Goal: Submit feedback/report problem: Submit feedback/report problem

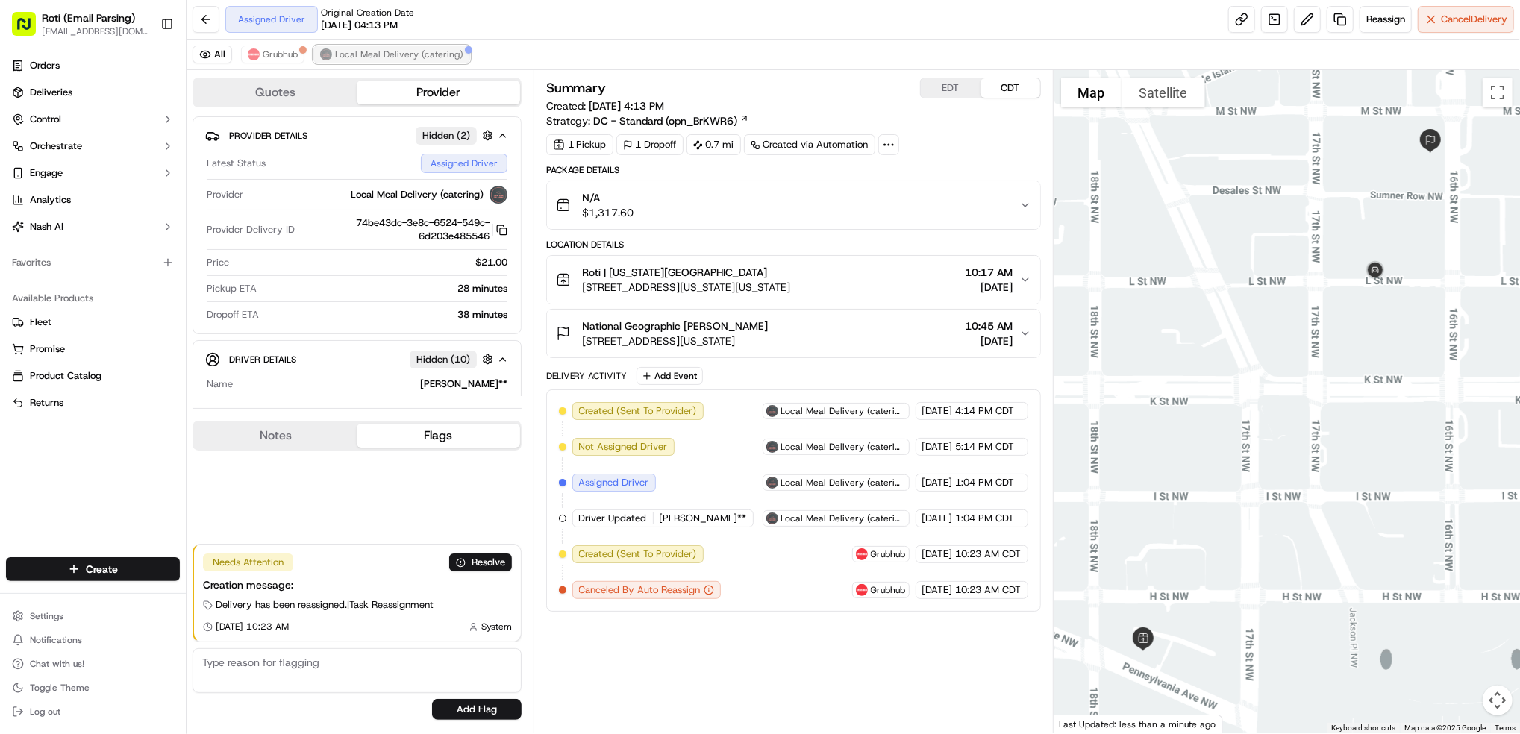
click at [423, 49] on span "Local Meal Delivery (catering)" at bounding box center [399, 55] width 128 height 12
click at [381, 55] on span "Local Meal Delivery (catering)" at bounding box center [399, 55] width 128 height 12
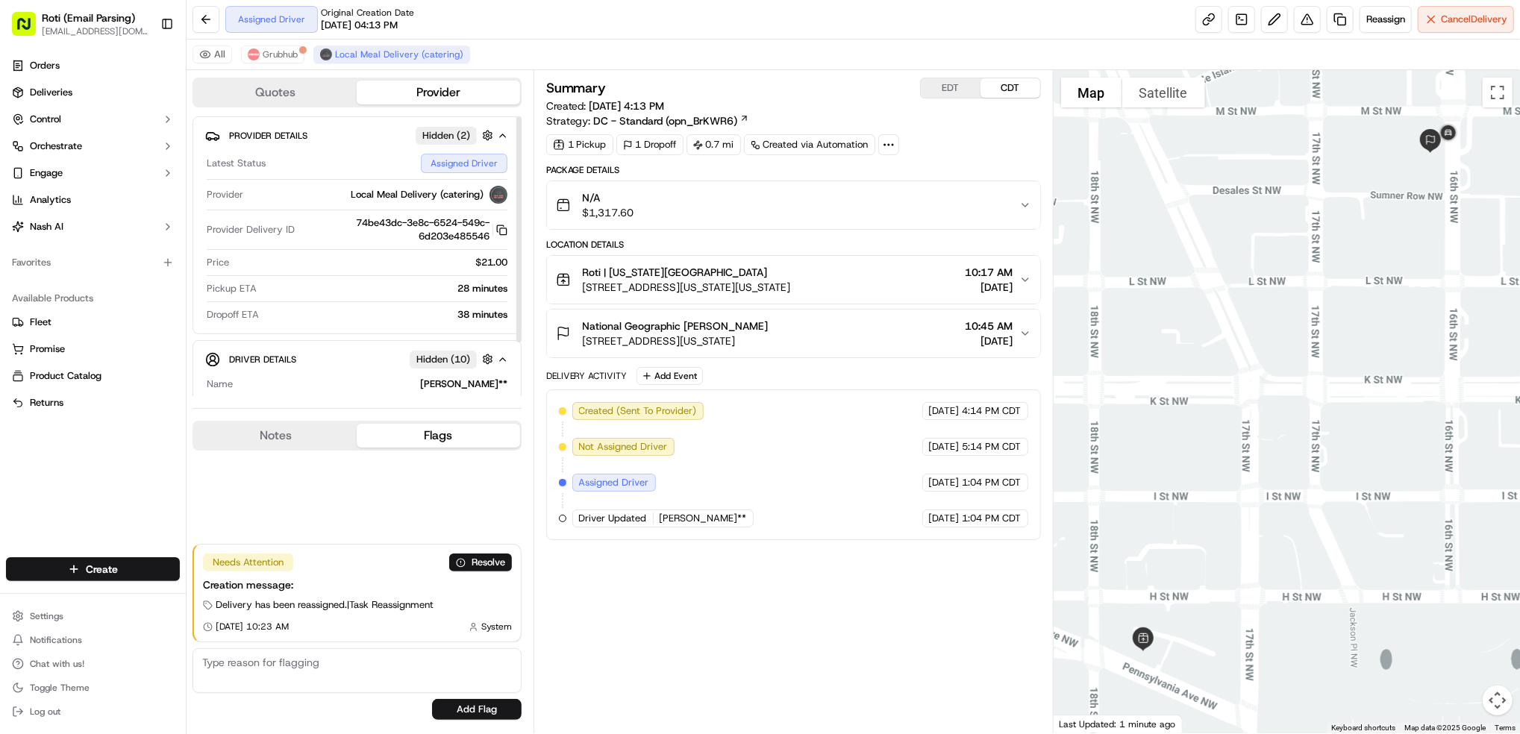
drag, startPoint x: 801, startPoint y: 325, endPoint x: 563, endPoint y: 325, distance: 238.1
click at [563, 325] on div "National Geographic Sara Menninger 1145 17th St NW, Washington, DC 20036, USA" at bounding box center [662, 334] width 213 height 30
copy span "National Geographic [PERSON_NAME]"
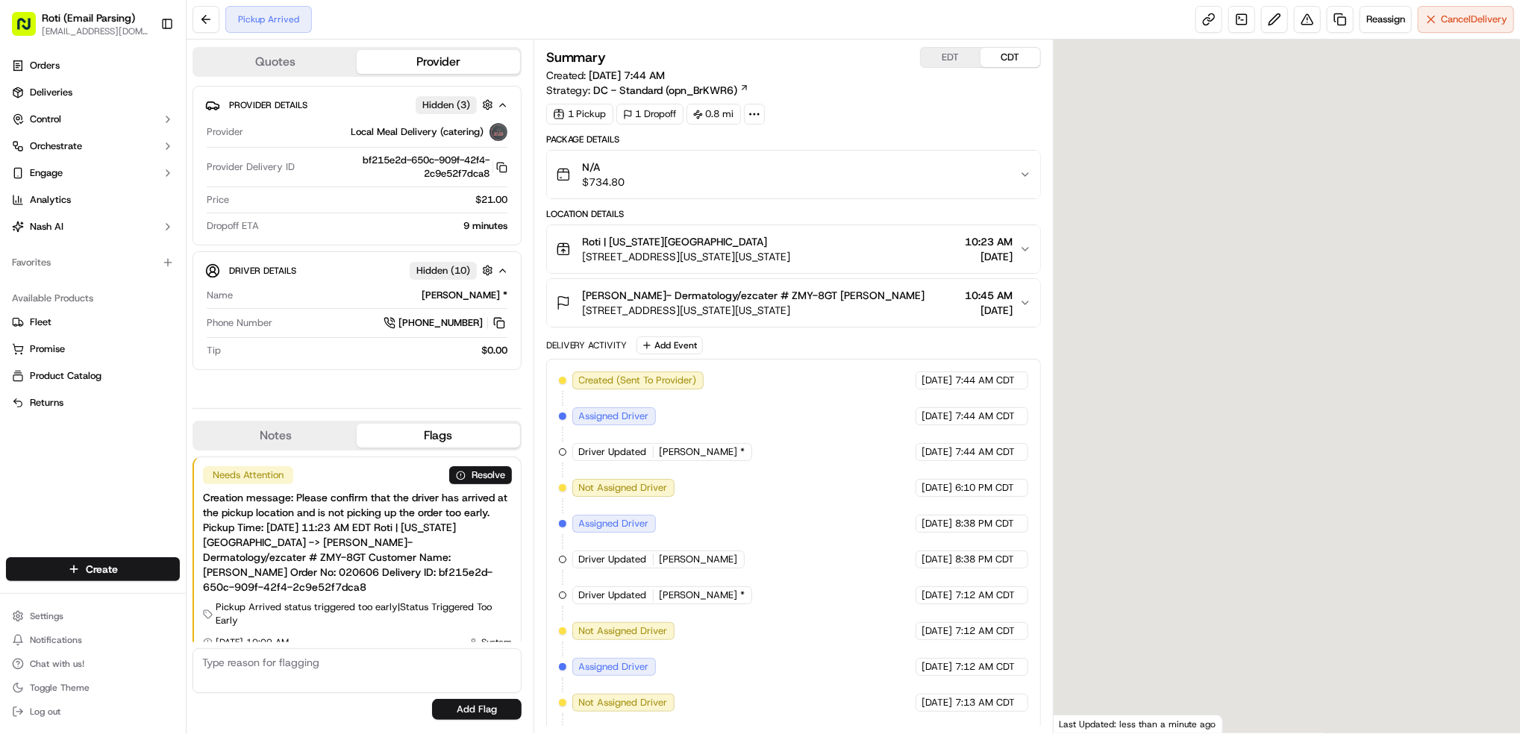
scroll to position [1, 0]
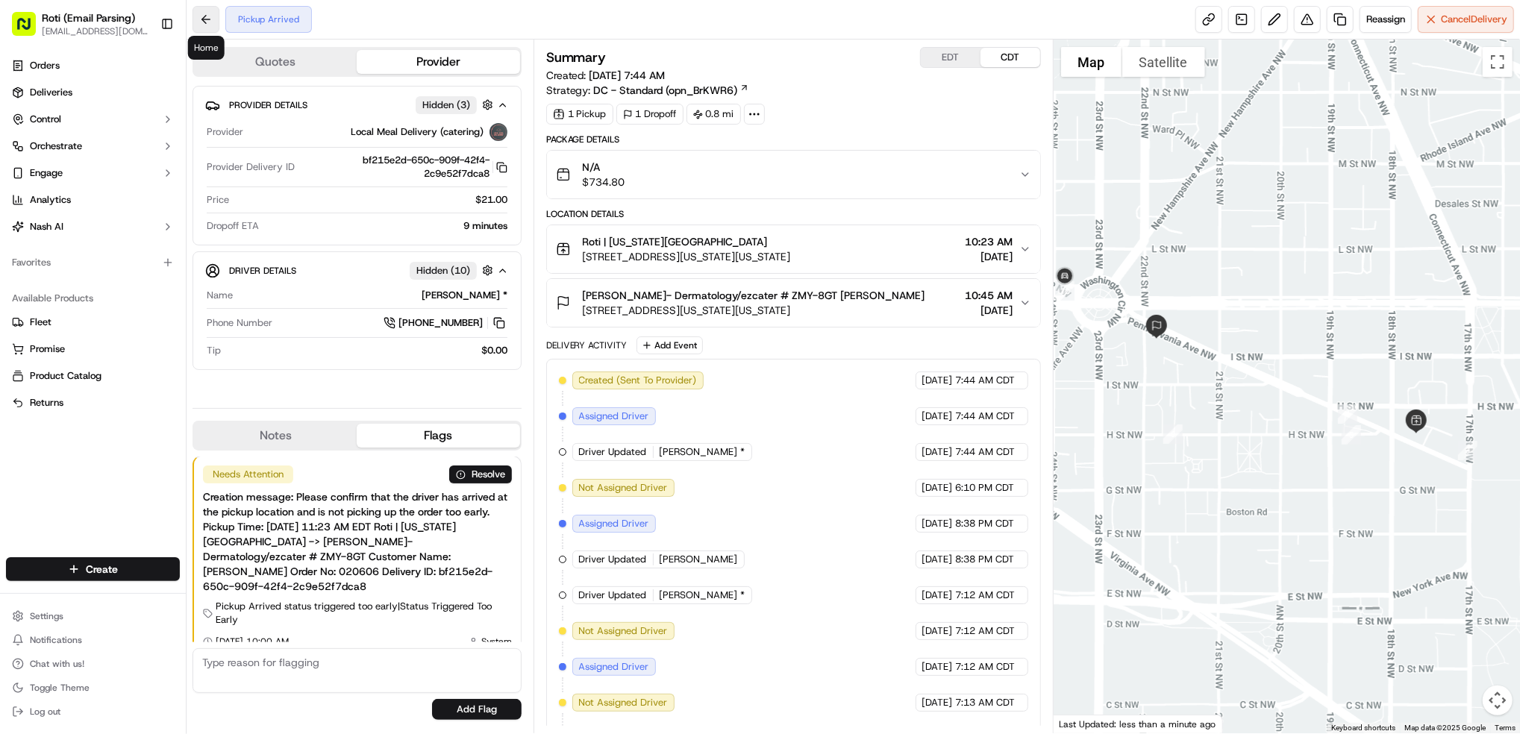
click at [198, 15] on button at bounding box center [206, 19] width 27 height 27
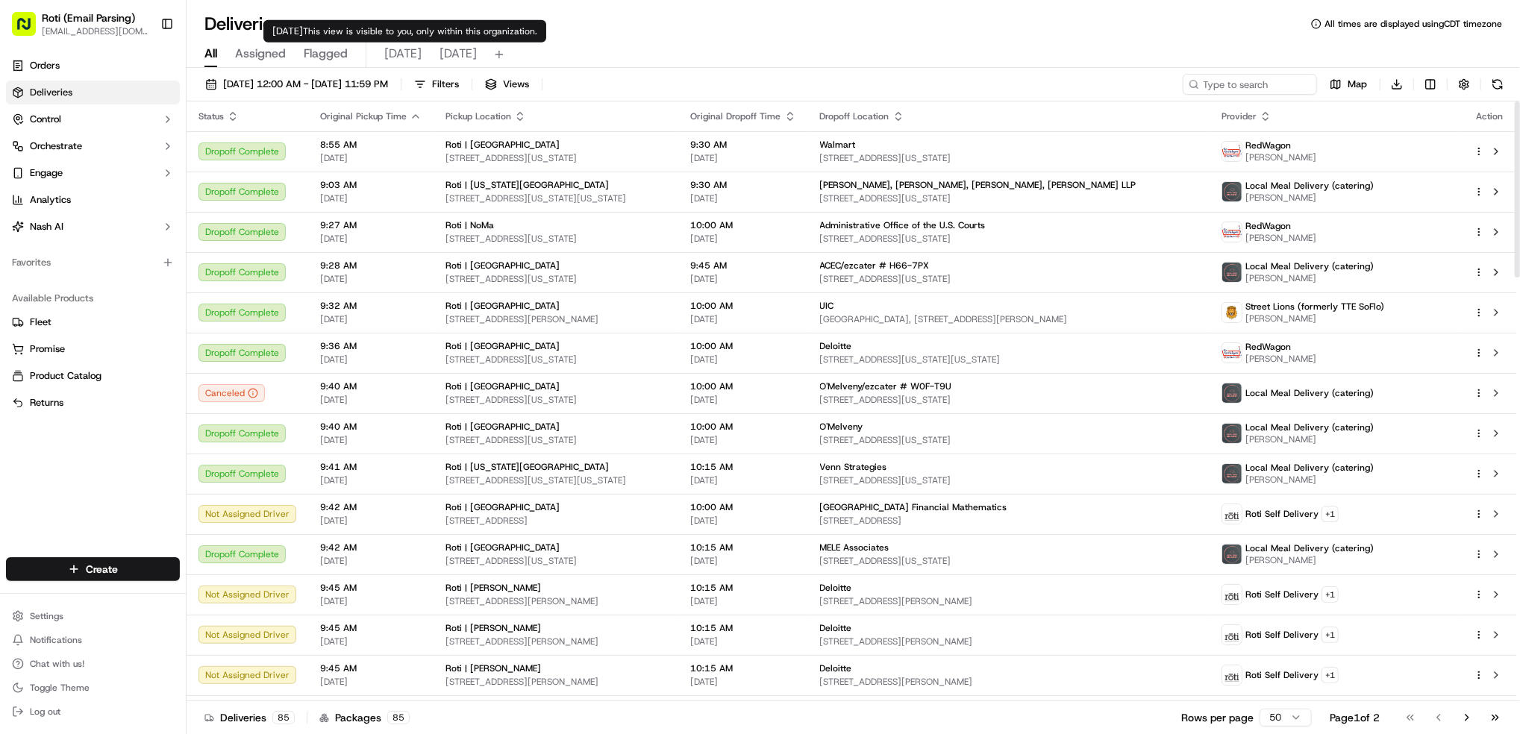
click at [396, 55] on span "today" at bounding box center [402, 54] width 37 height 18
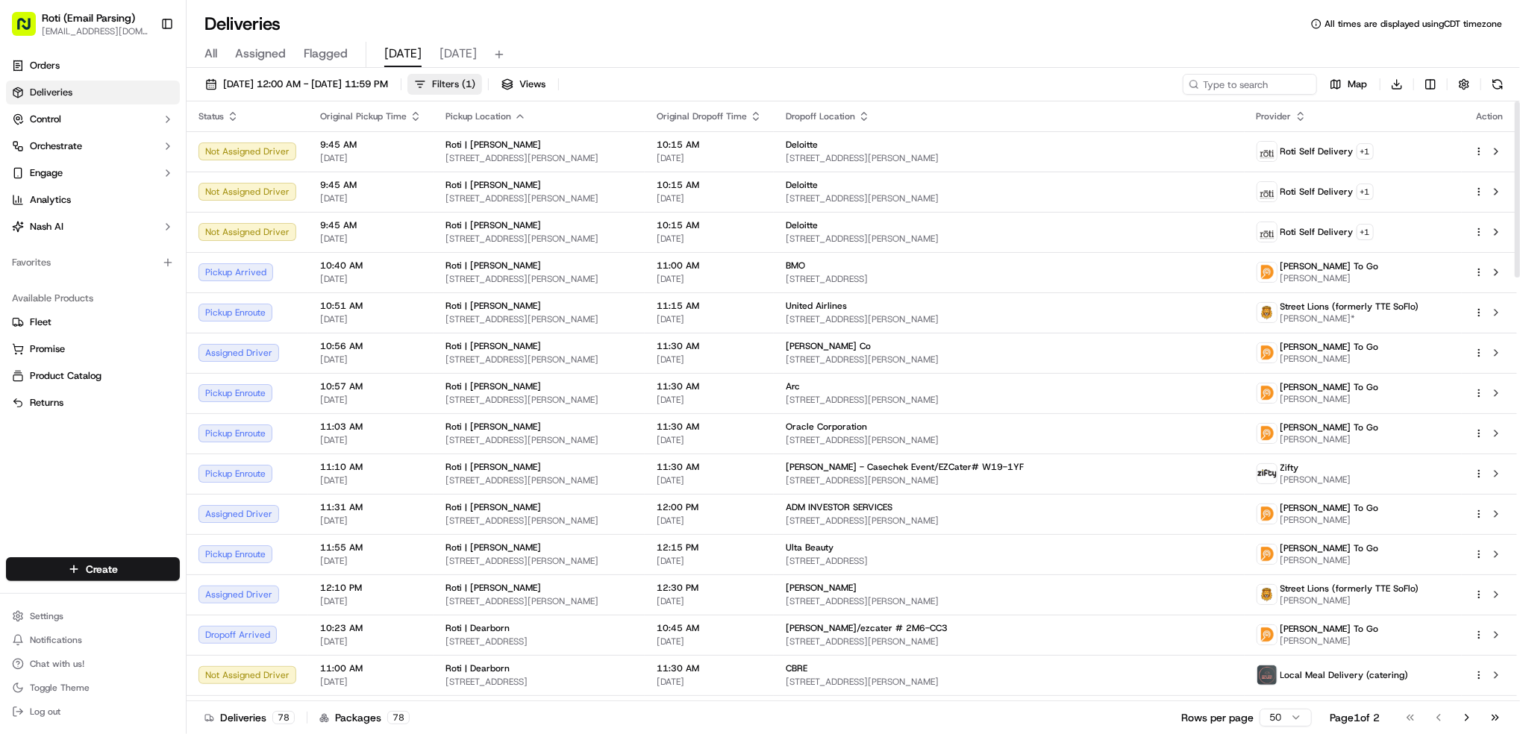
click at [475, 84] on span "Filters ( 1 )" at bounding box center [453, 84] width 43 height 13
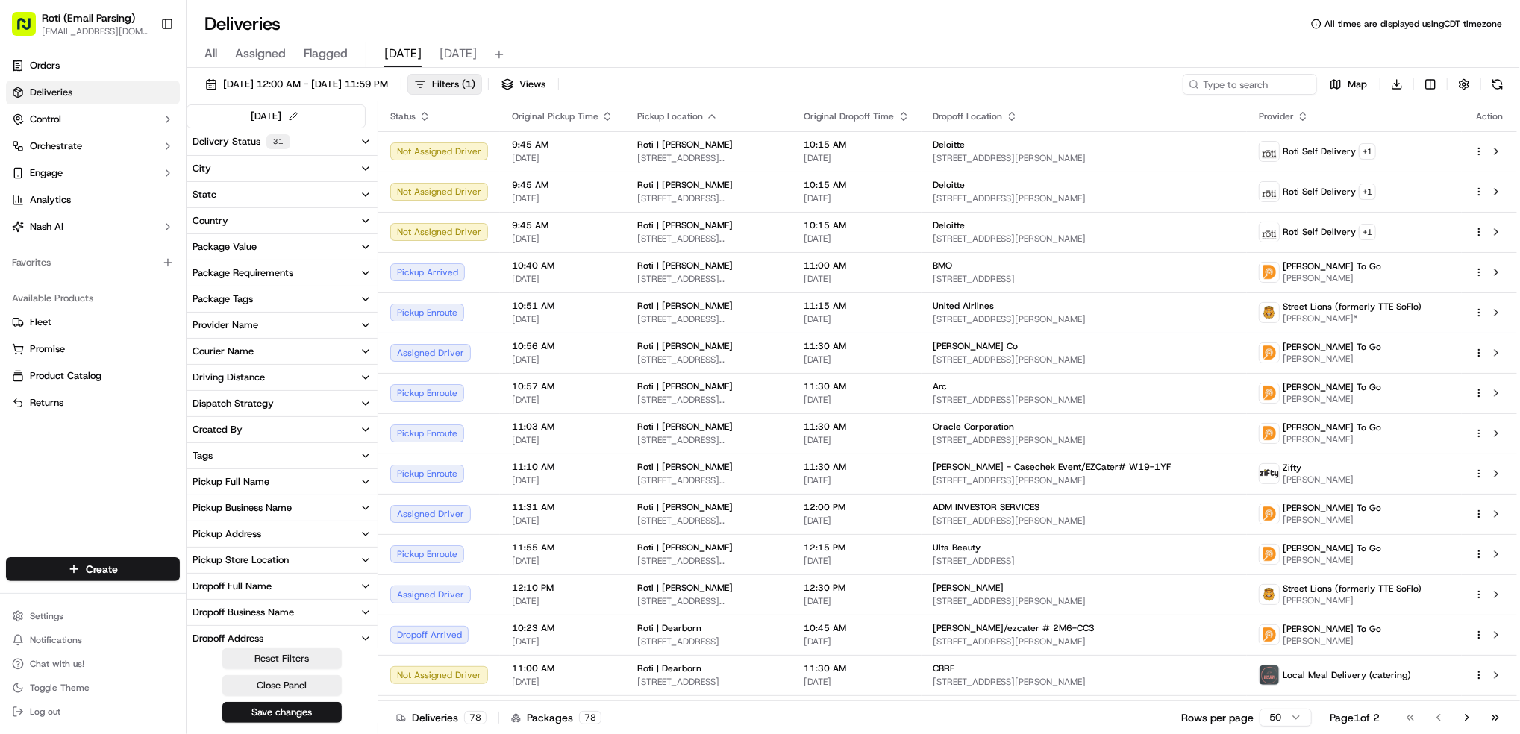
click at [290, 508] on div "Pickup Business Name" at bounding box center [242, 508] width 99 height 13
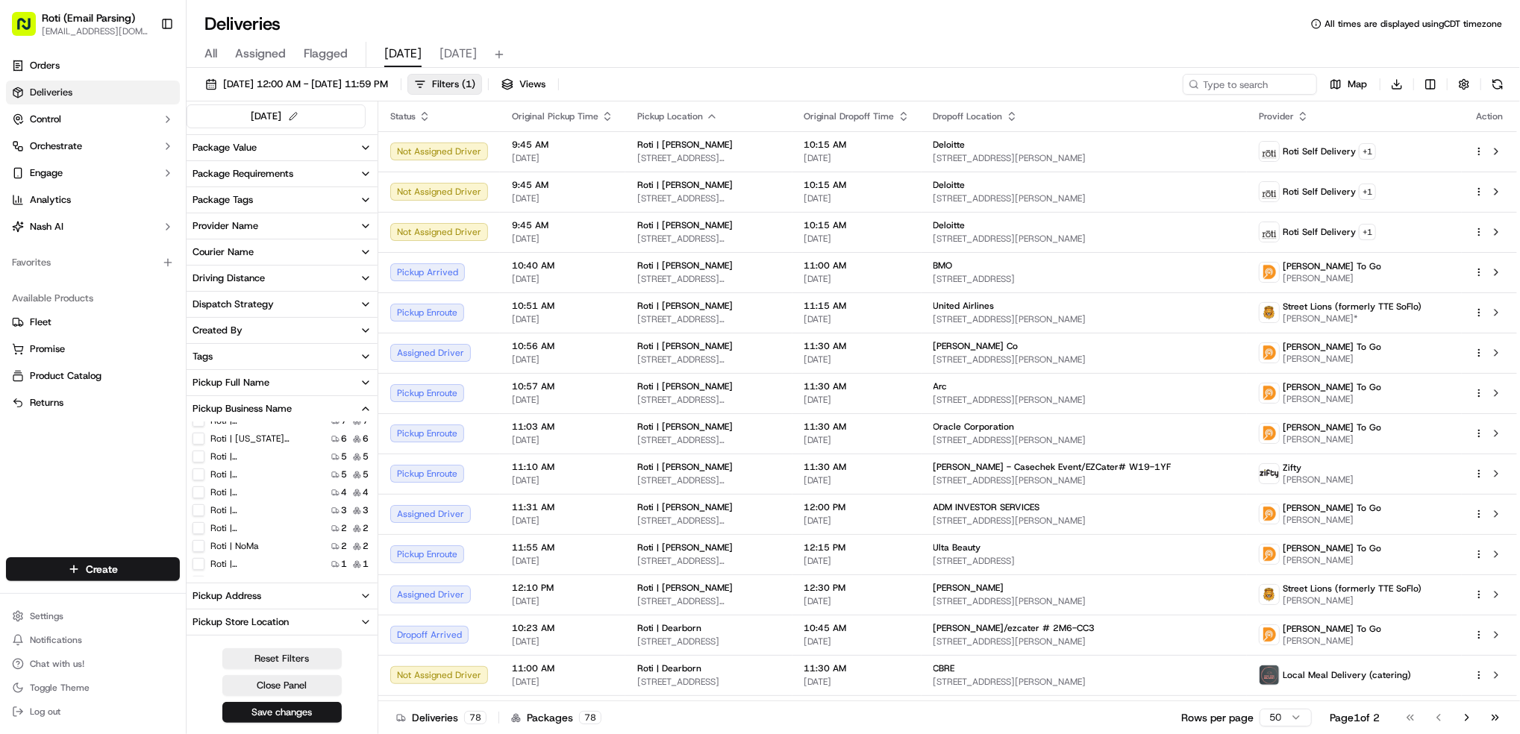
scroll to position [64, 0]
click at [273, 484] on label "Roti | Pennsylvania Ave" at bounding box center [258, 487] width 96 height 12
click at [205, 484] on Ave "Roti | Pennsylvania Ave" at bounding box center [199, 487] width 12 height 12
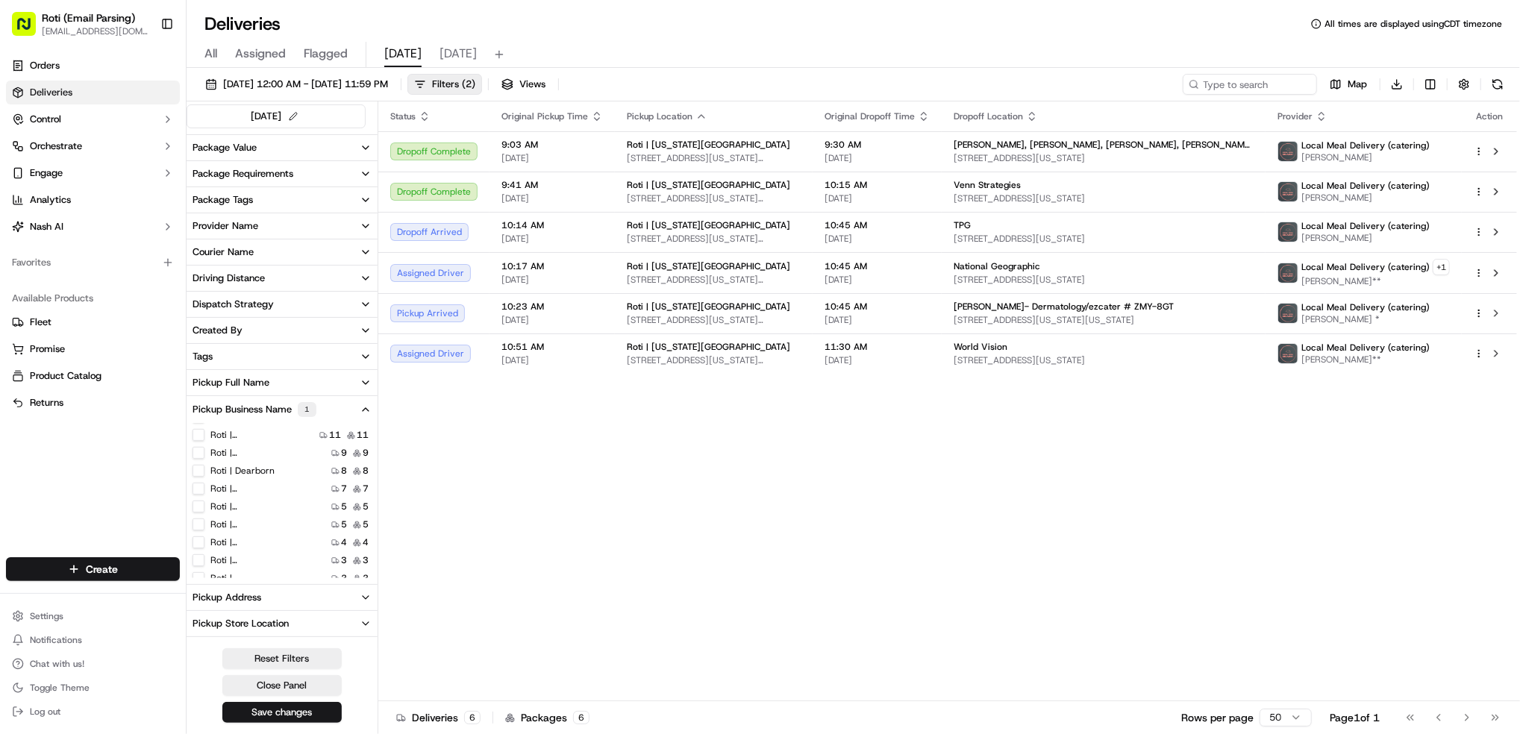
click at [1417, 417] on div "Status Original Pickup Time Pickup Location Original Dropoff Time Dropoff Locat…" at bounding box center [947, 402] width 1139 height 600
click at [1332, 314] on span "Imran Khan *" at bounding box center [1366, 320] width 128 height 12
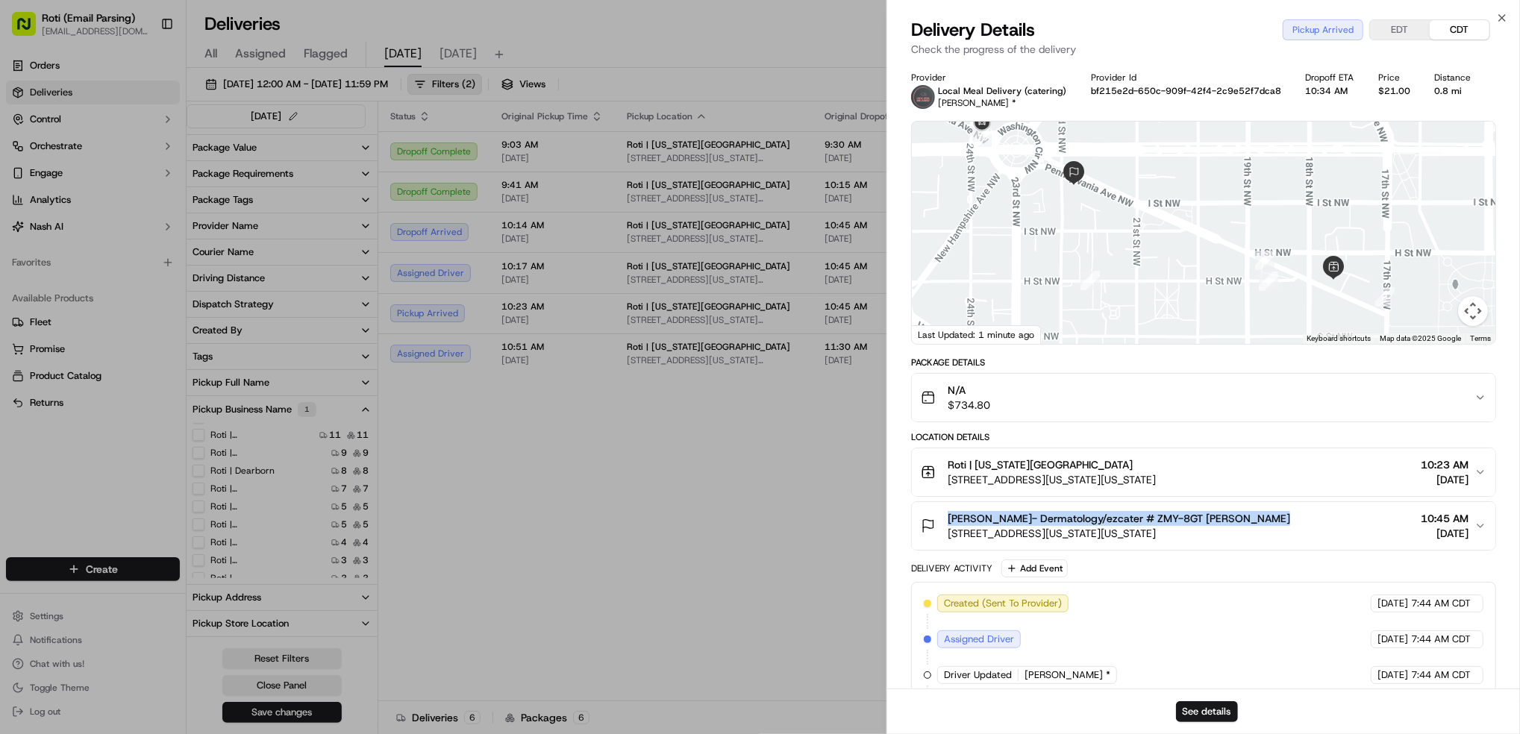
drag, startPoint x: 1262, startPoint y: 511, endPoint x: 948, endPoint y: 517, distance: 314.3
click at [948, 517] on div "Dr. Friedman- Dermatology/ezcater # ZMY-8GT Michele Gerbes" at bounding box center [1119, 518] width 343 height 15
copy span "Dr. Friedman- Dermatology/ezcater # ZMY-8GT Michele Gerbes"
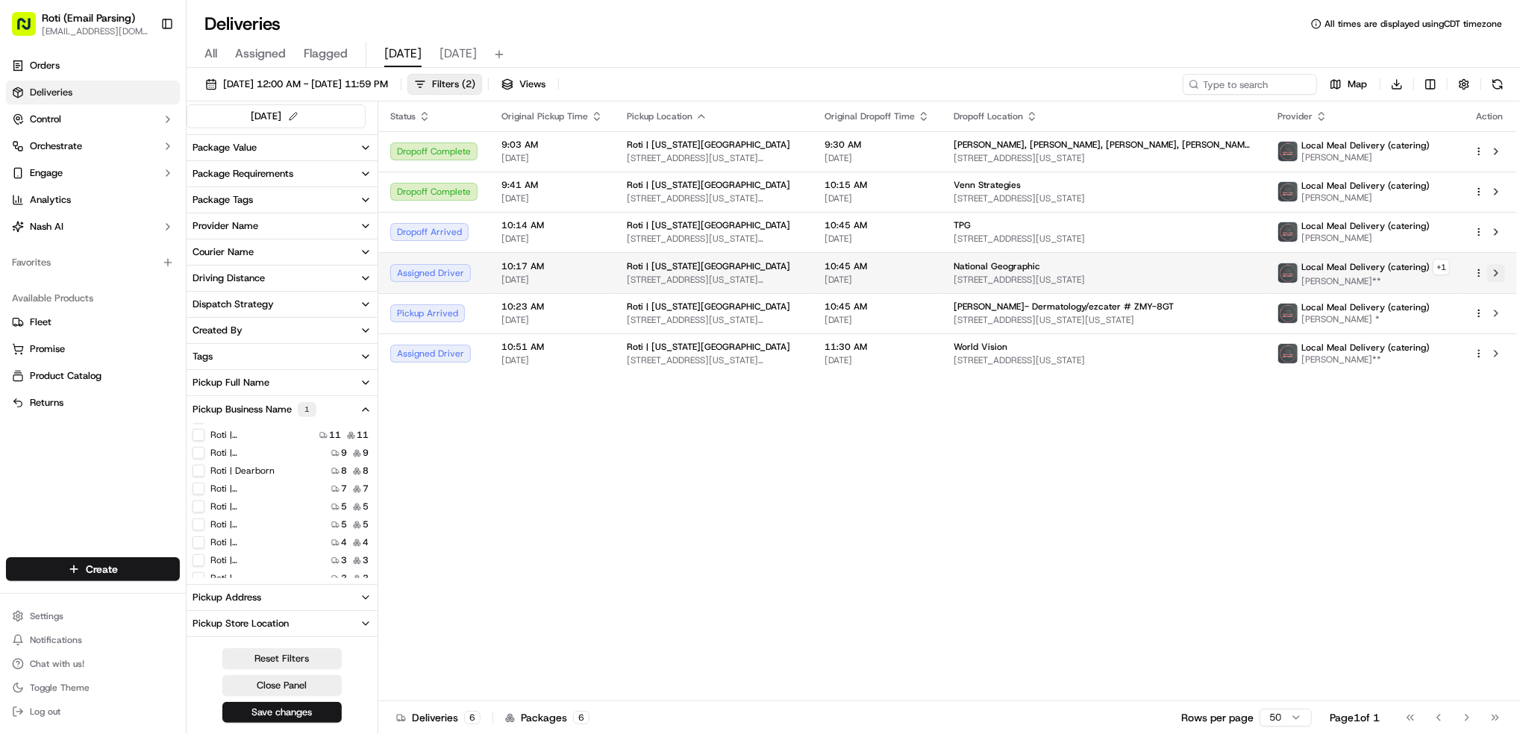
click at [1500, 269] on button at bounding box center [1497, 273] width 18 height 18
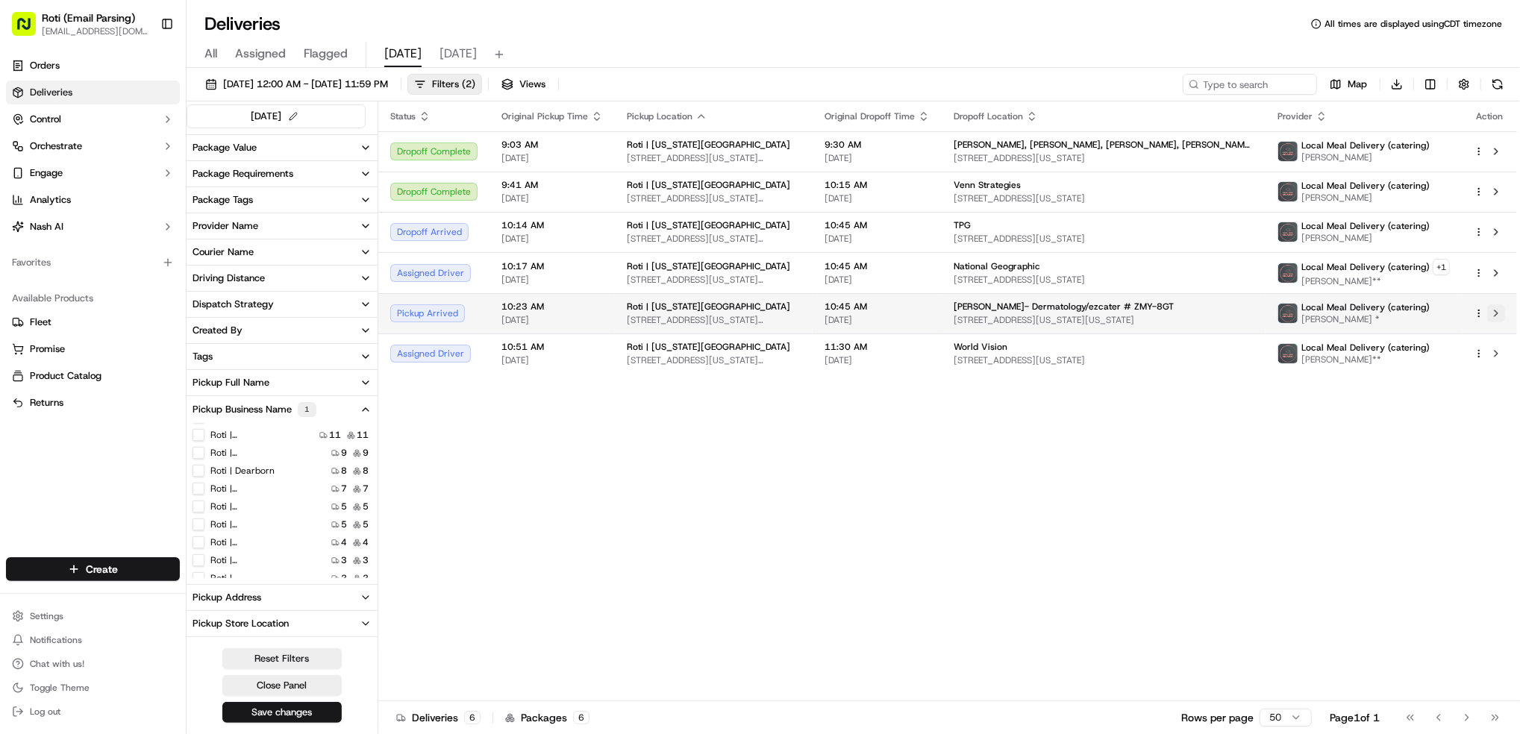
click at [1491, 311] on button at bounding box center [1497, 314] width 18 height 18
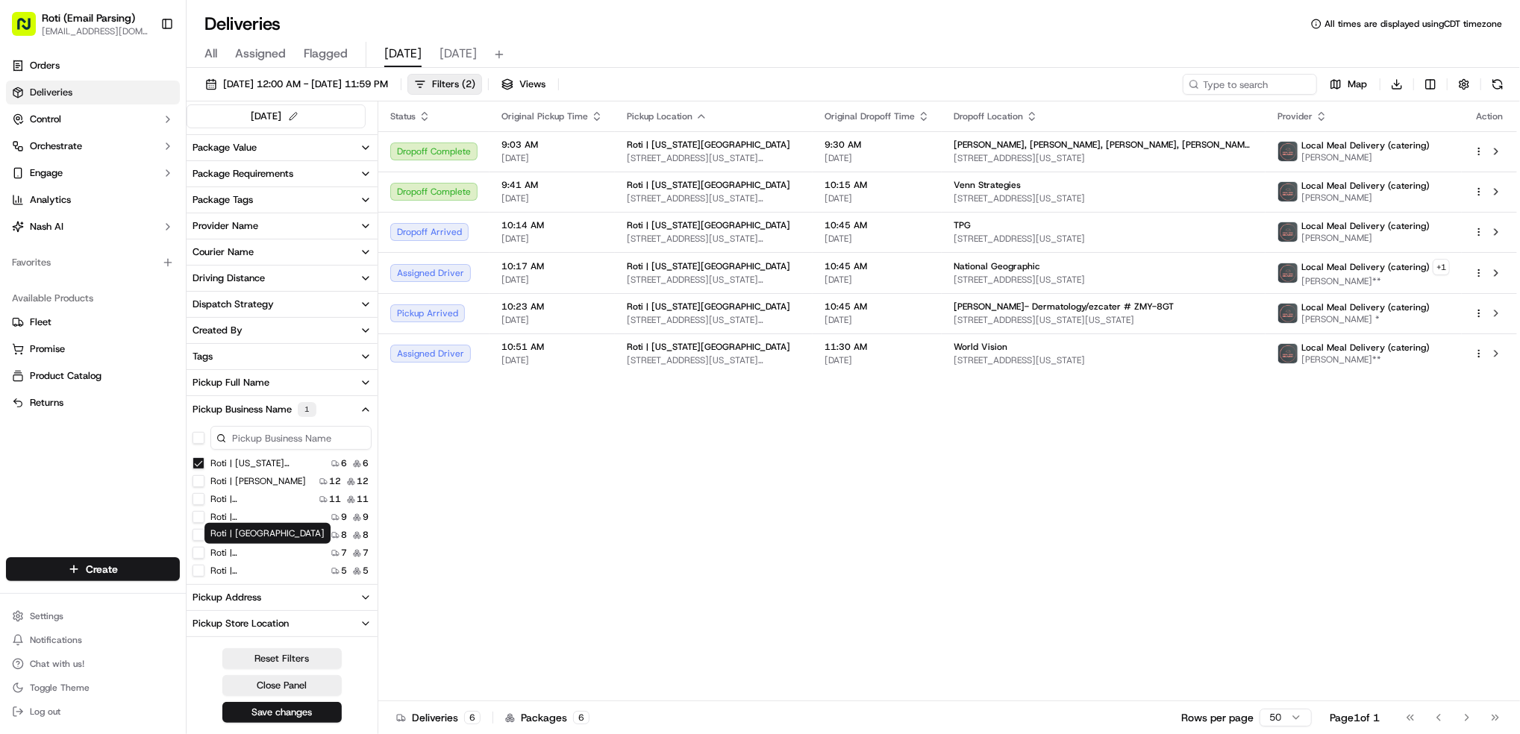
click at [259, 558] on label "Roti | F Street" at bounding box center [258, 553] width 96 height 12
drag, startPoint x: 259, startPoint y: 558, endPoint x: 232, endPoint y: 552, distance: 27.5
click at [232, 552] on label "Roti | F Street" at bounding box center [258, 553] width 96 height 12
click at [195, 552] on Street "Roti | F Street" at bounding box center [199, 553] width 12 height 12
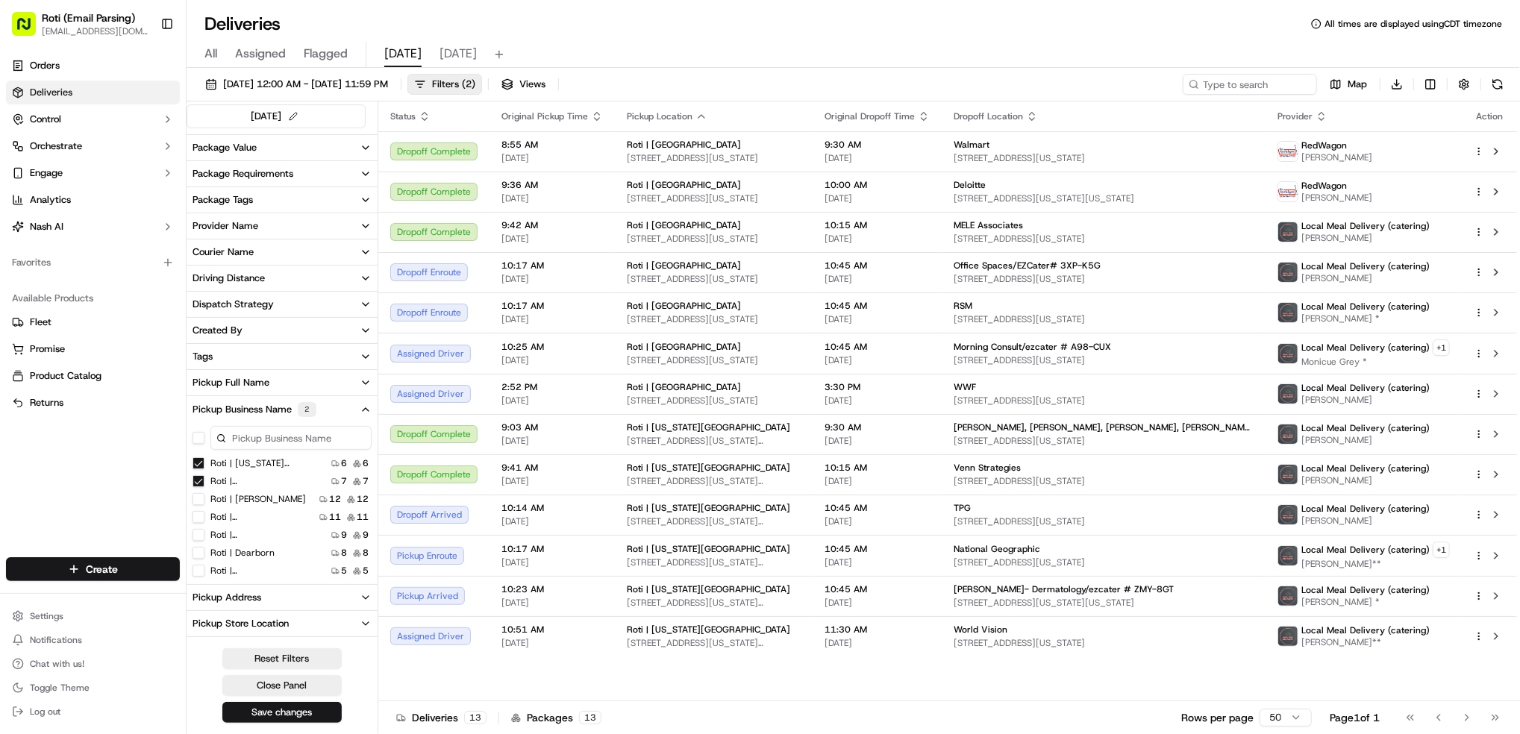
click at [196, 464] on Ave "Roti | Pennsylvania Ave" at bounding box center [199, 464] width 12 height 12
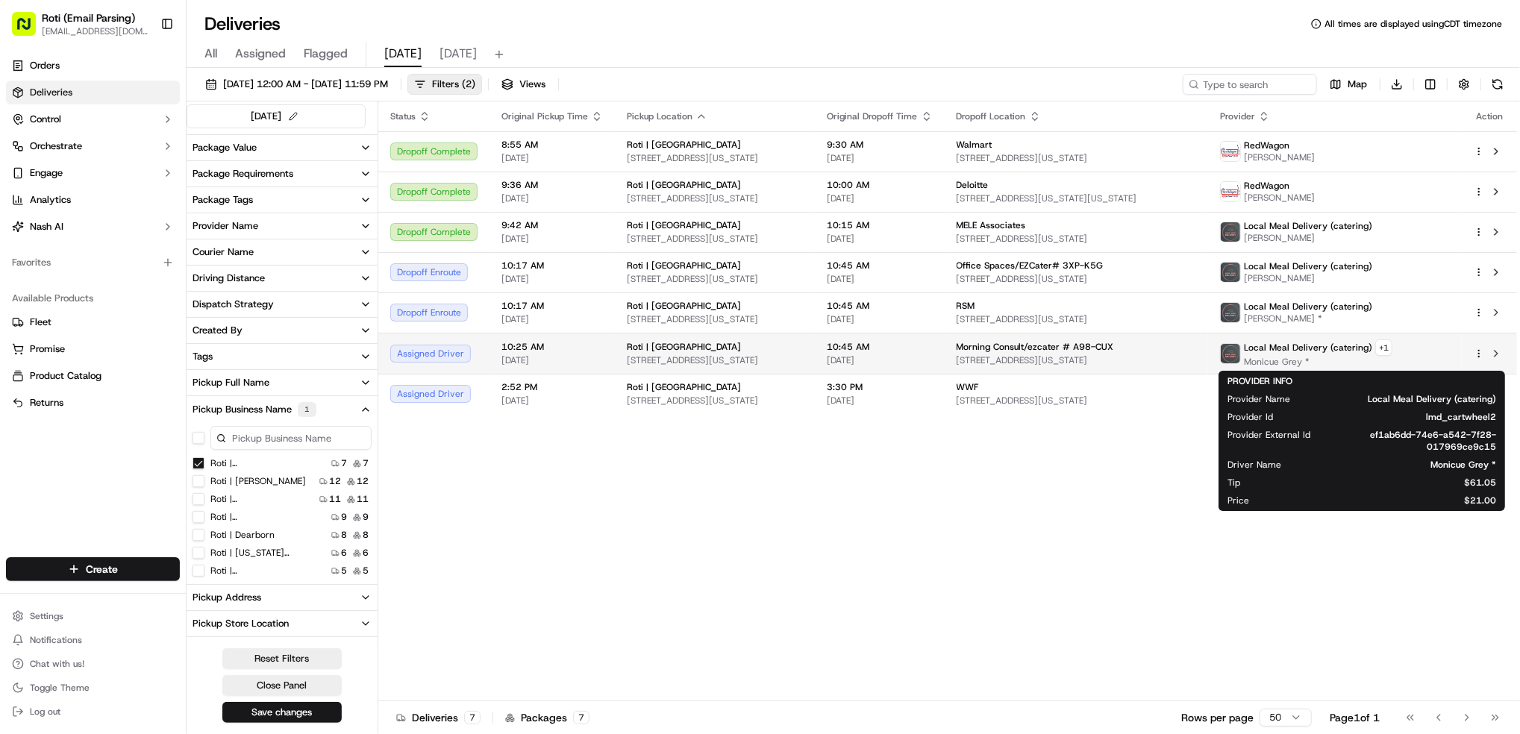
click at [1373, 351] on span "Local Meal Delivery (catering)" at bounding box center [1308, 348] width 128 height 12
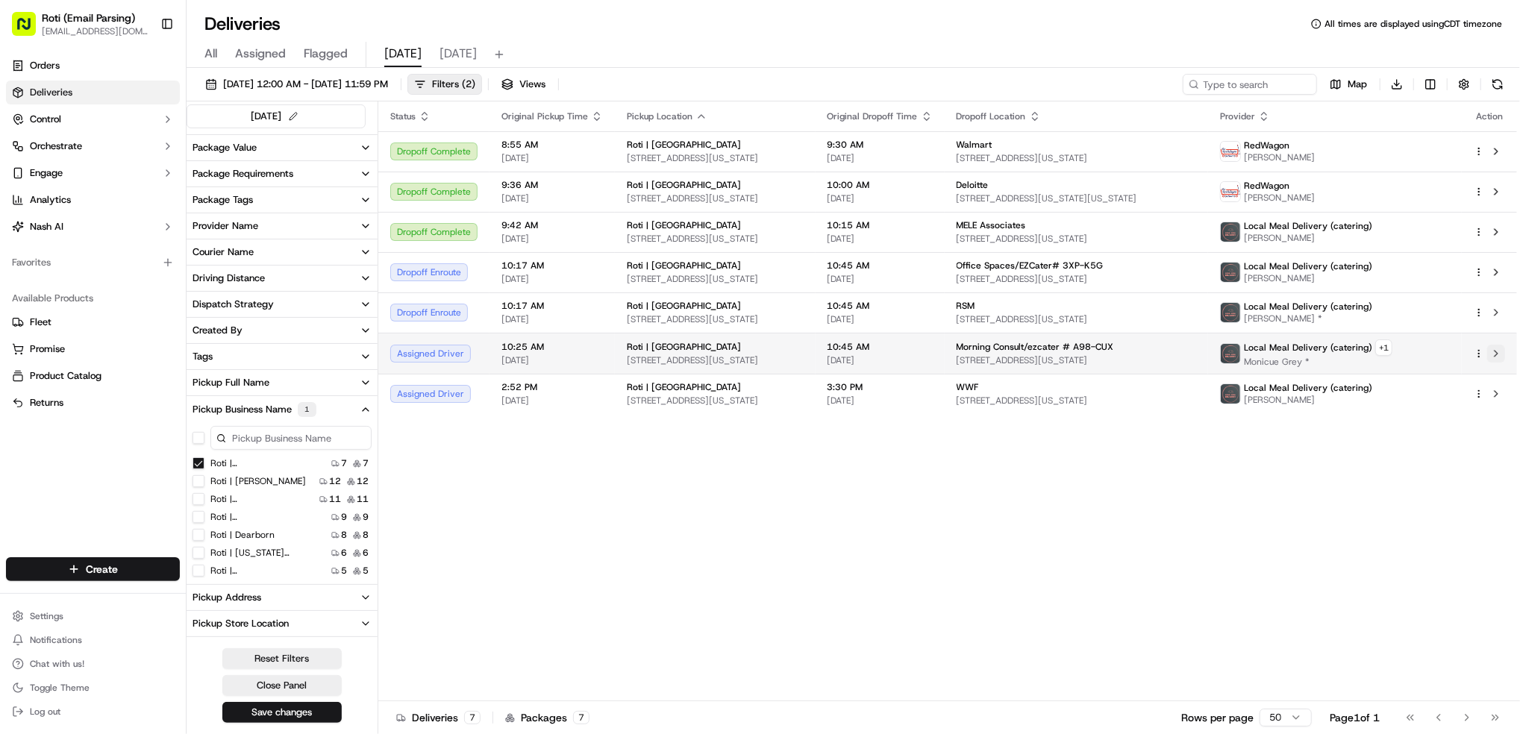
click at [1494, 352] on button at bounding box center [1497, 354] width 18 height 18
click at [196, 464] on Street "Roti | F Street" at bounding box center [199, 464] width 12 height 12
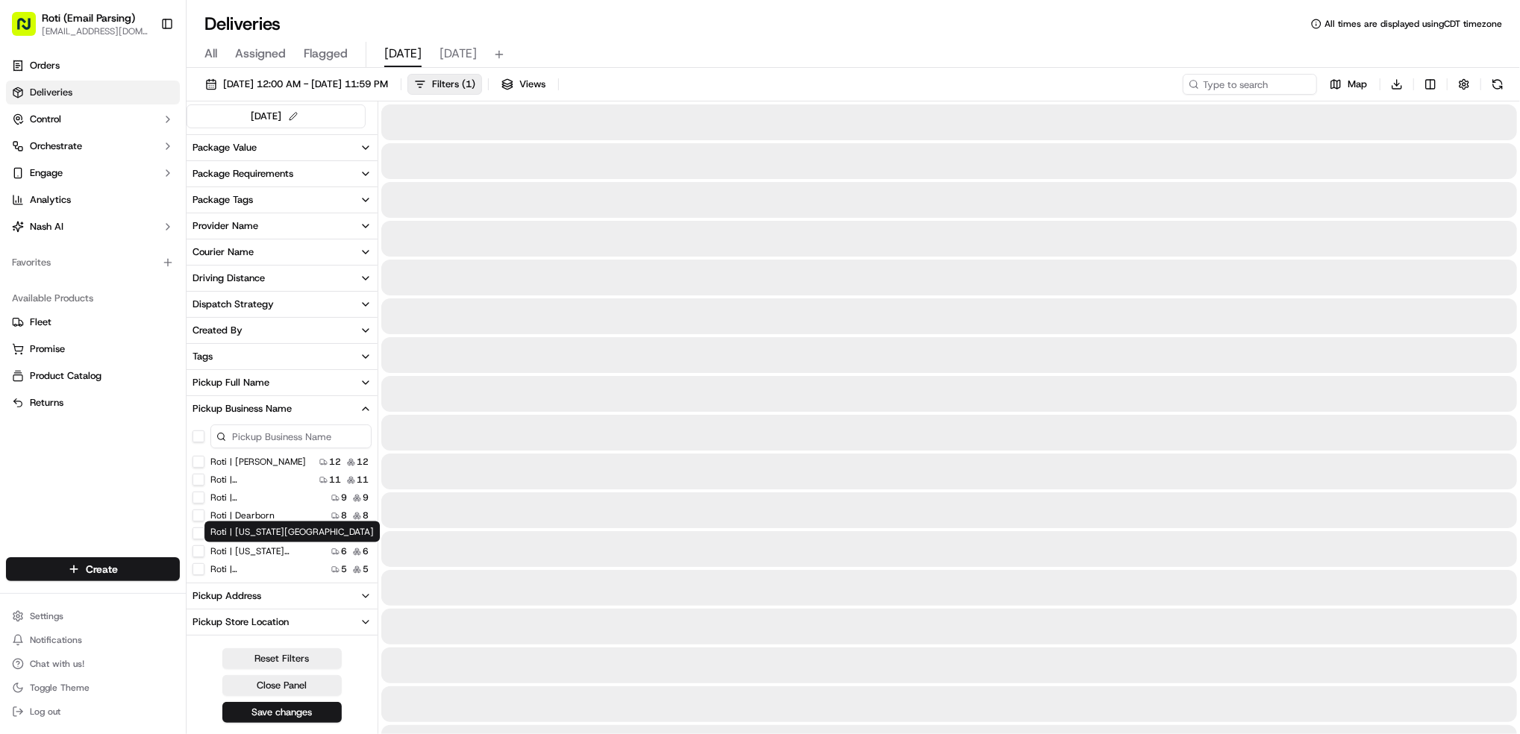
click at [272, 552] on label "Roti | Pennsylvania Ave" at bounding box center [258, 552] width 96 height 12
click at [205, 552] on Ave "Roti | Pennsylvania Ave" at bounding box center [199, 552] width 12 height 12
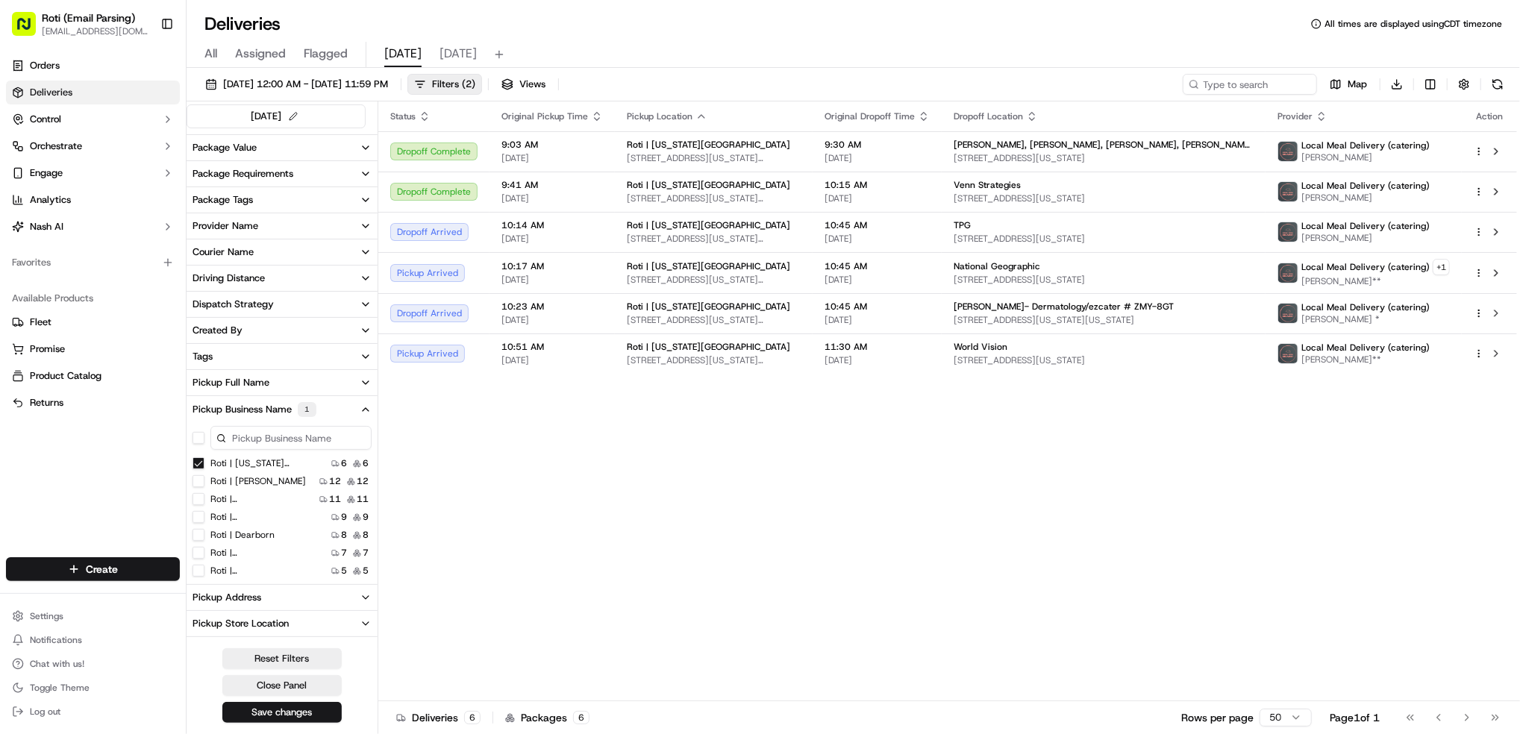
click at [1425, 542] on div "Status Original Pickup Time Pickup Location Original Dropoff Time Dropoff Locat…" at bounding box center [947, 402] width 1139 height 600
click at [1495, 311] on button at bounding box center [1497, 314] width 18 height 18
click at [196, 498] on Street "Roti | K Street" at bounding box center [199, 499] width 12 height 12
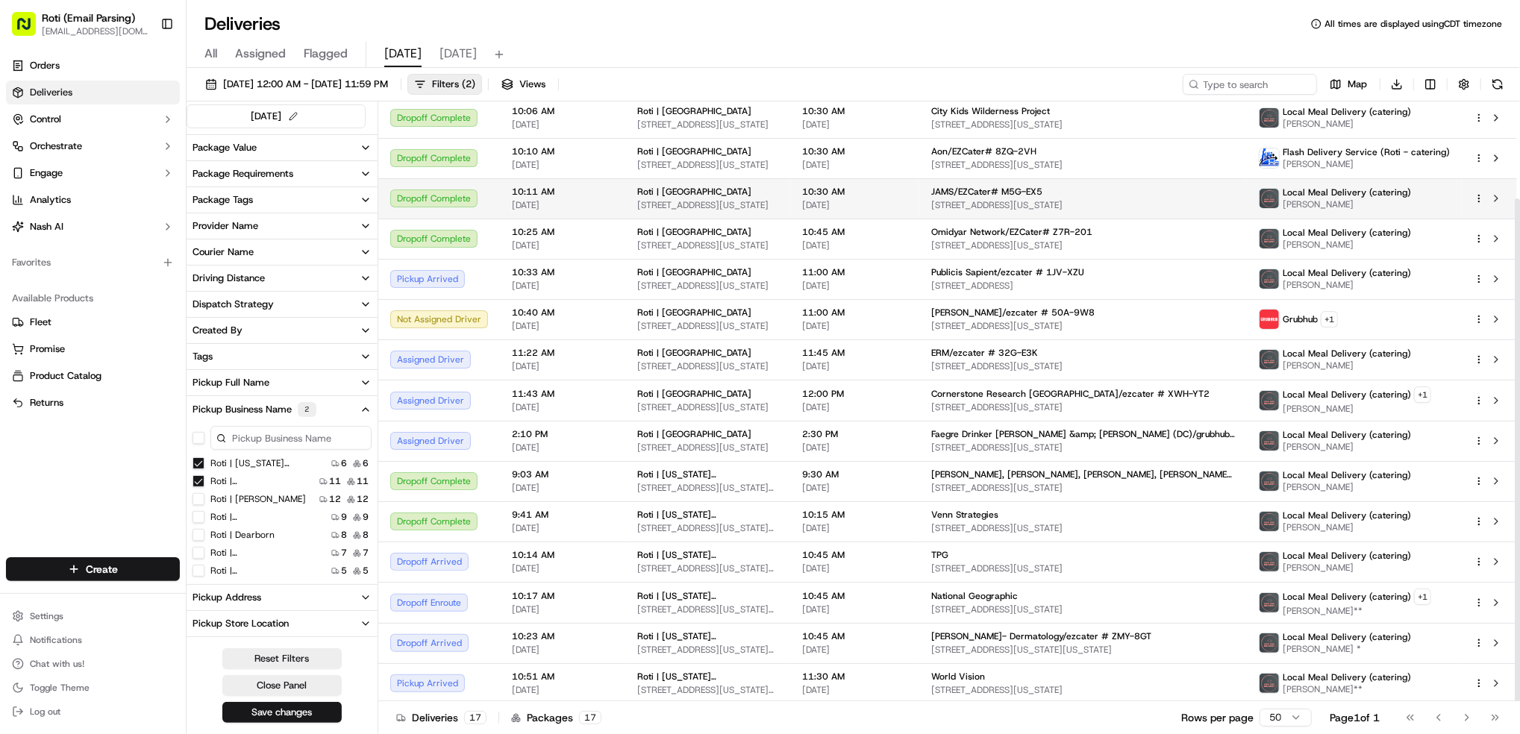
scroll to position [116, 0]
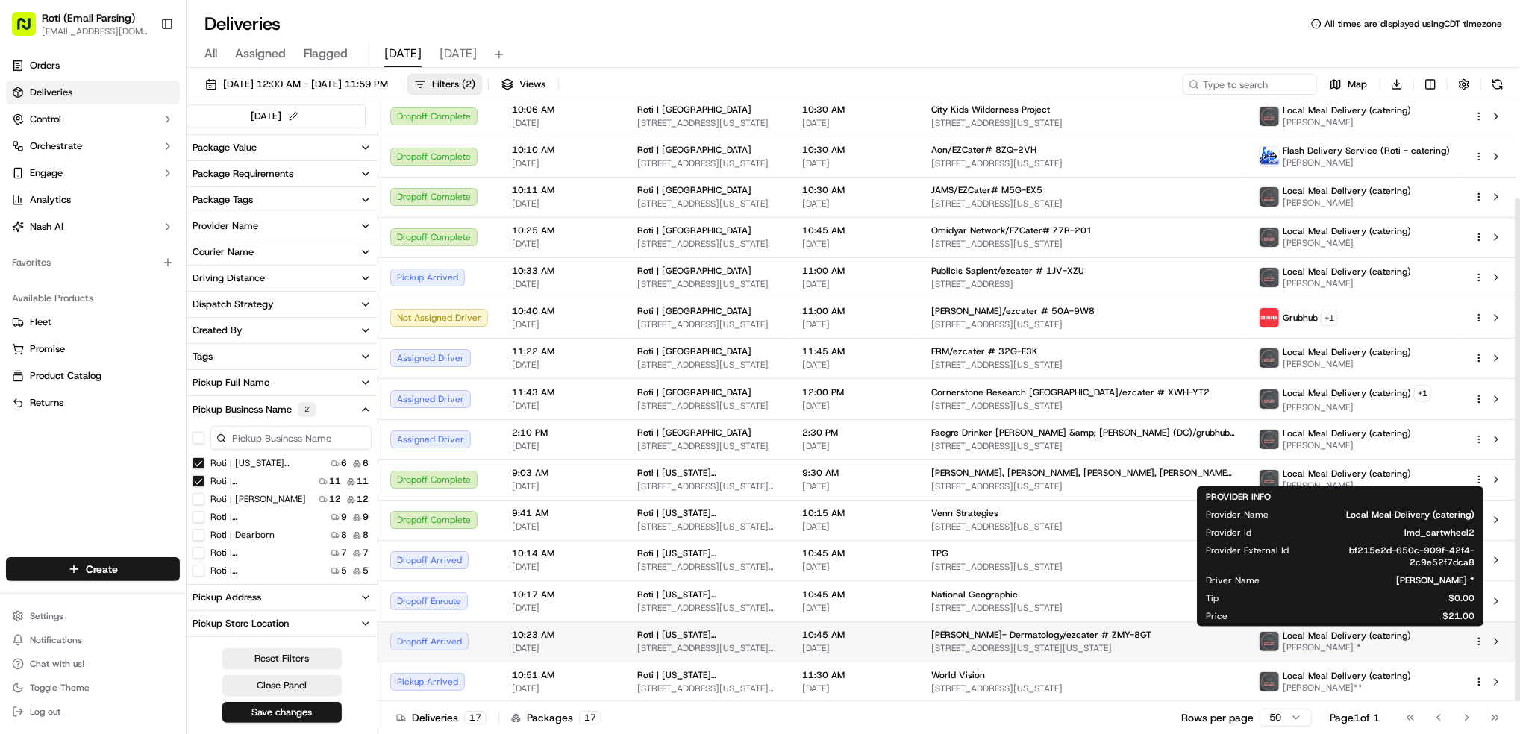
click at [1327, 649] on span "Imran Khan *" at bounding box center [1347, 648] width 128 height 12
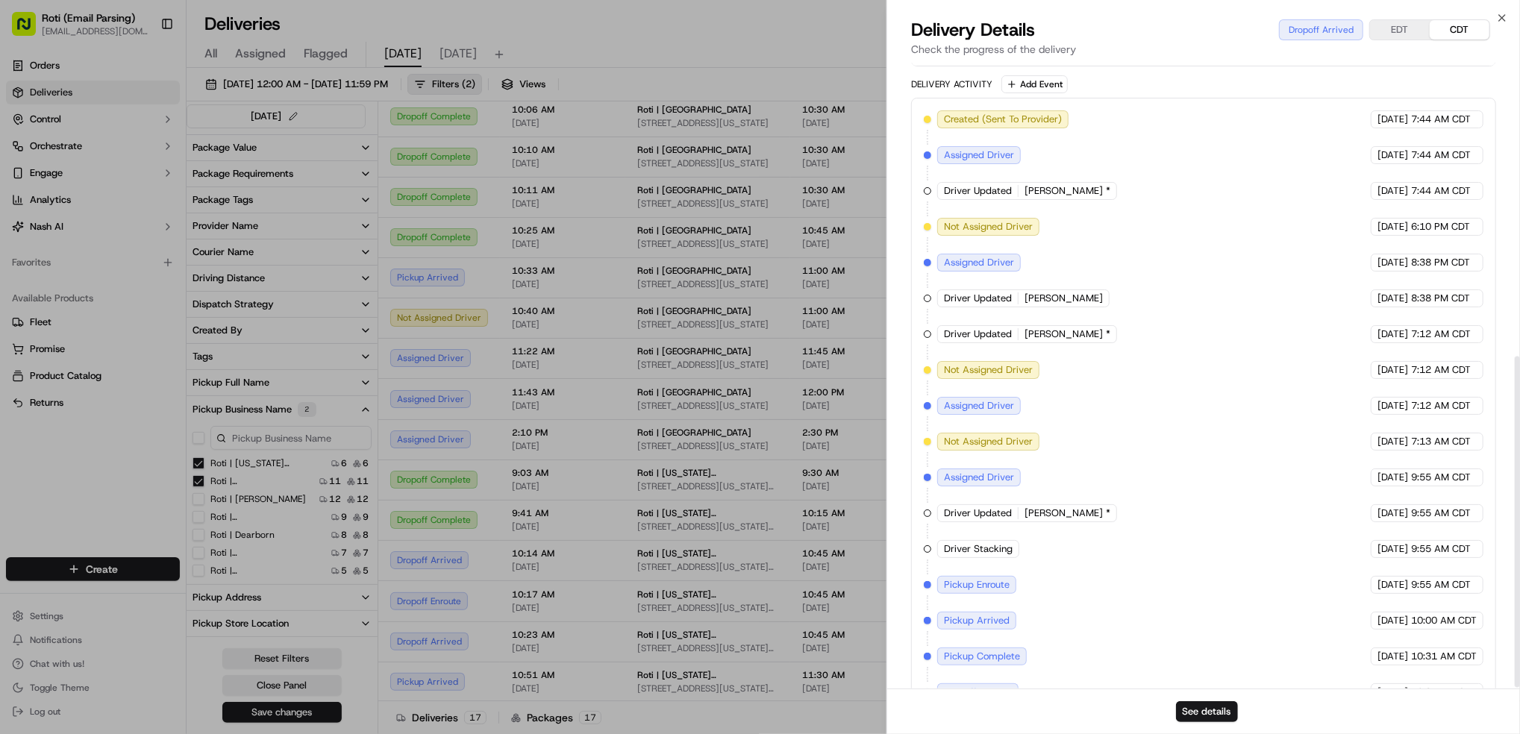
scroll to position [556, 0]
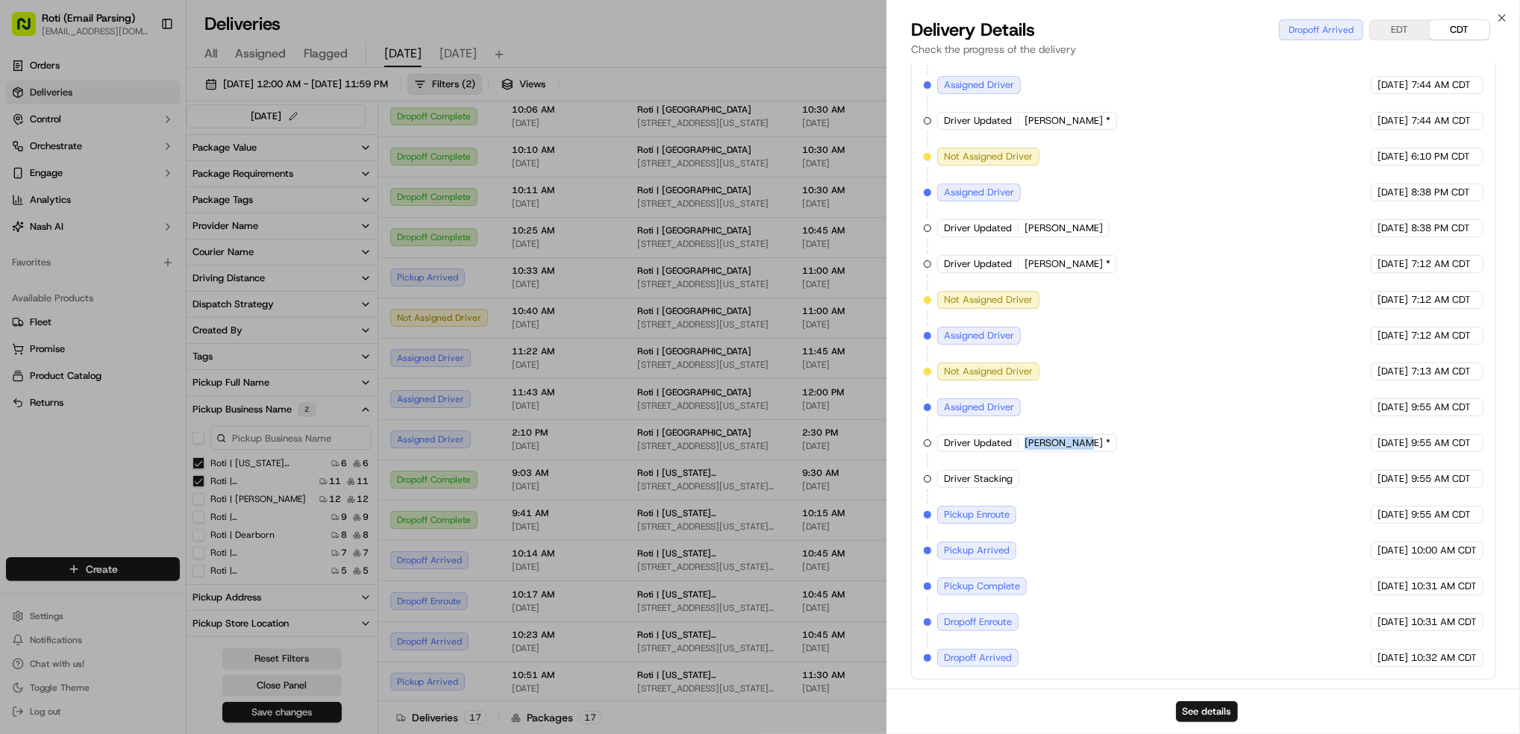
drag, startPoint x: 1075, startPoint y: 443, endPoint x: 1021, endPoint y: 438, distance: 54.0
click at [1021, 438] on div "Driver Updated Imran Khan *" at bounding box center [1028, 443] width 180 height 18
copy span "Imran Khan"
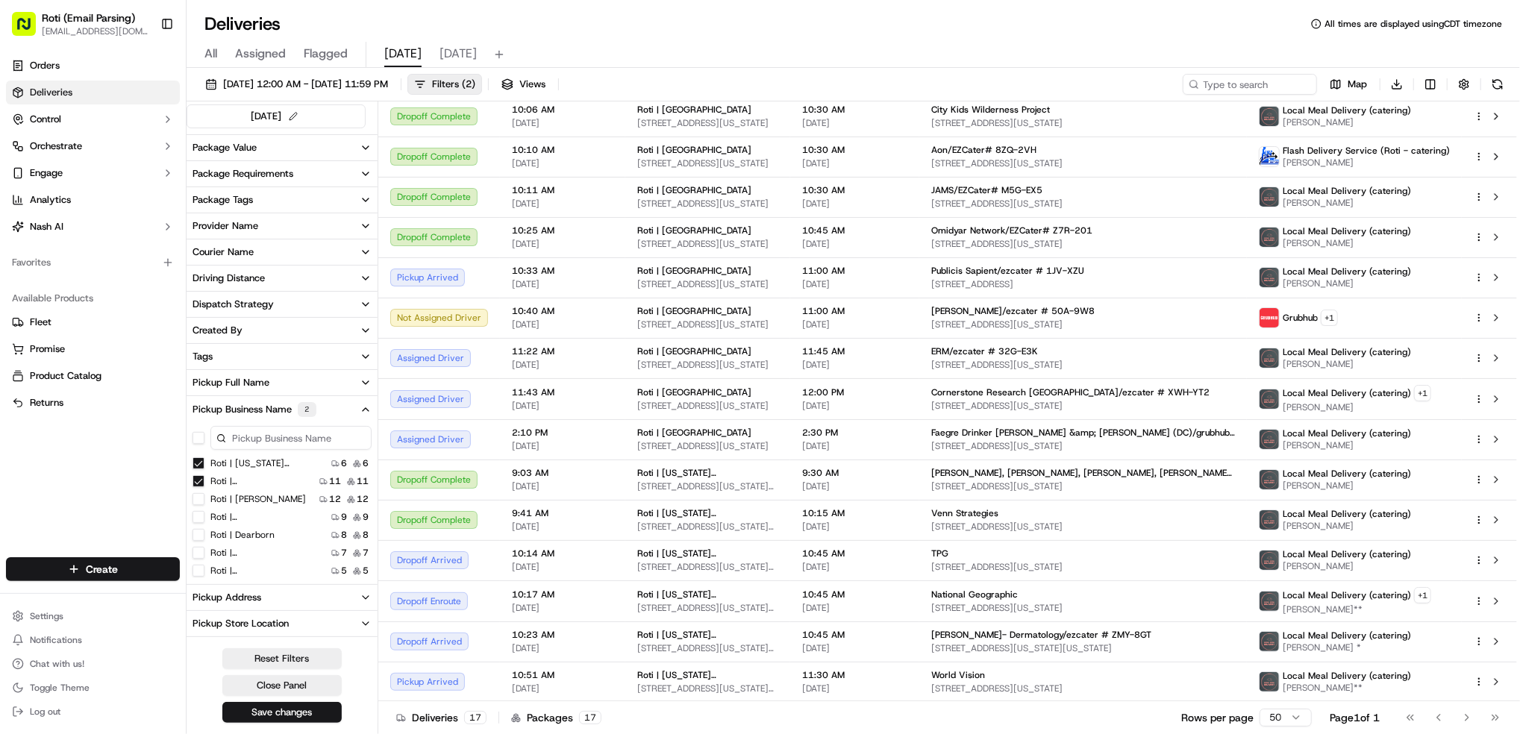
click at [196, 463] on Ave "Roti | Pennsylvania Ave" at bounding box center [199, 464] width 12 height 12
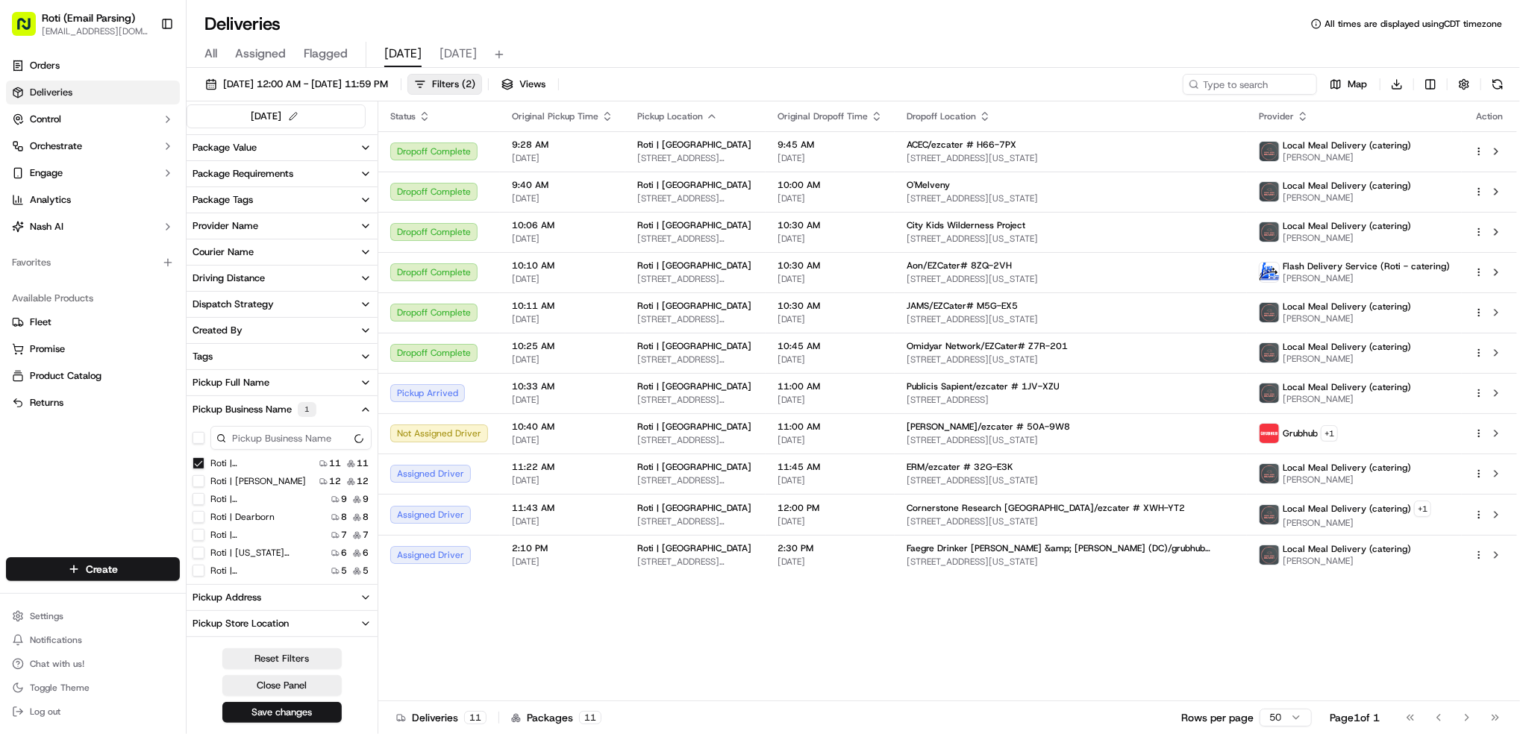
click at [199, 467] on Street "Roti | K Street" at bounding box center [199, 464] width 12 height 12
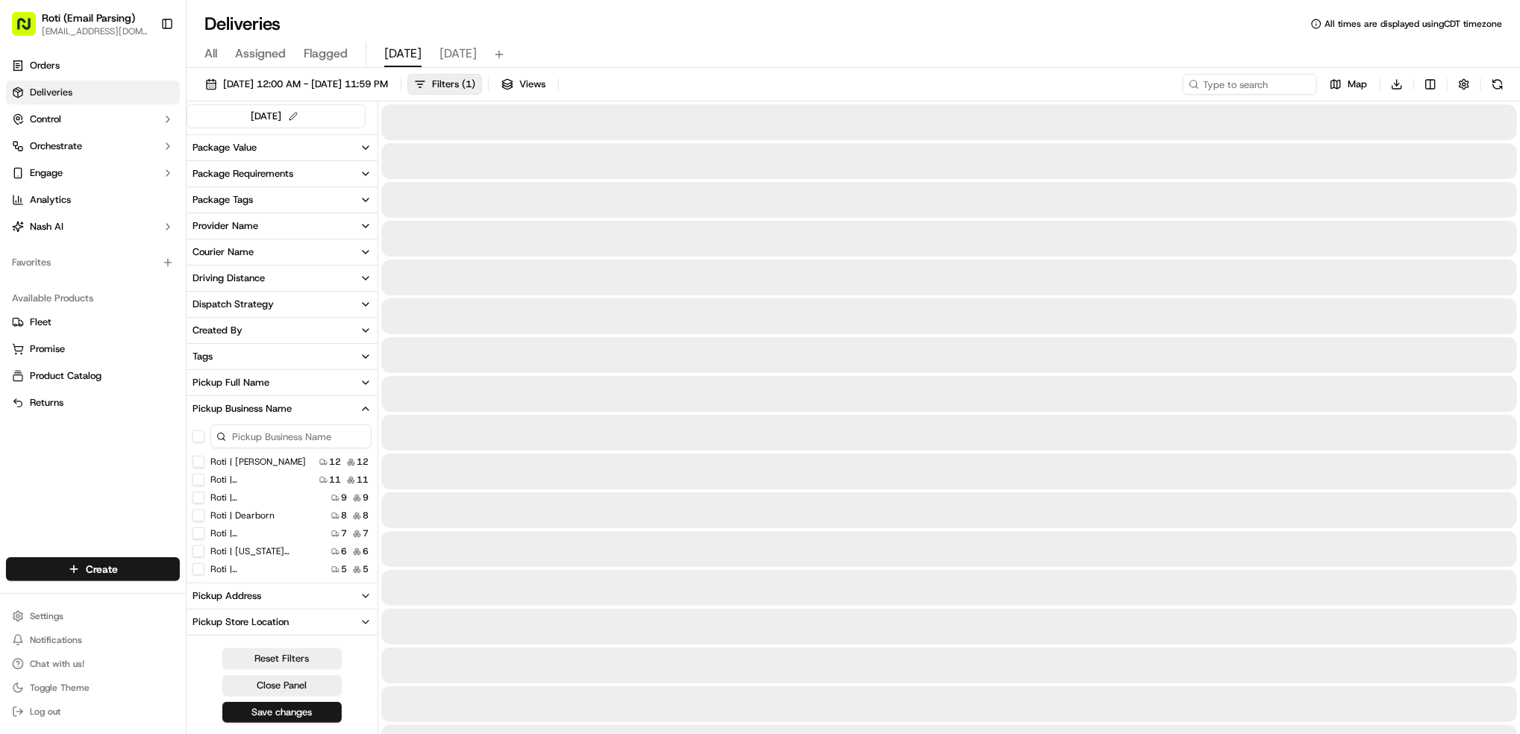
drag, startPoint x: 1241, startPoint y: 72, endPoint x: 1225, endPoint y: 85, distance: 20.2
click at [1237, 81] on input at bounding box center [1227, 84] width 179 height 21
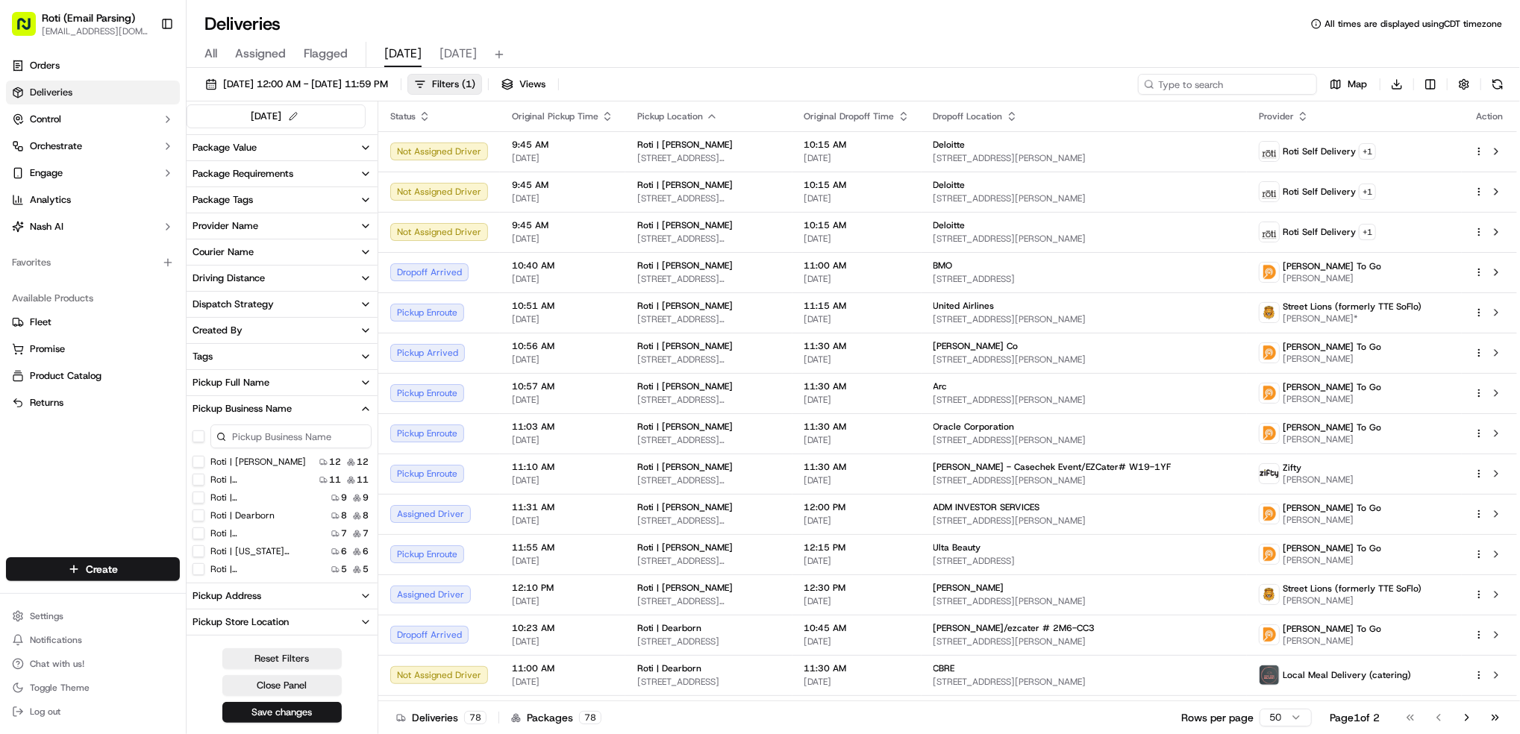
paste input "Imran Khan"
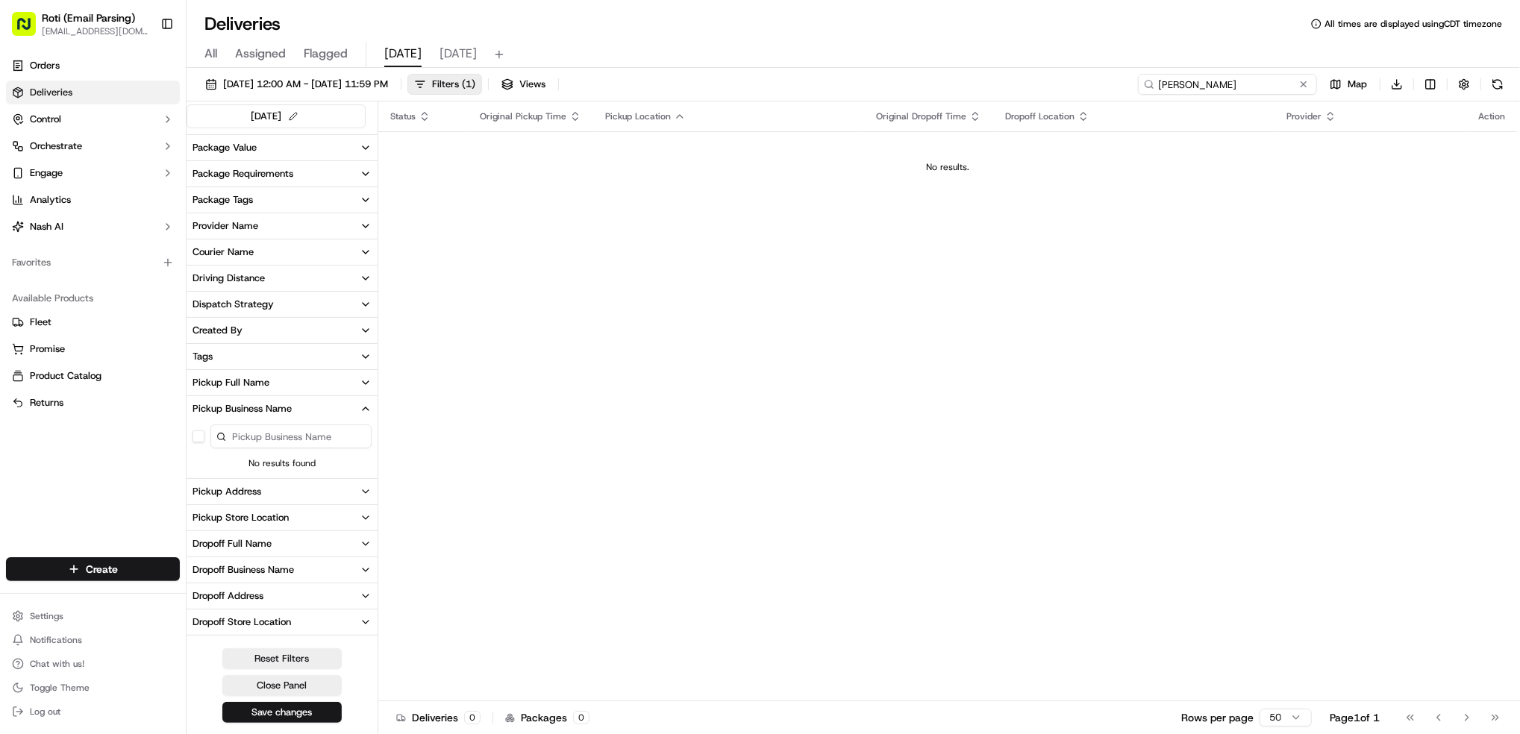
click at [1227, 82] on input "Imran Khan" at bounding box center [1227, 84] width 179 height 21
type input "Imran Khan"
click at [1230, 87] on input "Imran Khan" at bounding box center [1227, 84] width 179 height 21
click at [1160, 81] on input "Imran Khan" at bounding box center [1227, 84] width 179 height 21
click at [1300, 82] on button at bounding box center [1304, 84] width 15 height 15
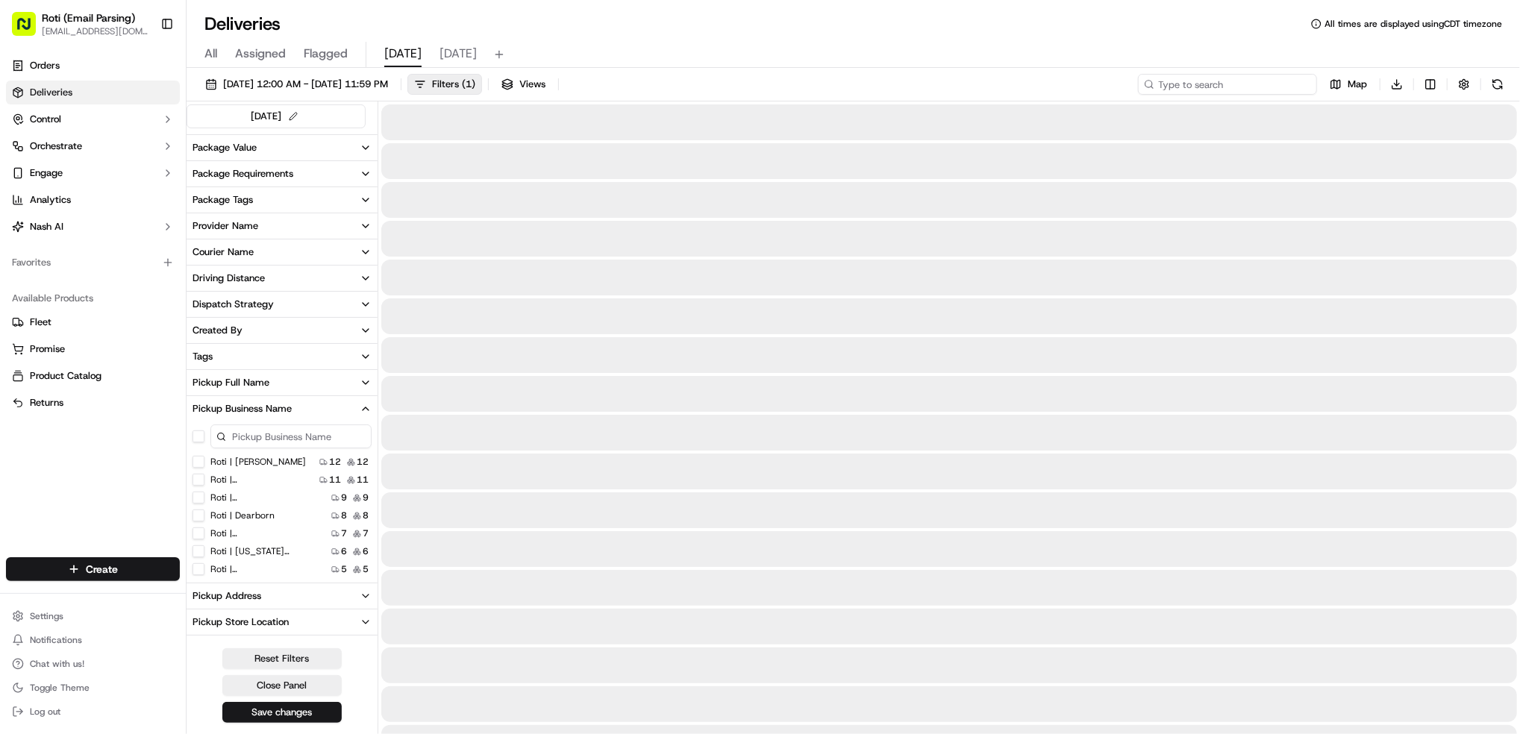
click at [1264, 85] on input at bounding box center [1227, 84] width 179 height 21
paste input "Fifth Third Arena/ezcater # MWK-YZR"
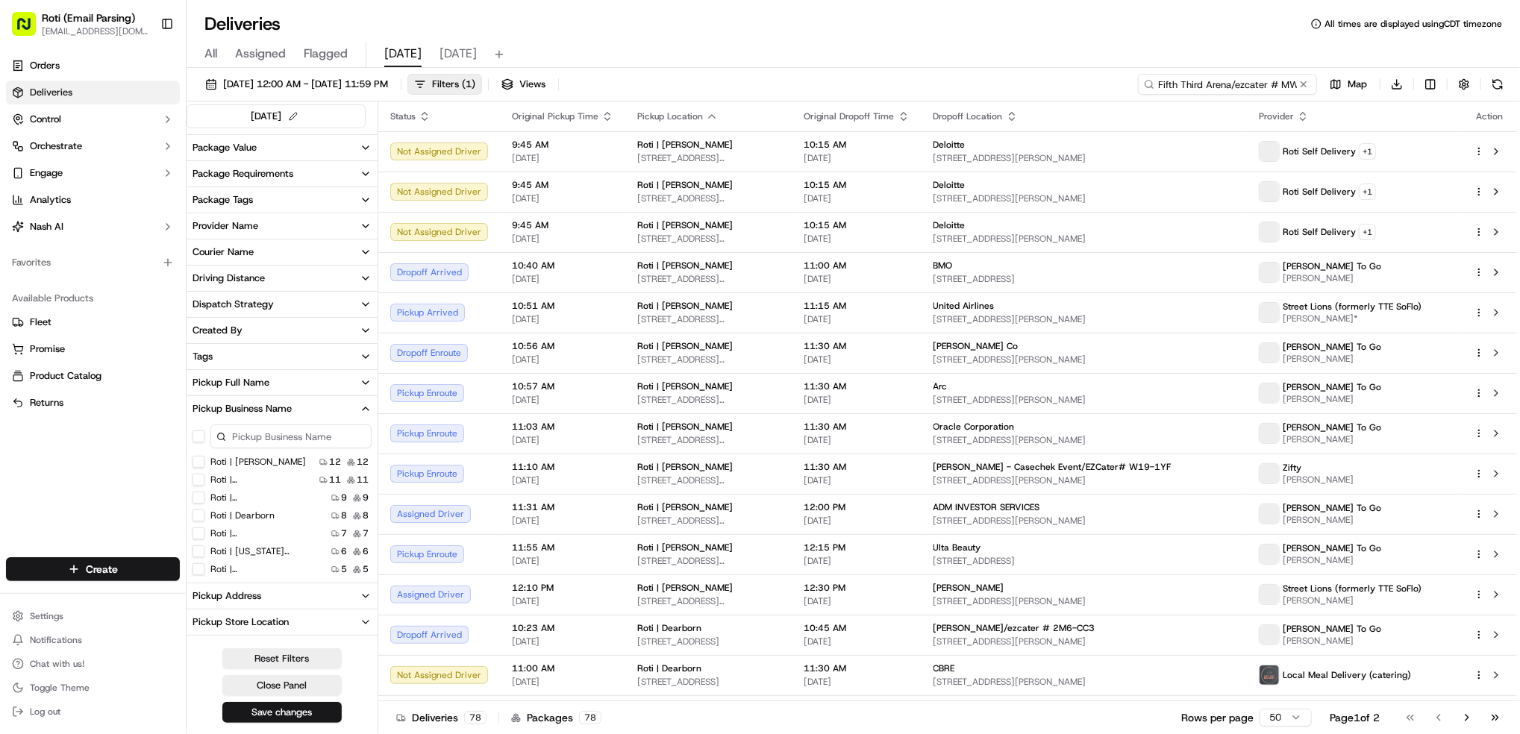
scroll to position [0, 31]
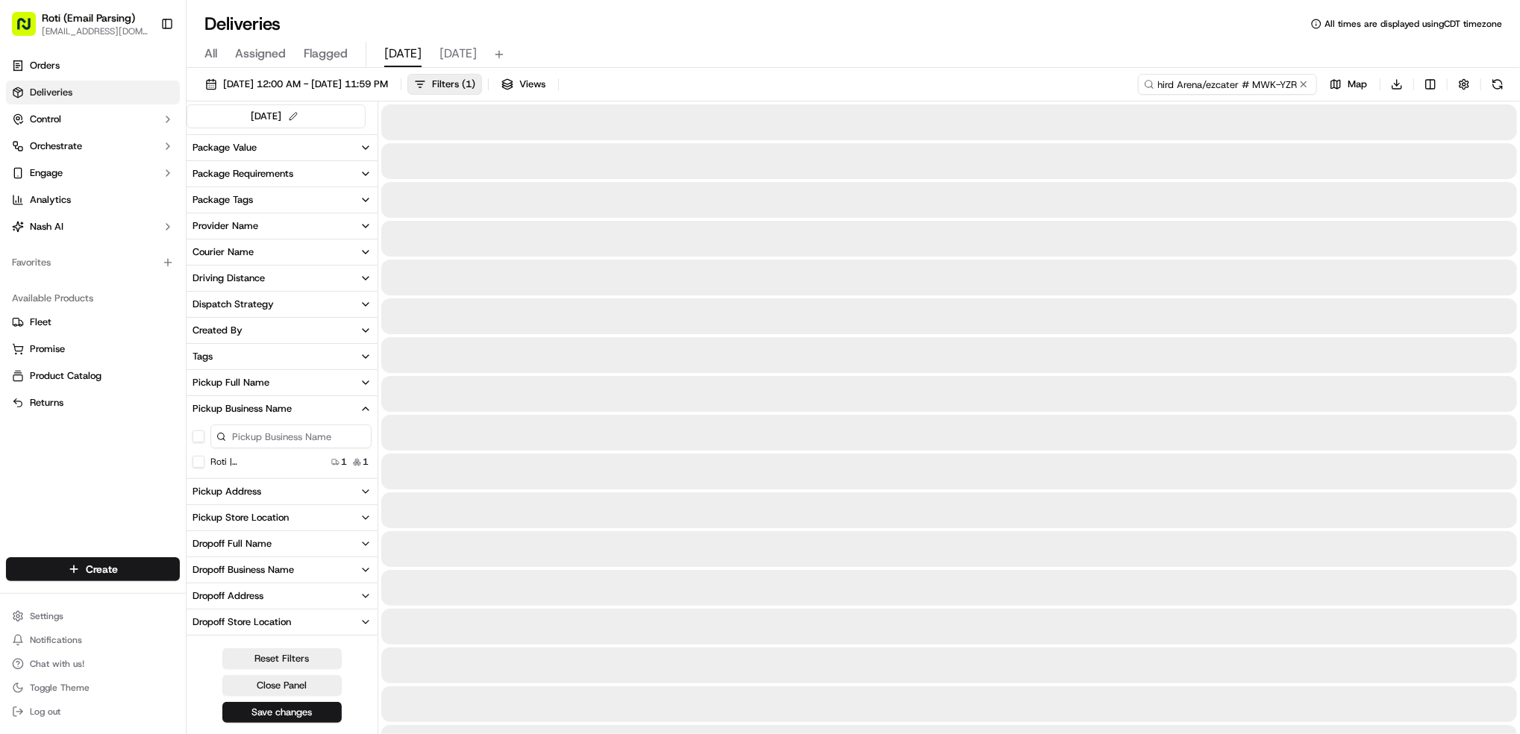
click at [1264, 85] on input "Fifth Third Arena/ezcater # MWK-YZR" at bounding box center [1227, 84] width 179 height 21
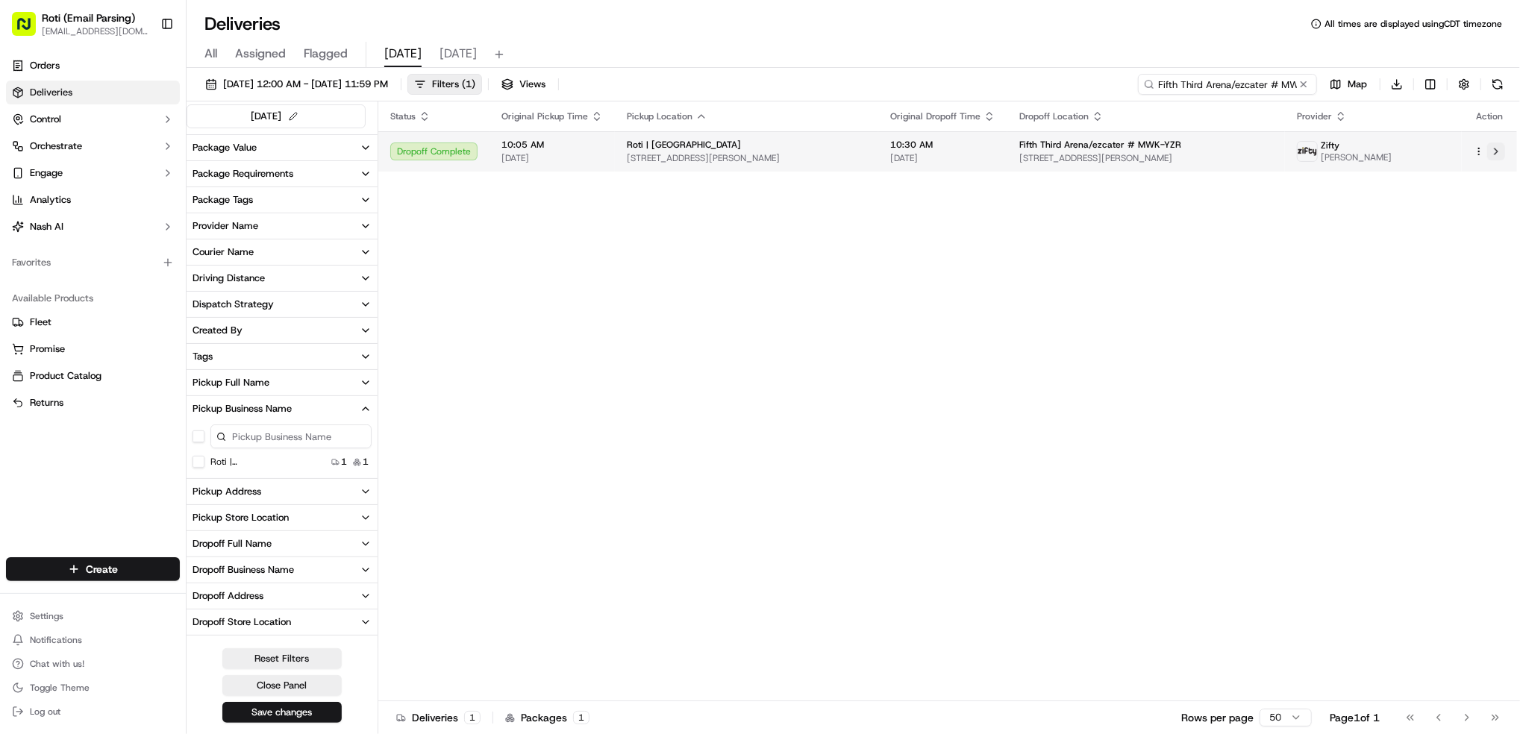
type input "Fifth Third Arena/ezcater # MWK-YZR"
click at [1493, 143] on button at bounding box center [1497, 152] width 18 height 18
click at [1298, 78] on button at bounding box center [1304, 84] width 15 height 15
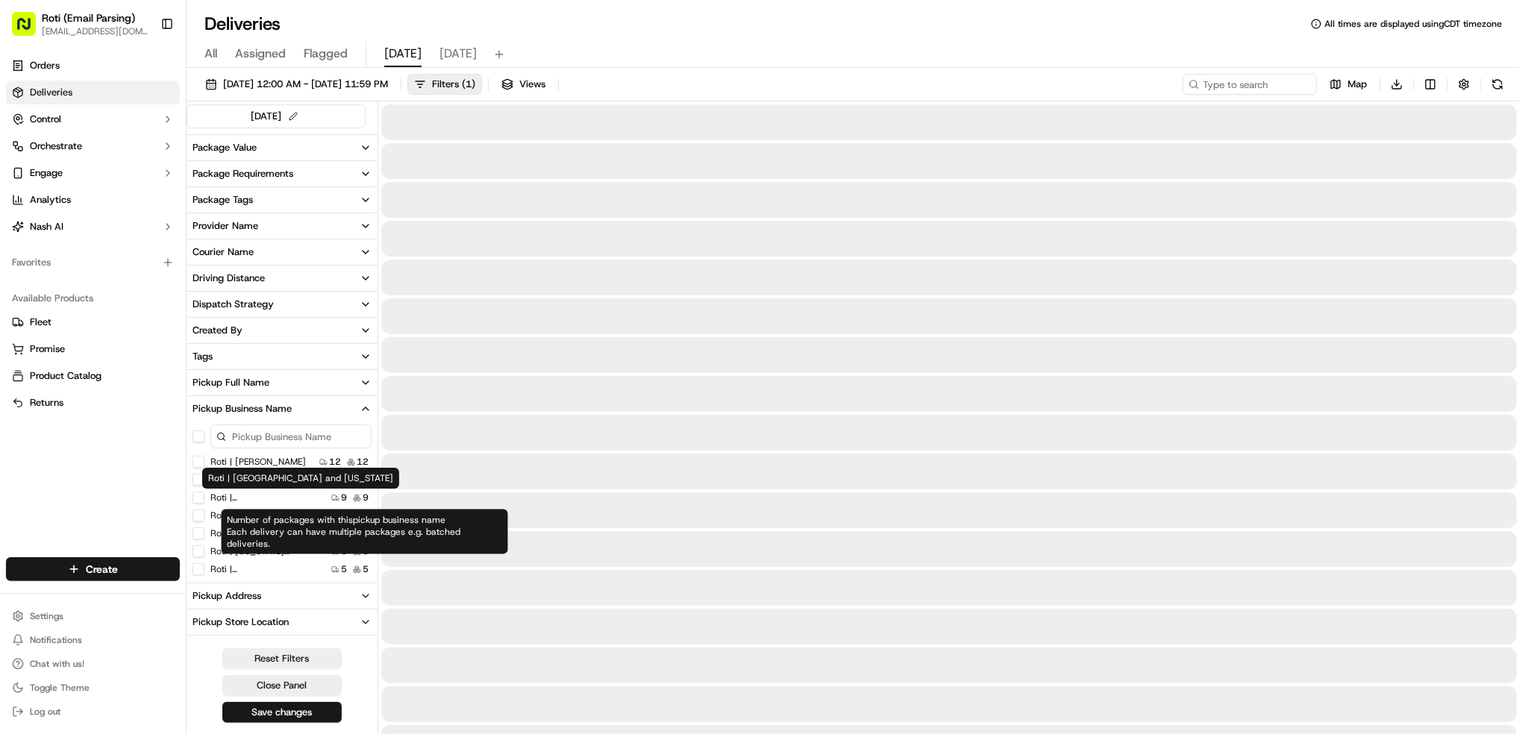
click at [198, 464] on Adams "Roti | Adams" at bounding box center [199, 462] width 12 height 12
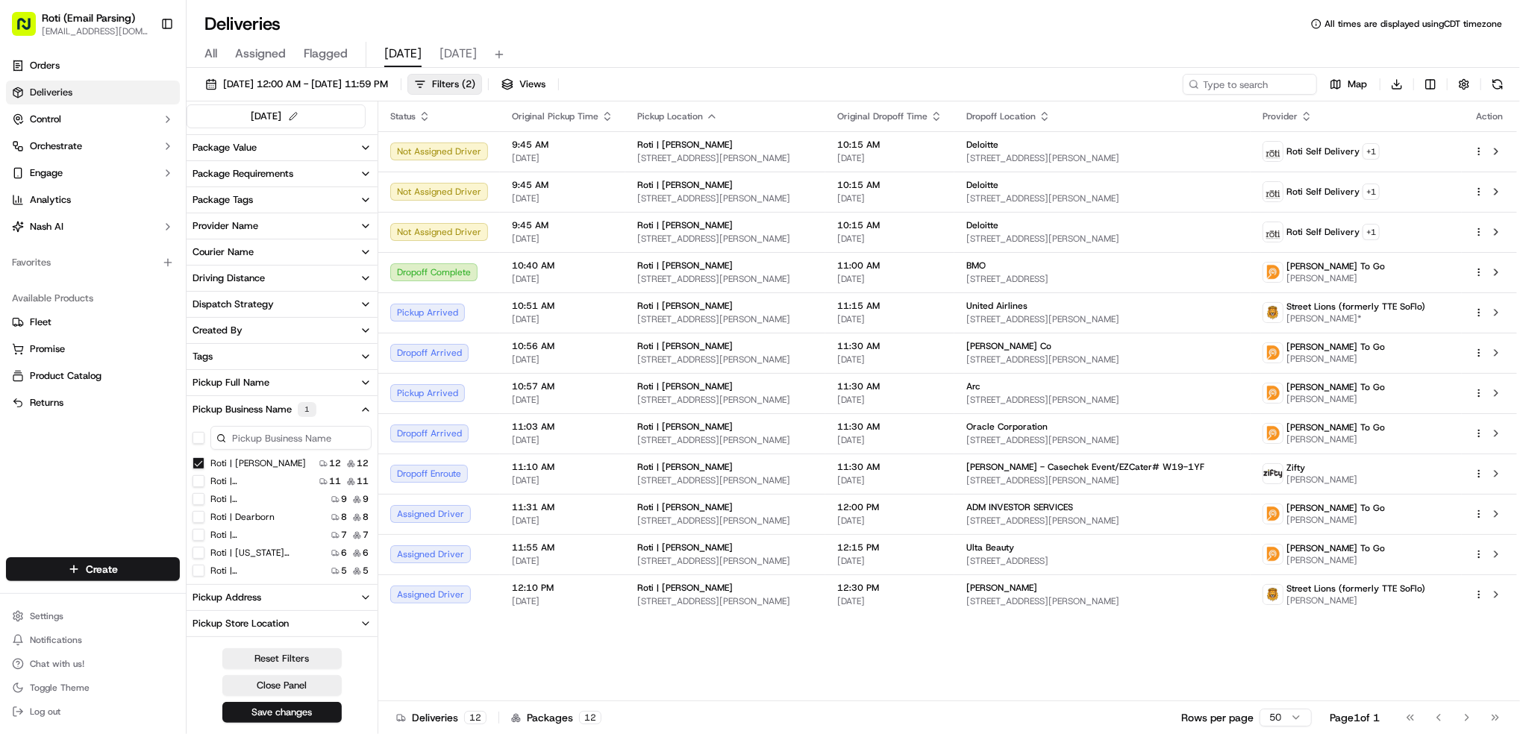
click at [1085, 632] on div "Status Original Pickup Time Pickup Location Original Dropoff Time Dropoff Locat…" at bounding box center [947, 402] width 1139 height 600
click at [789, 657] on div "Status Original Pickup Time Pickup Location Original Dropoff Time Dropoff Locat…" at bounding box center [947, 402] width 1139 height 600
click at [1370, 557] on div "Ding Dong To Go Kelvin Little" at bounding box center [1356, 555] width 187 height 24
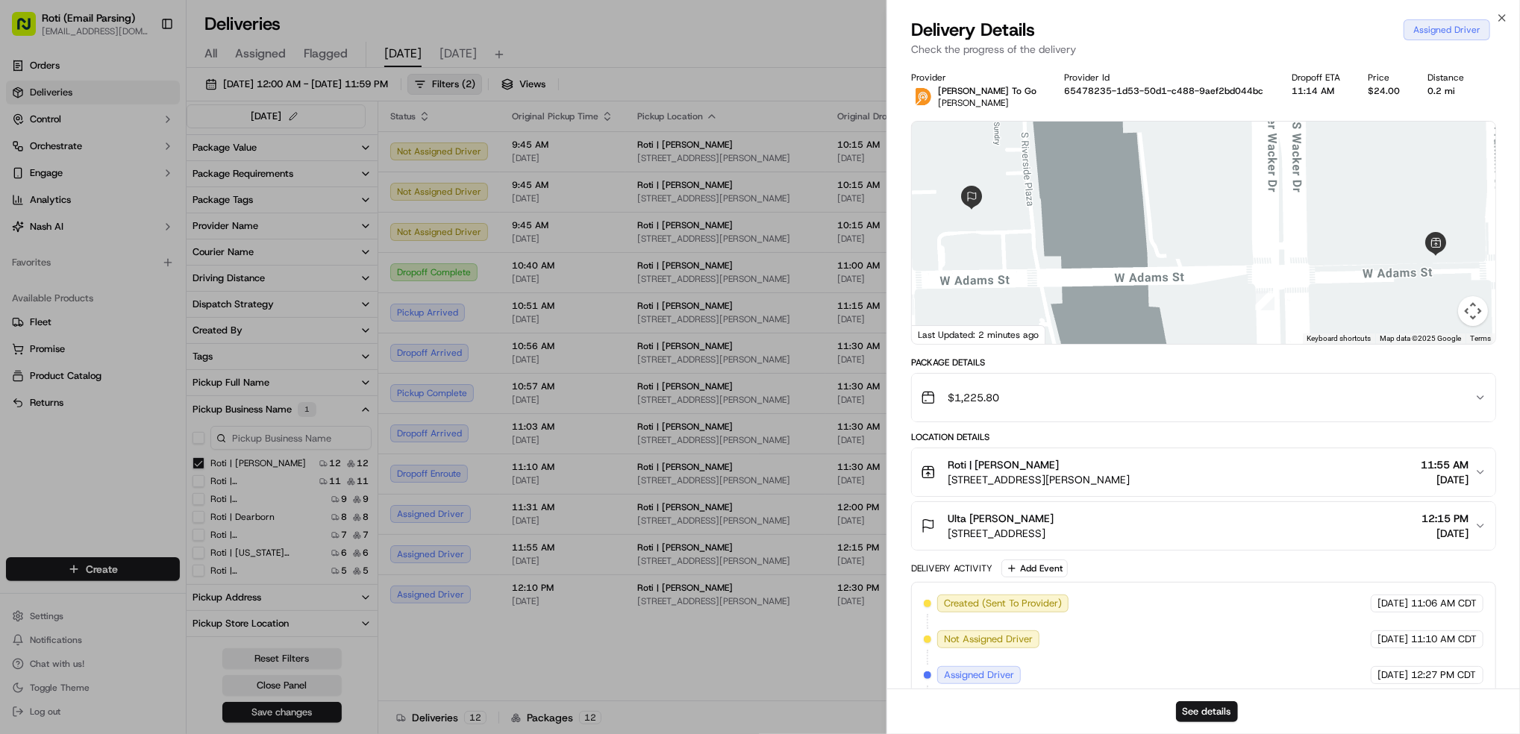
drag, startPoint x: 1091, startPoint y: 516, endPoint x: 938, endPoint y: 517, distance: 153.8
click at [938, 517] on div "Ulta Beauty Eugine clark 120 S Riverside Plaza STE 1500, Chicago, IL 60606, USA" at bounding box center [987, 526] width 133 height 30
copy span "Ulta Beauty Eugine clark"
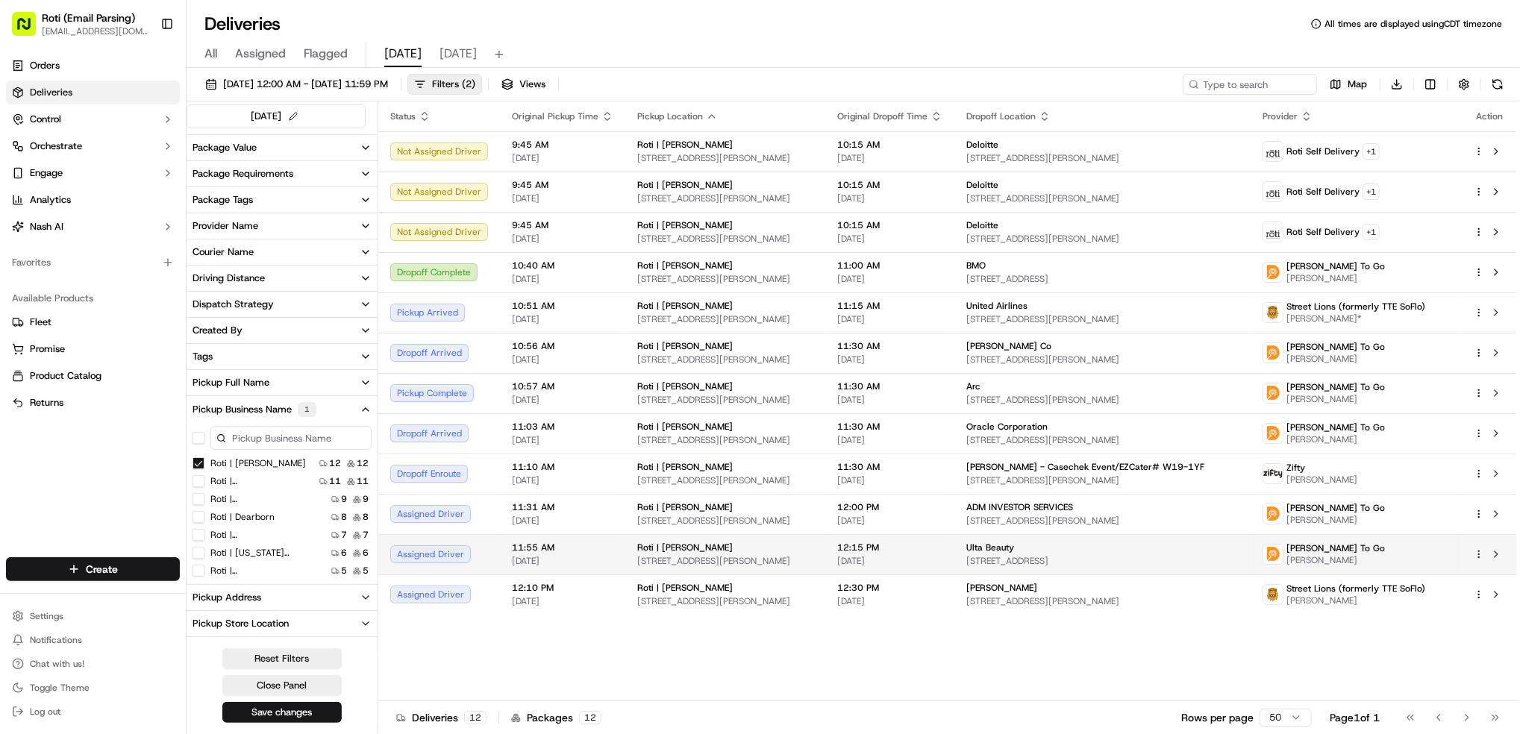
click at [1315, 556] on span "Kelvin Little" at bounding box center [1336, 561] width 99 height 12
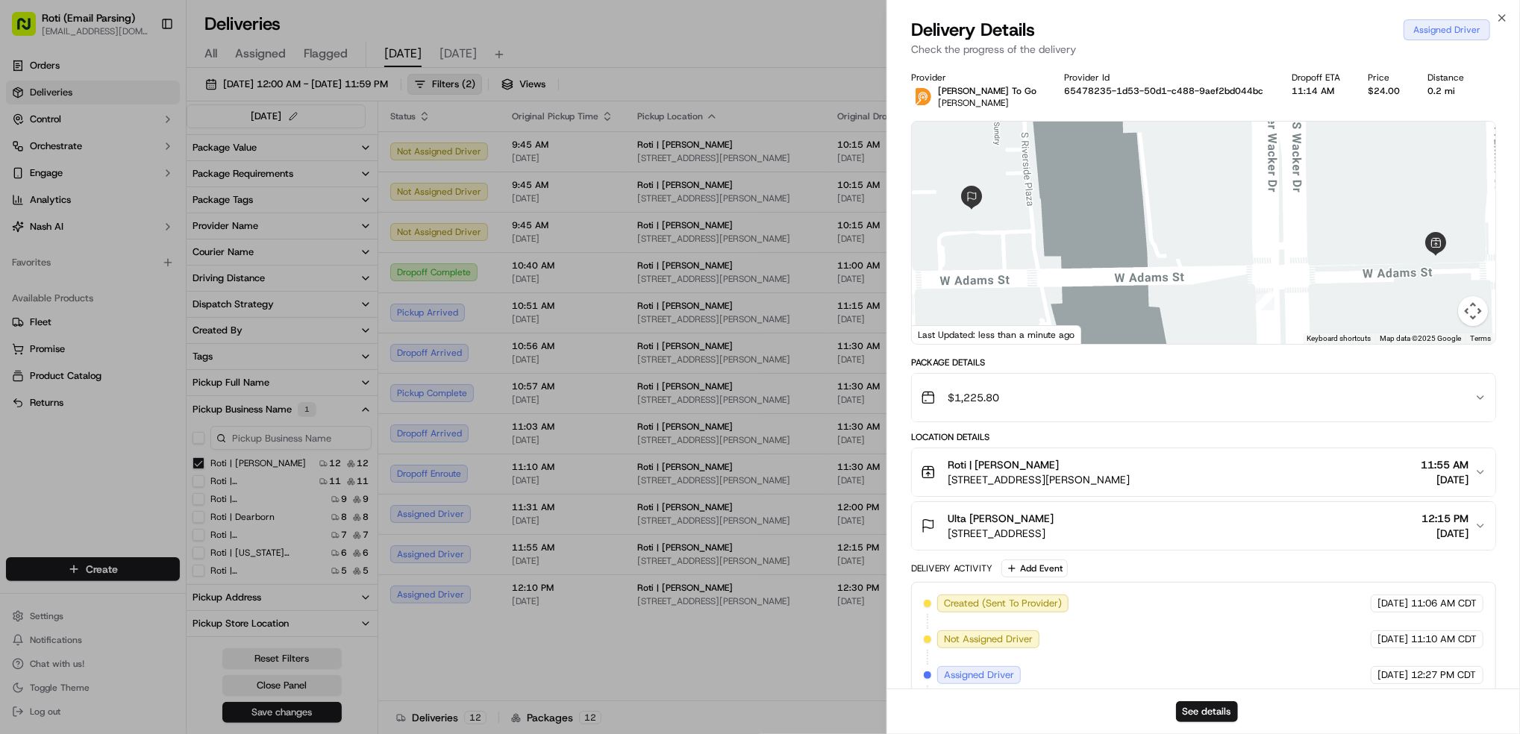
drag, startPoint x: 1073, startPoint y: 517, endPoint x: 938, endPoint y: 514, distance: 135.9
click at [938, 514] on div "Ulta Beauty Eugine clark 120 S Riverside Plaza STE 1500, Chicago, IL 60606, USA" at bounding box center [987, 526] width 133 height 30
copy span "Ulta Beauty Eugine clark"
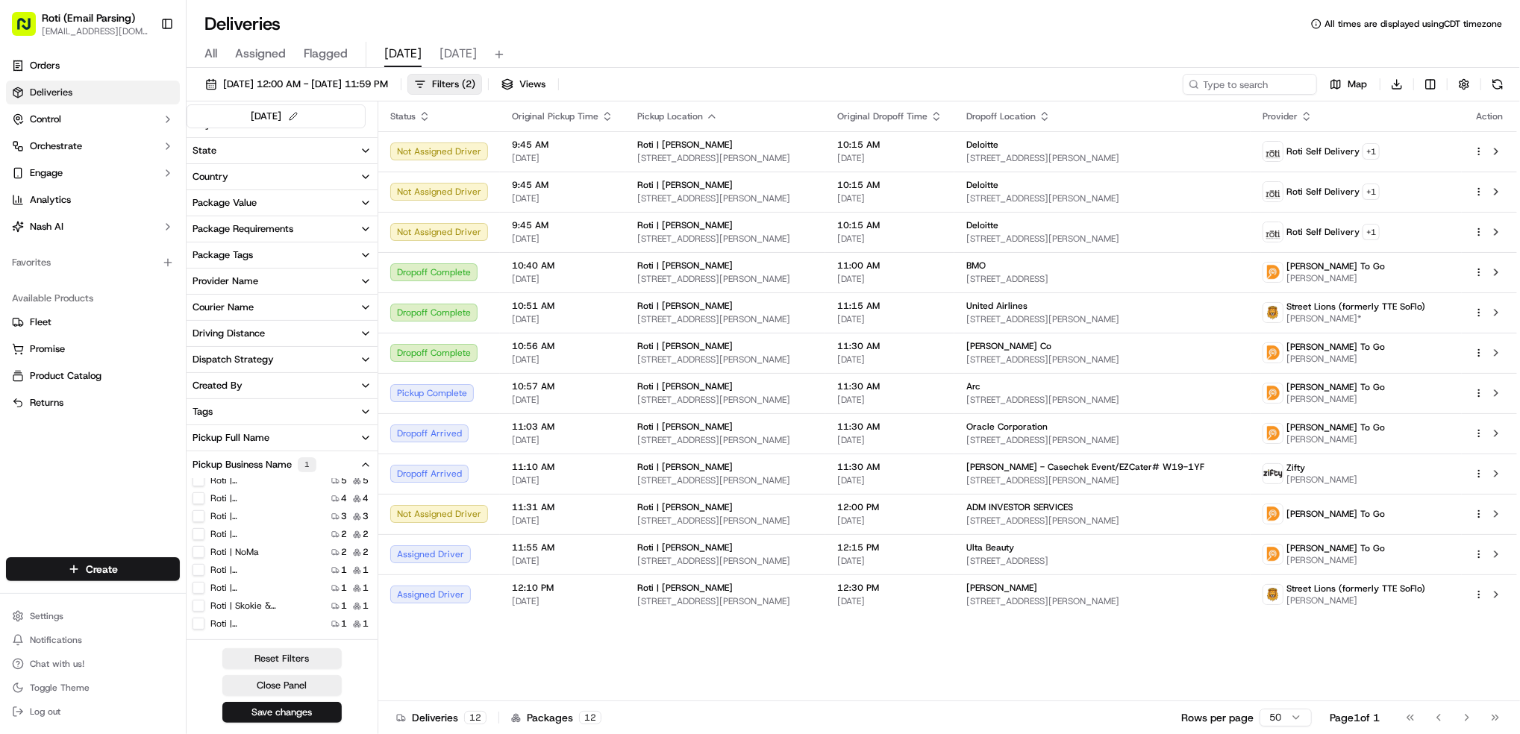
scroll to position [99, 0]
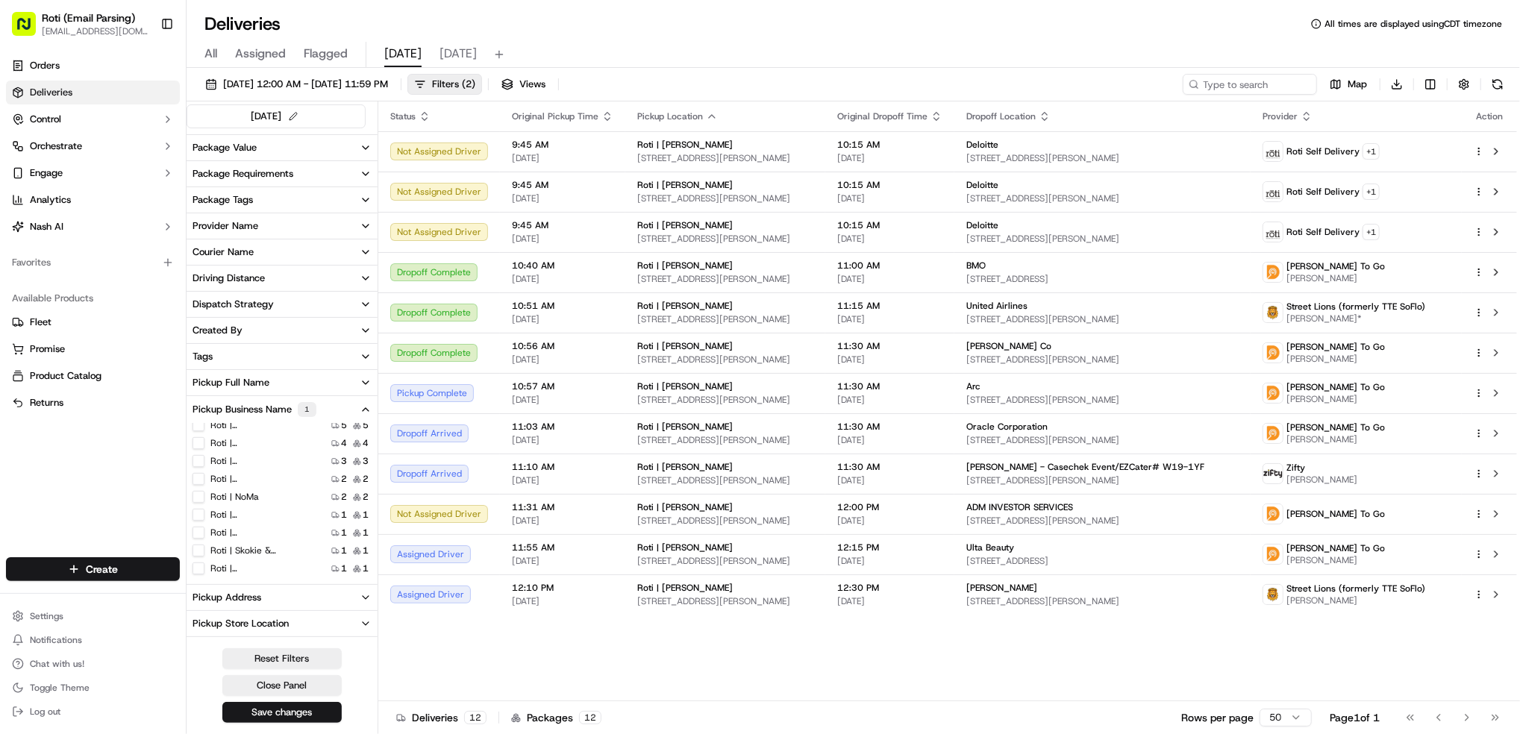
click at [196, 462] on Park "Roti | St. Louis Park" at bounding box center [199, 461] width 12 height 12
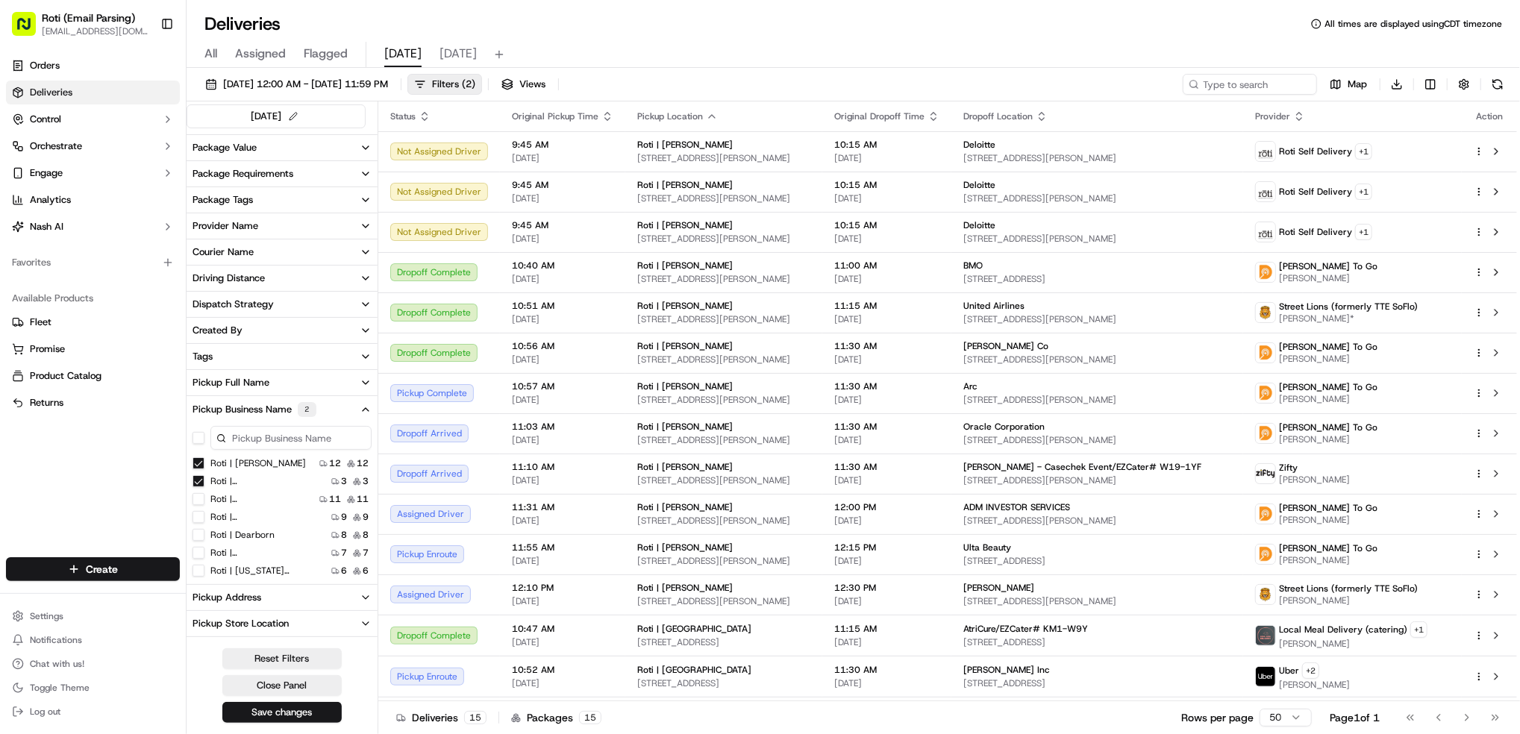
click at [198, 464] on Adams "Roti | Adams" at bounding box center [199, 464] width 12 height 12
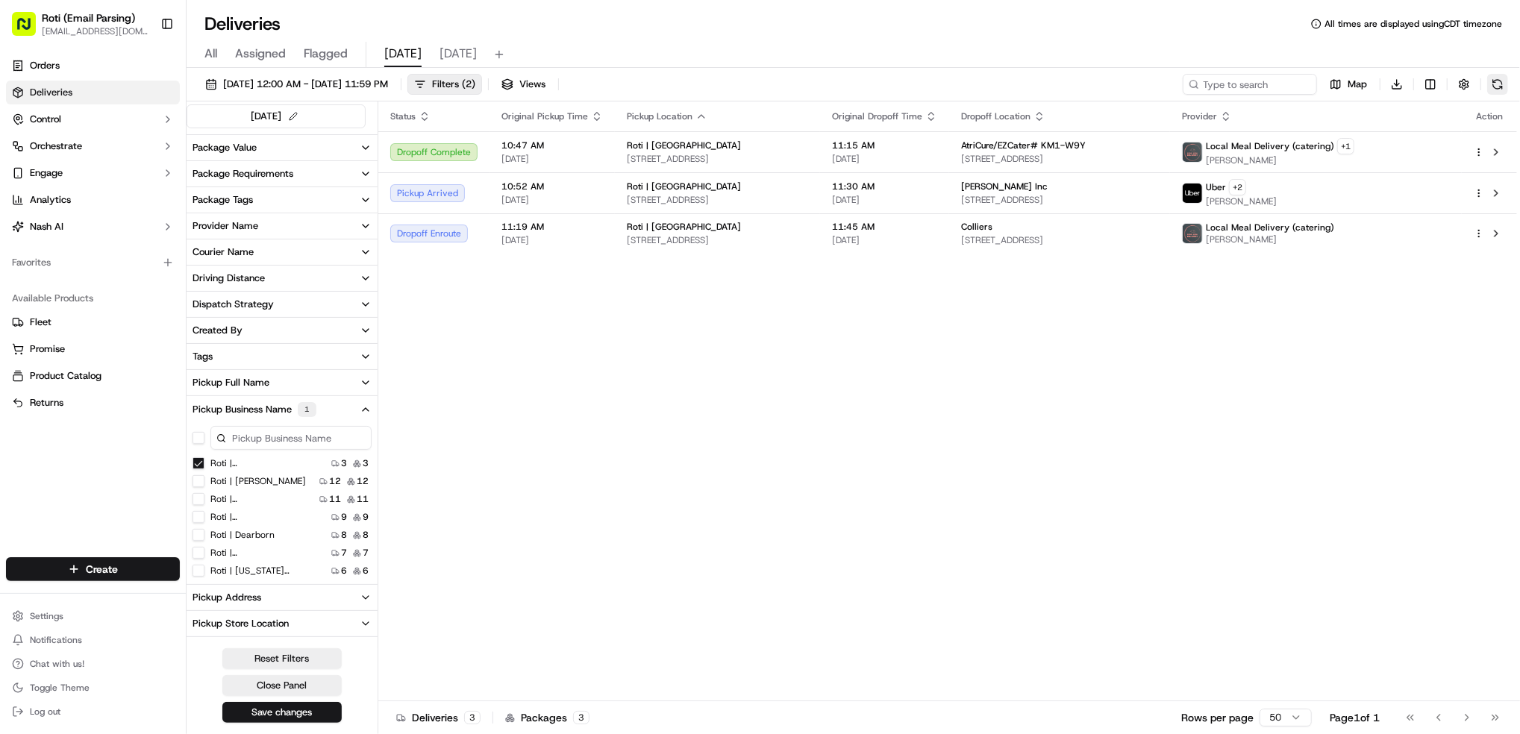
click at [1500, 85] on button at bounding box center [1498, 84] width 21 height 21
click at [199, 465] on Park "Roti | St. Louis Park" at bounding box center [199, 464] width 12 height 12
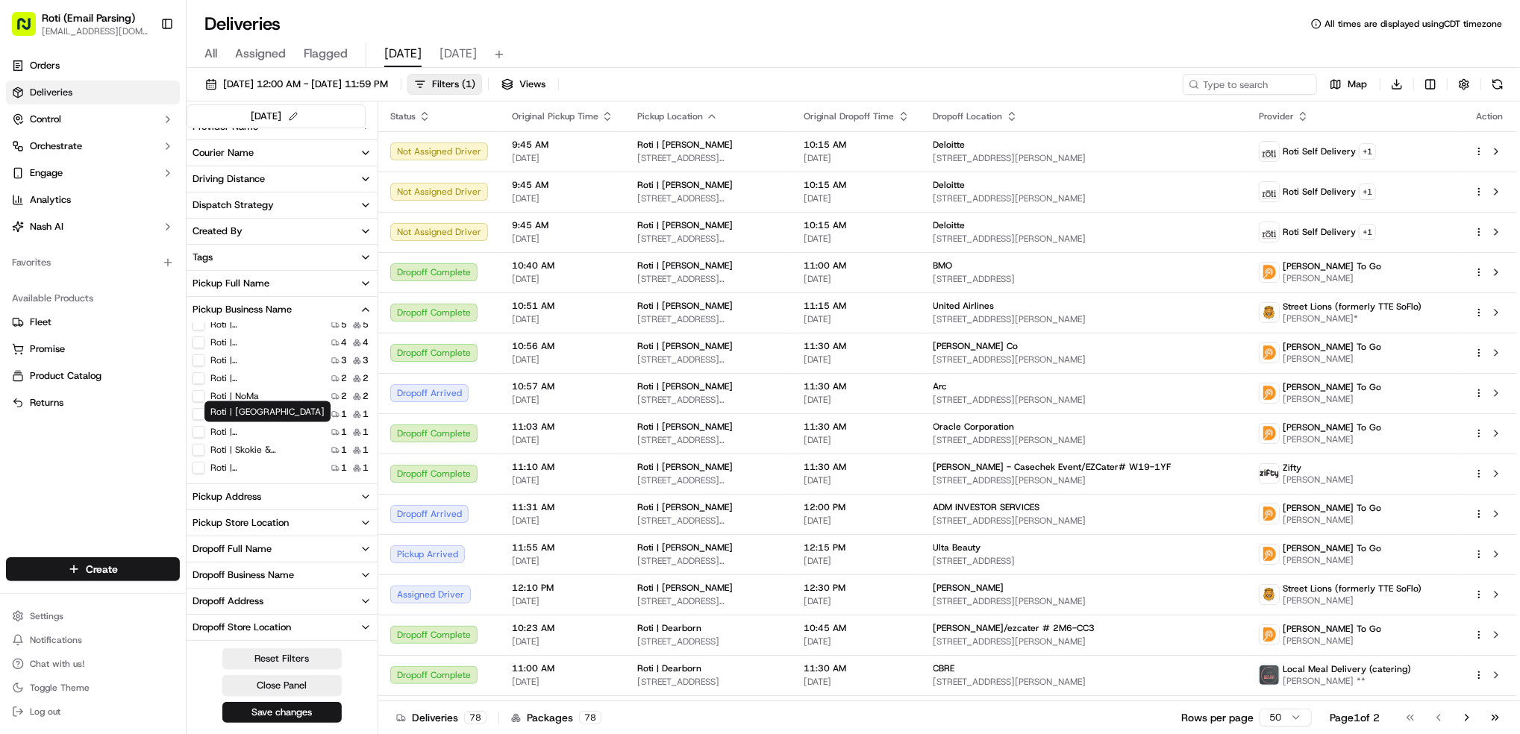
scroll to position [64, 0]
click at [253, 419] on label "Roti | Hyde Park" at bounding box center [258, 424] width 96 height 12
click at [205, 419] on Park "Roti | Hyde Park" at bounding box center [199, 424] width 12 height 12
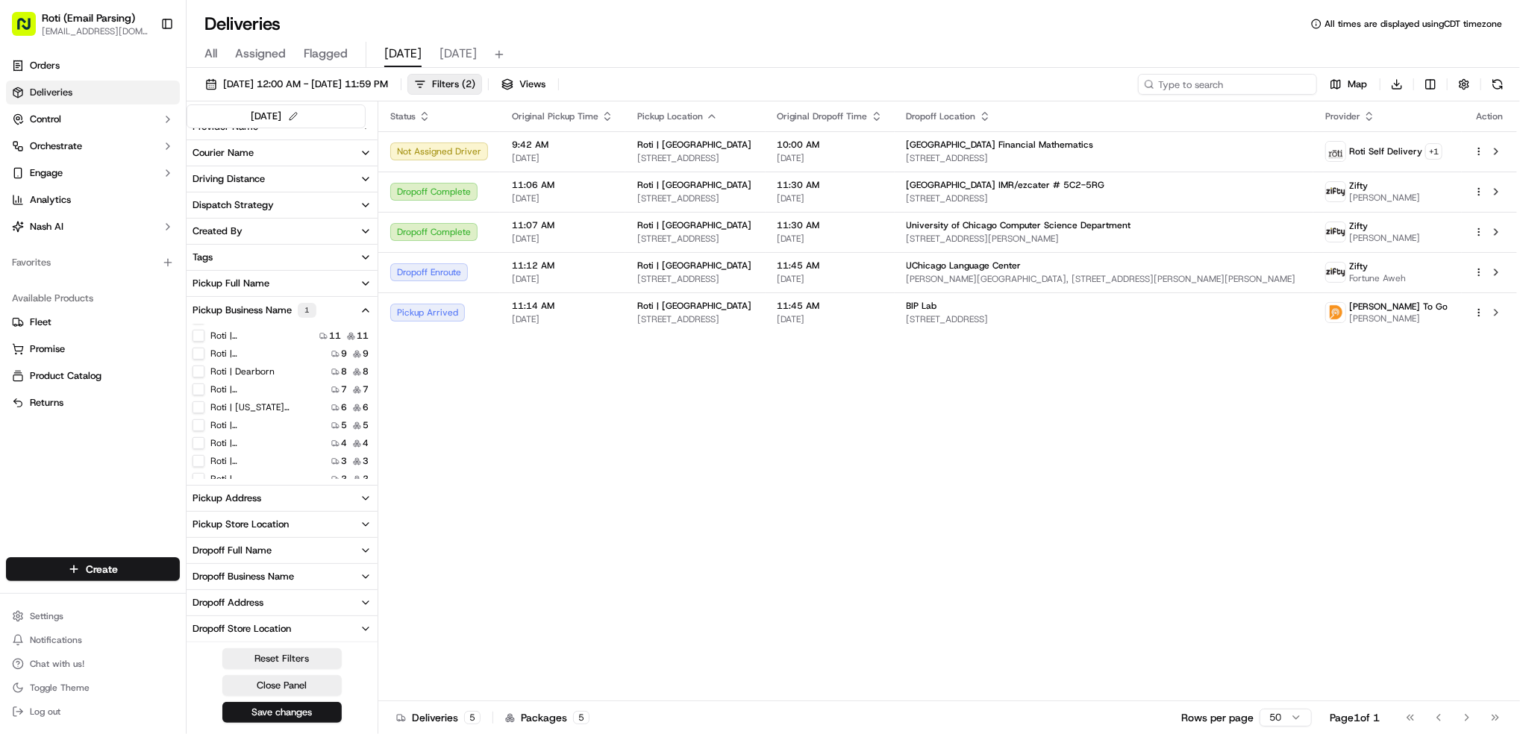
click at [1264, 87] on input at bounding box center [1227, 84] width 179 height 21
paste input "# Q2U-GKV"
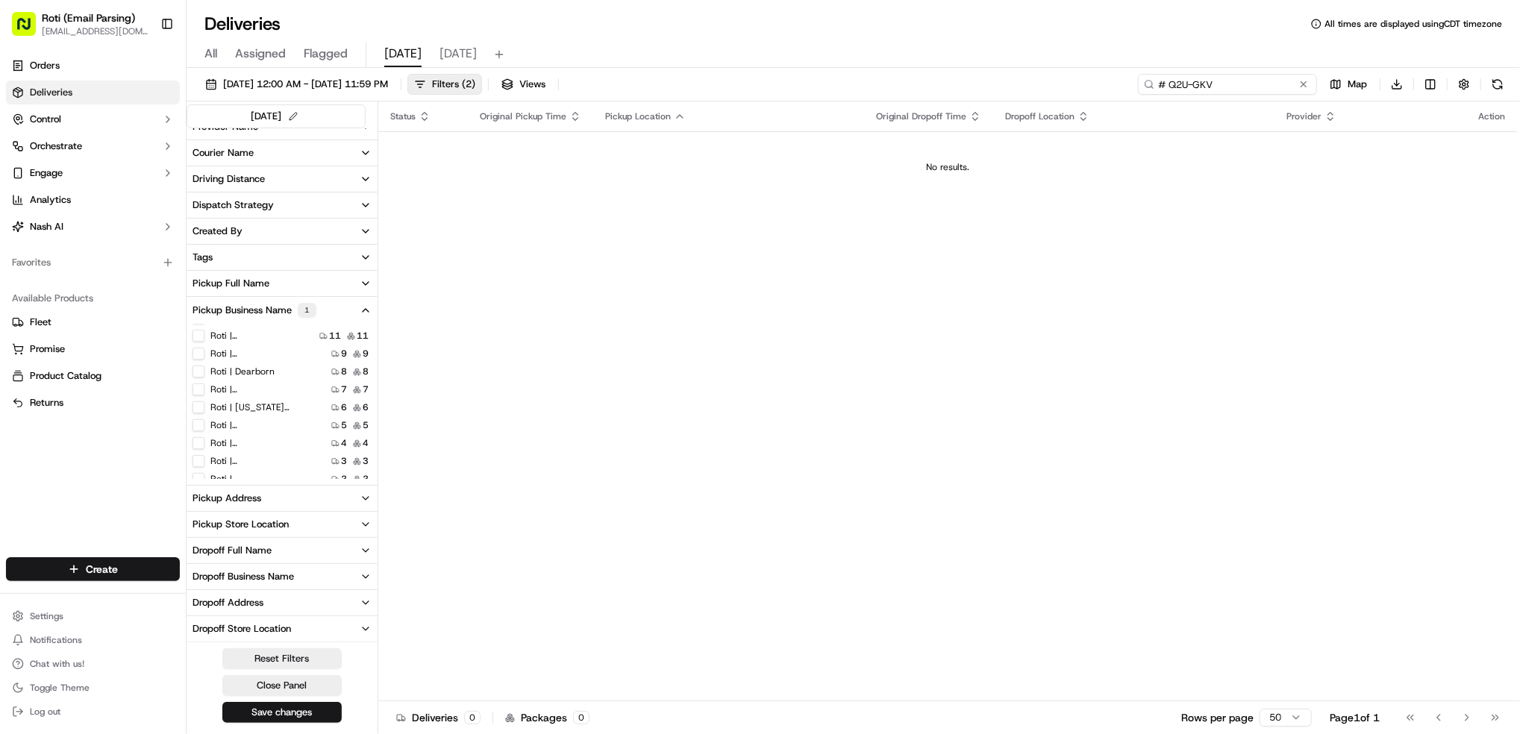
scroll to position [197, 0]
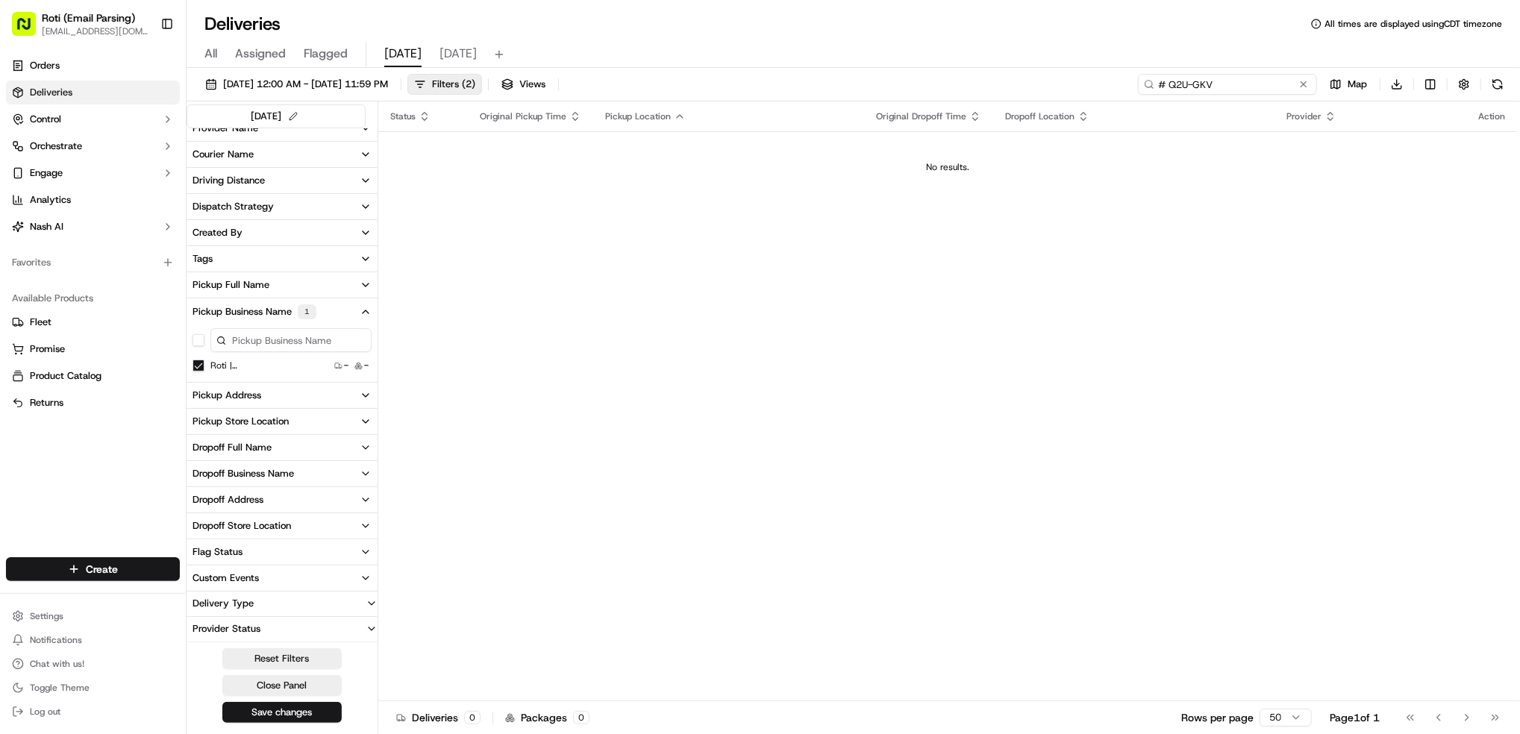
click at [1164, 81] on input "# Q2U-GKV" at bounding box center [1227, 84] width 179 height 21
click at [1158, 82] on input "# Q2U-GKV" at bounding box center [1227, 84] width 179 height 21
type input "# Q2U-GKV"
click at [1300, 85] on button at bounding box center [1304, 84] width 15 height 15
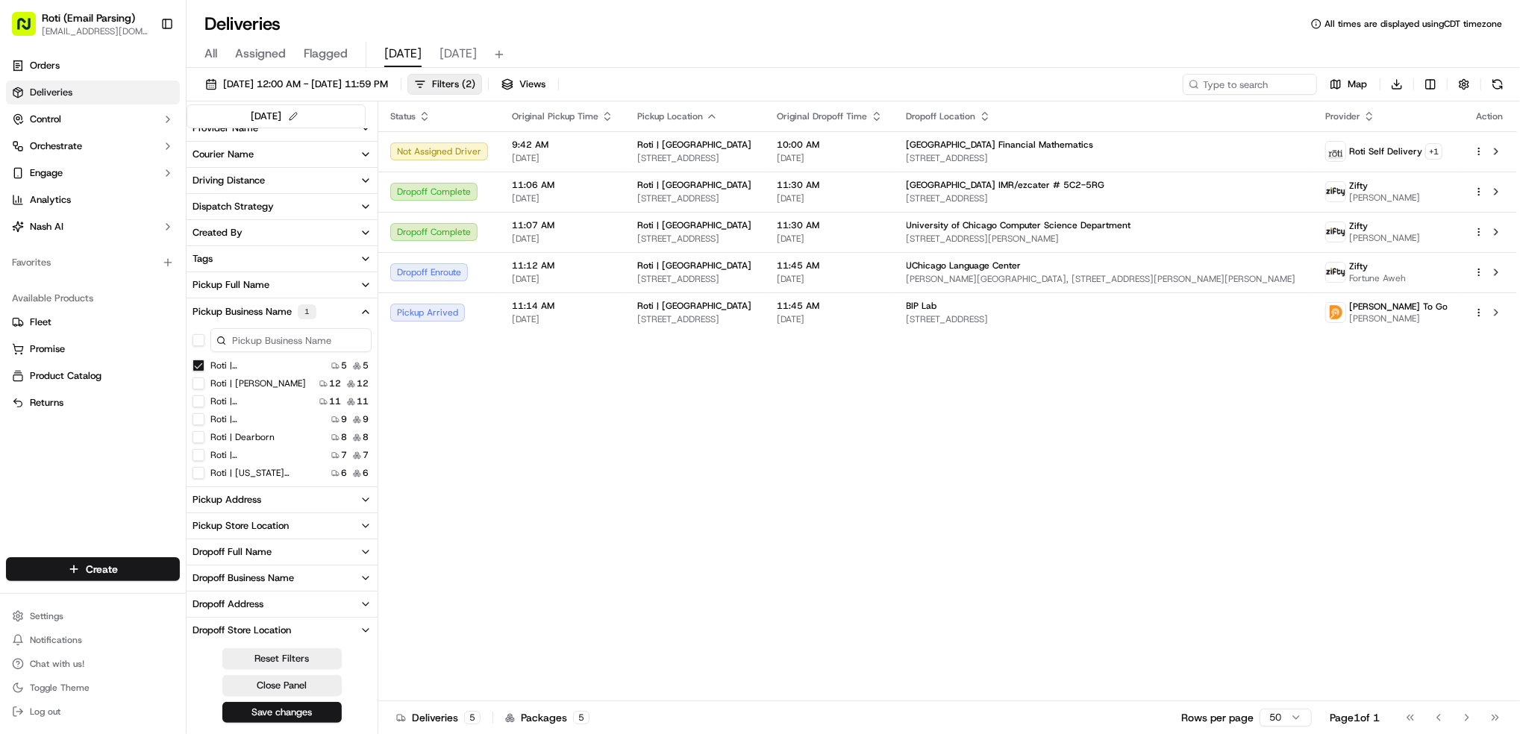
scroll to position [199, 0]
click at [969, 504] on div "Status Original Pickup Time Pickup Location Original Dropoff Time Dropoff Locat…" at bounding box center [947, 402] width 1139 height 600
click at [1499, 78] on button at bounding box center [1498, 84] width 21 height 21
click at [1291, 448] on div "Status Original Pickup Time Pickup Location Original Dropoff Time Dropoff Locat…" at bounding box center [947, 402] width 1139 height 600
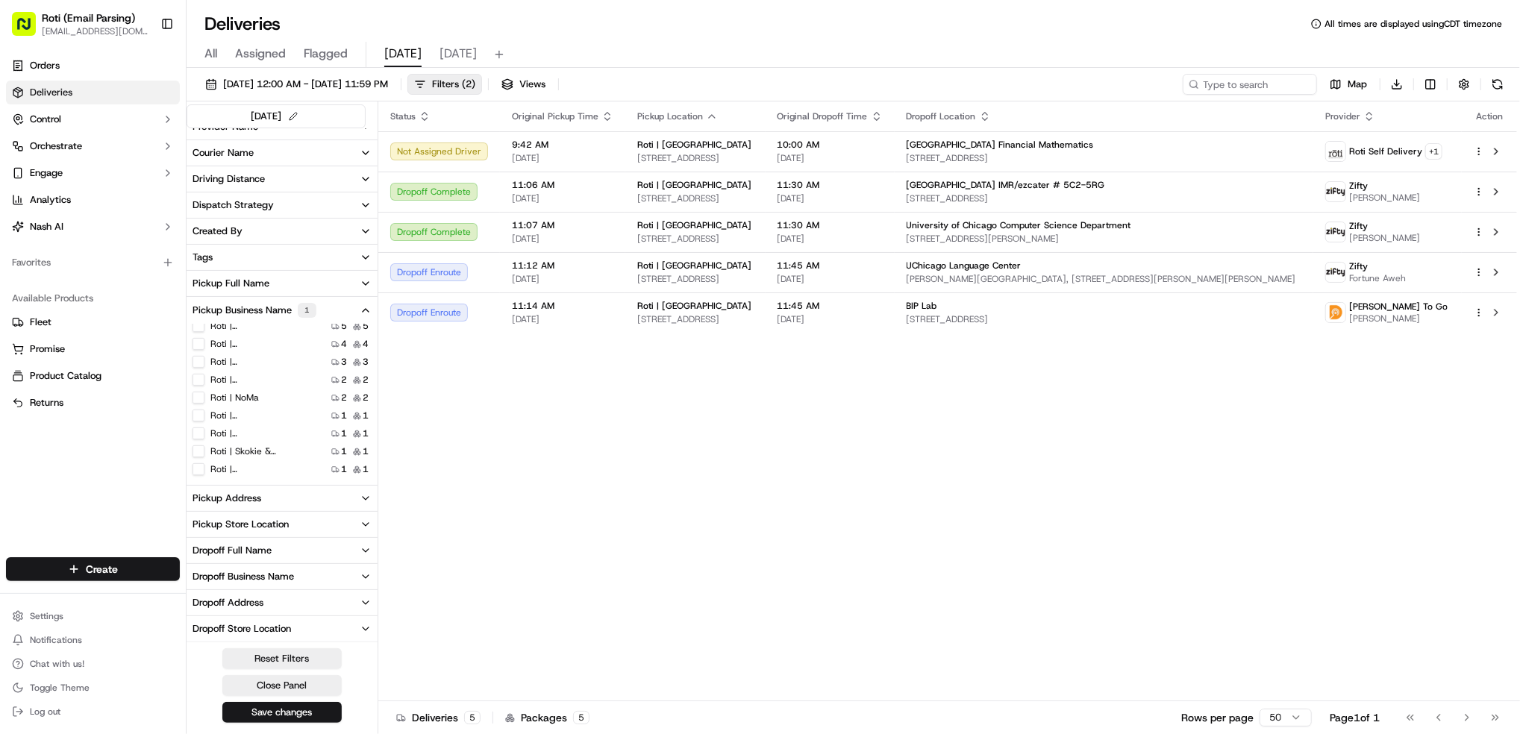
click at [201, 364] on Park "Roti | St. Louis Park" at bounding box center [199, 362] width 12 height 12
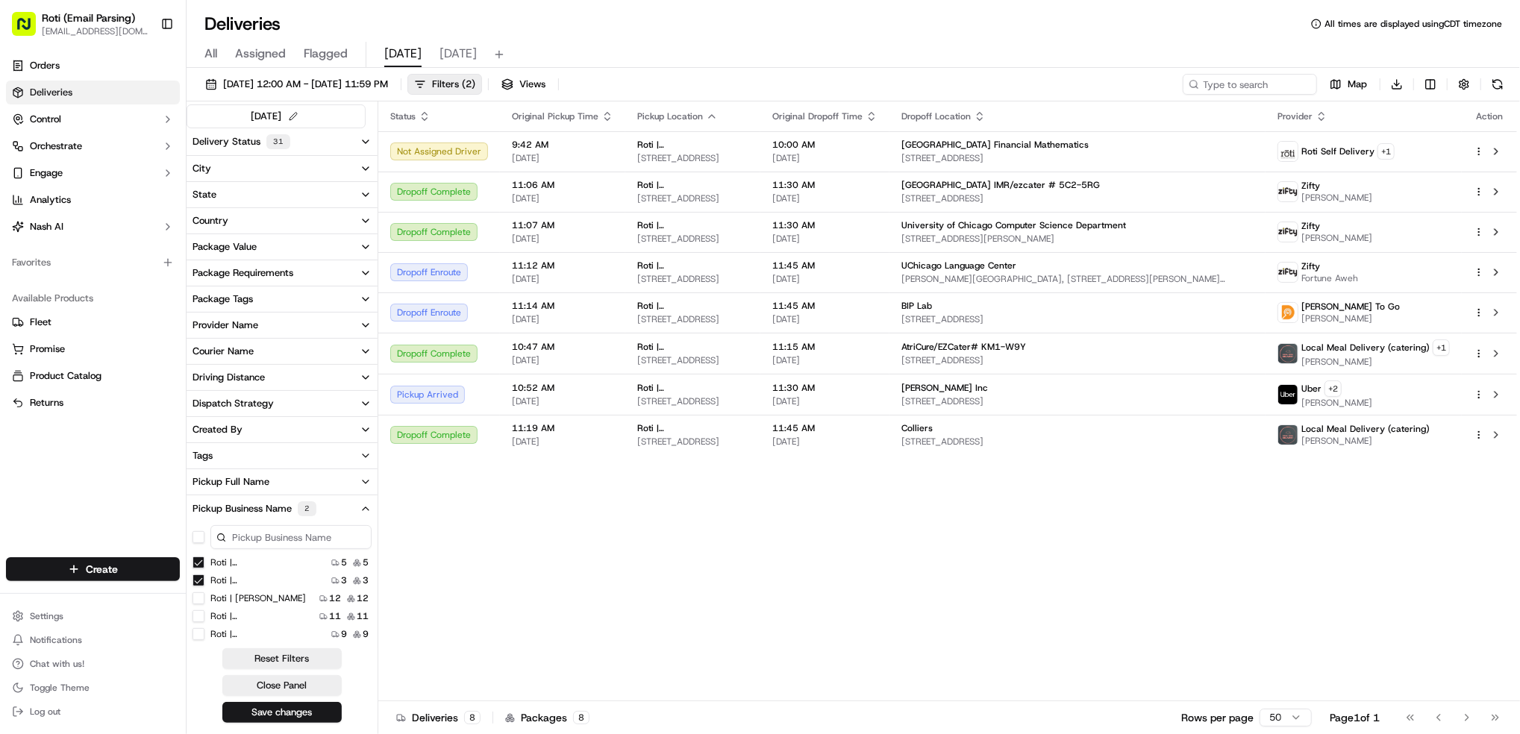
click at [199, 563] on Park "Roti | Hyde Park" at bounding box center [199, 563] width 12 height 12
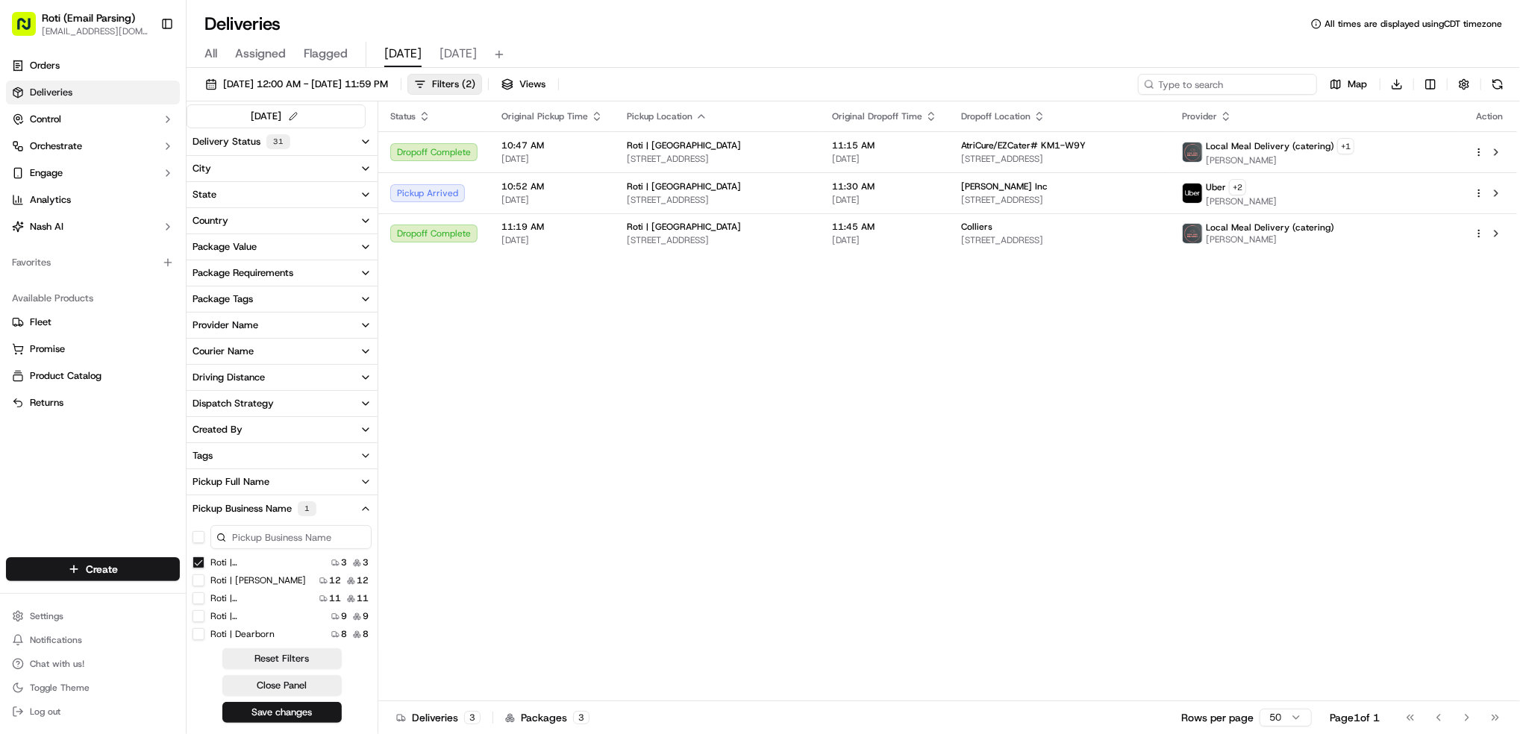
click at [1287, 88] on input at bounding box center [1227, 84] width 179 height 21
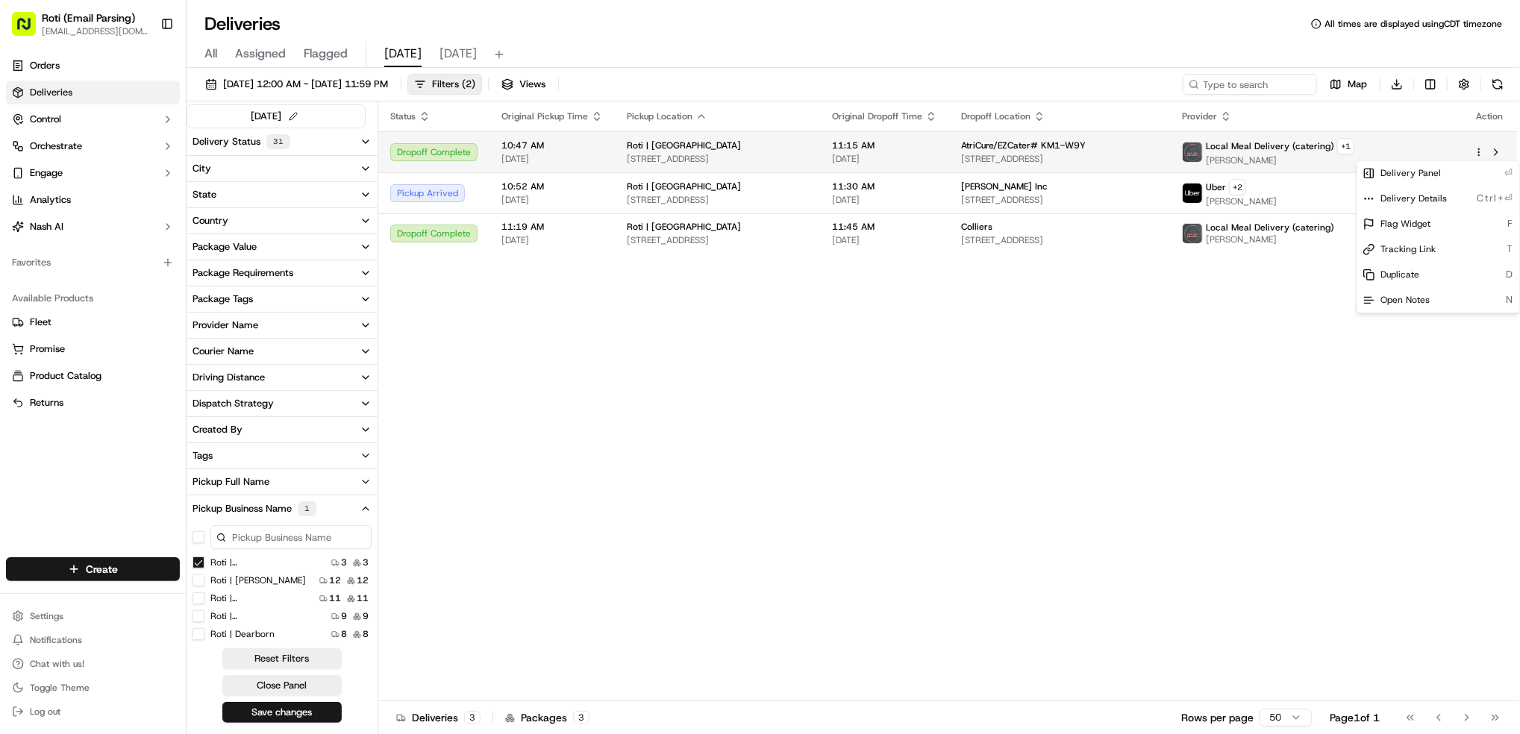
click at [1479, 147] on html "Roti (Email Parsing) jnavarro@roti.com Toggle Sidebar Orders Deliveries Control…" at bounding box center [760, 367] width 1520 height 734
click at [1447, 272] on div "Duplicate D" at bounding box center [1439, 274] width 163 height 25
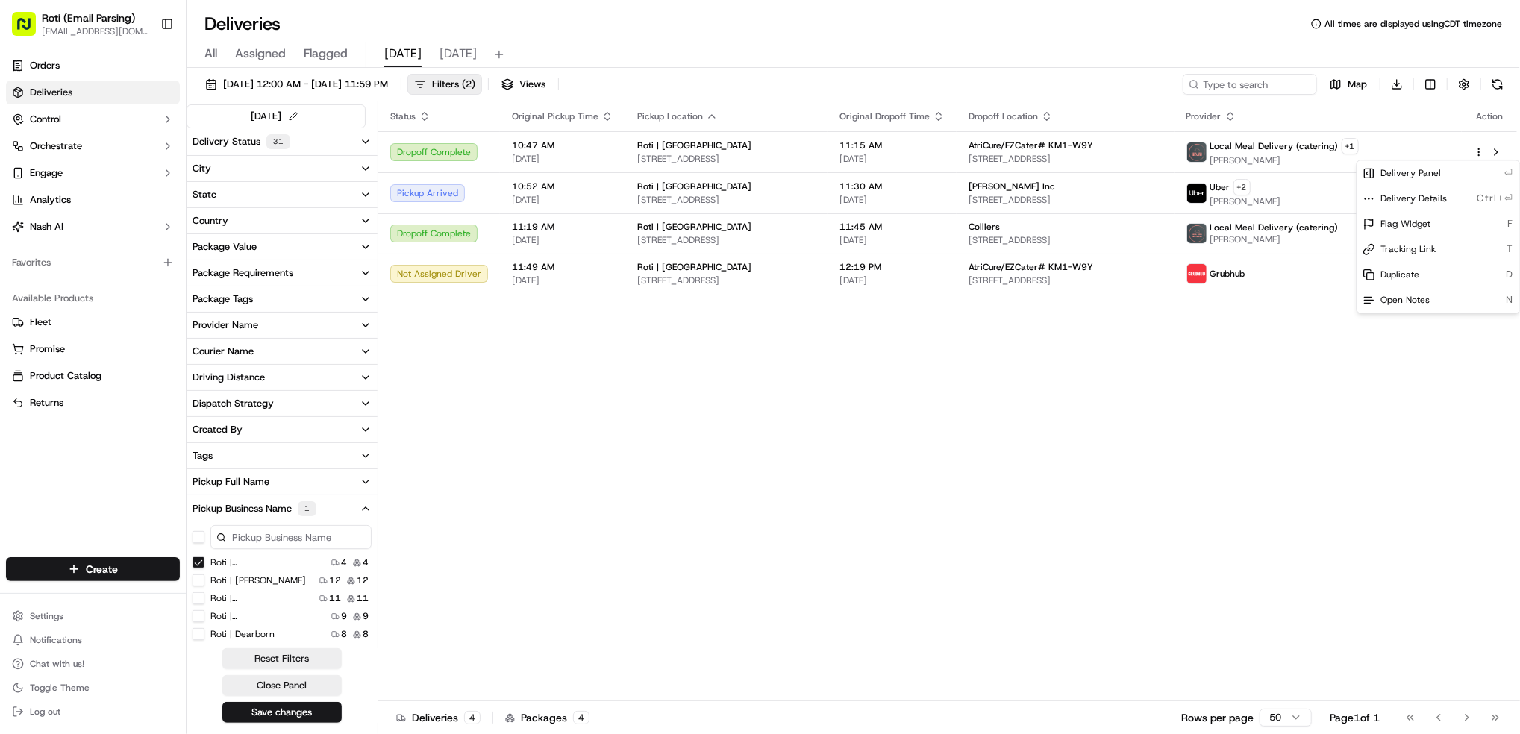
click at [1155, 441] on html "Roti (Email Parsing) jnavarro@roti.com Toggle Sidebar Orders Deliveries Control…" at bounding box center [760, 367] width 1520 height 734
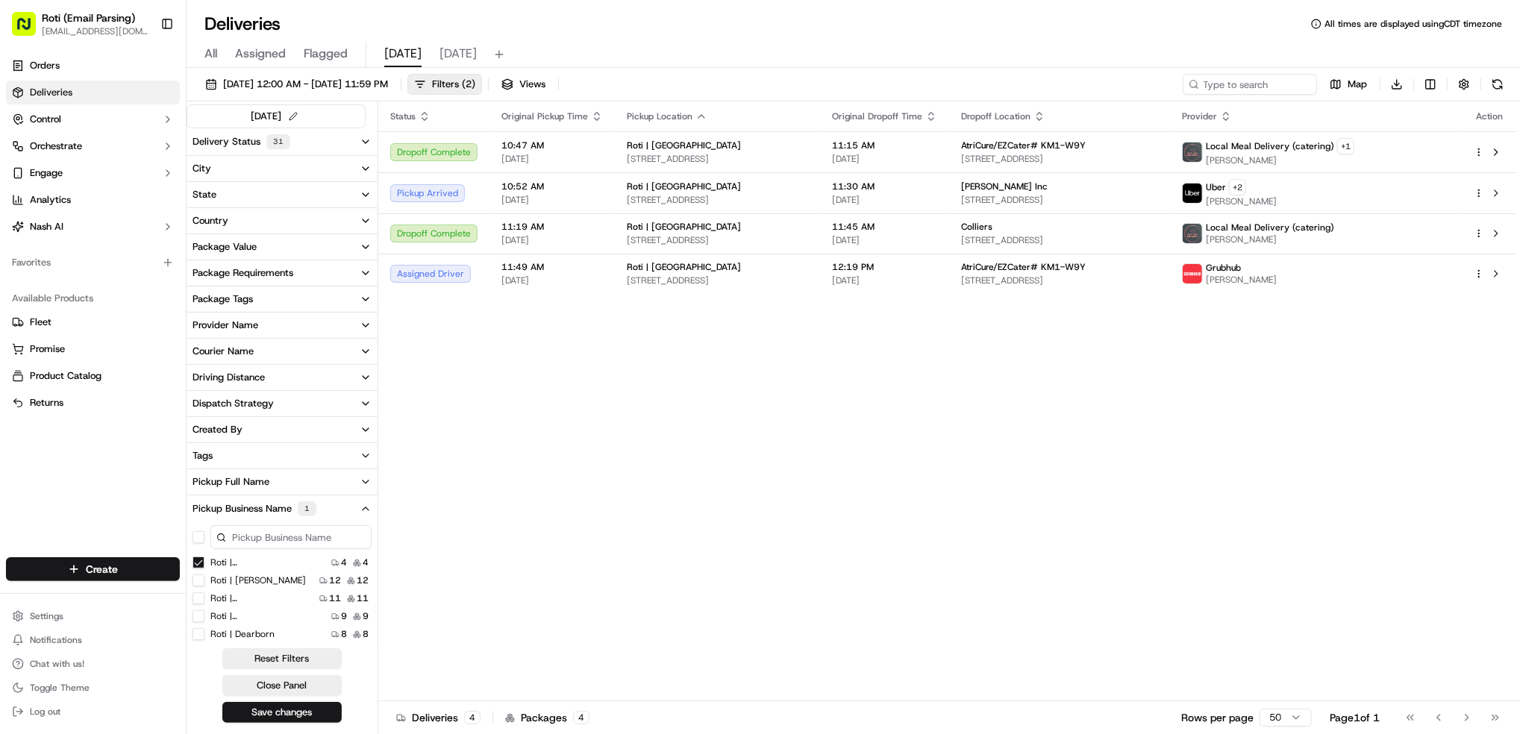
click at [1116, 444] on div "Status Original Pickup Time Pickup Location Original Dropoff Time Dropoff Locat…" at bounding box center [947, 402] width 1139 height 600
click at [1453, 281] on td "Grubhub Tim" at bounding box center [1316, 274] width 292 height 40
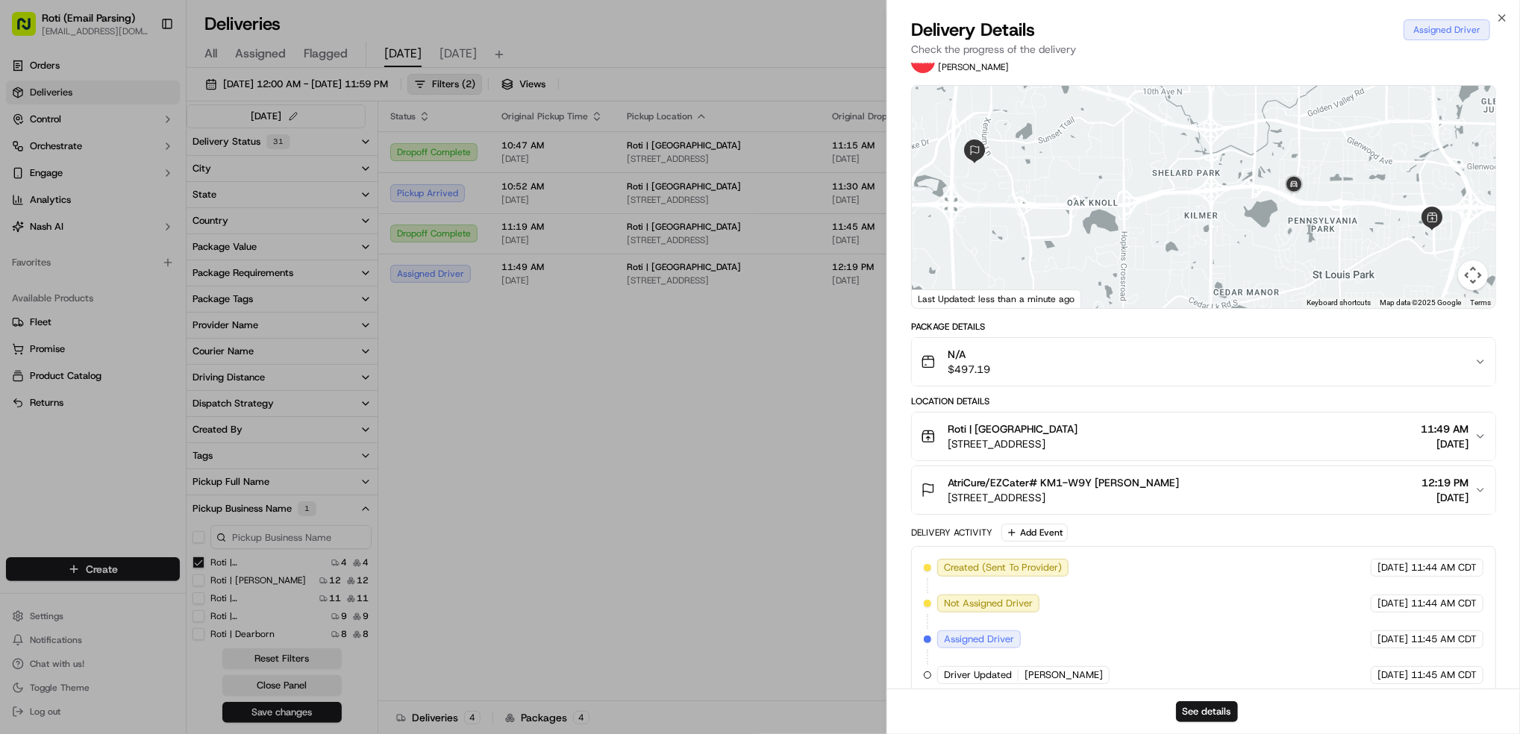
scroll to position [53, 0]
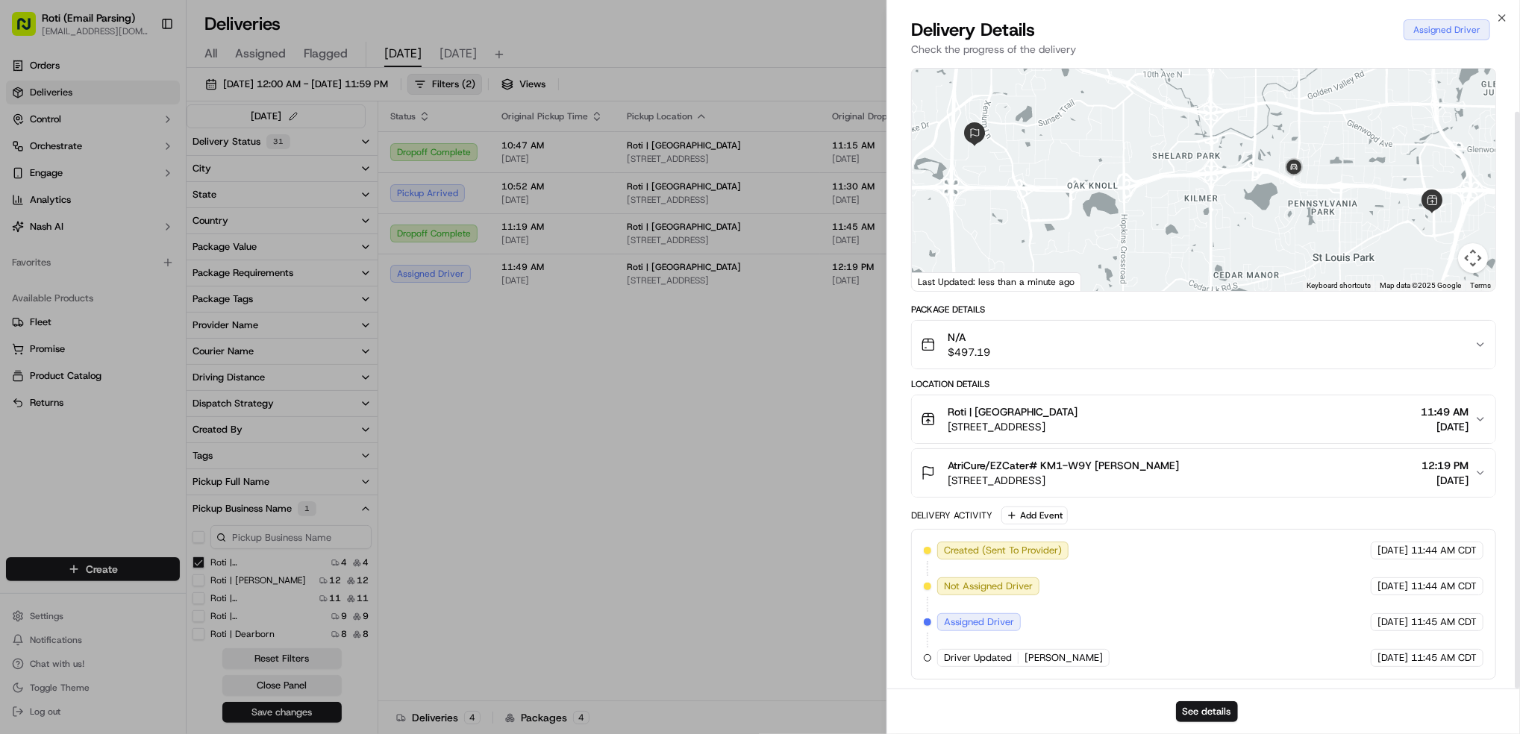
drag, startPoint x: 685, startPoint y: 484, endPoint x: 1253, endPoint y: 351, distance: 582.8
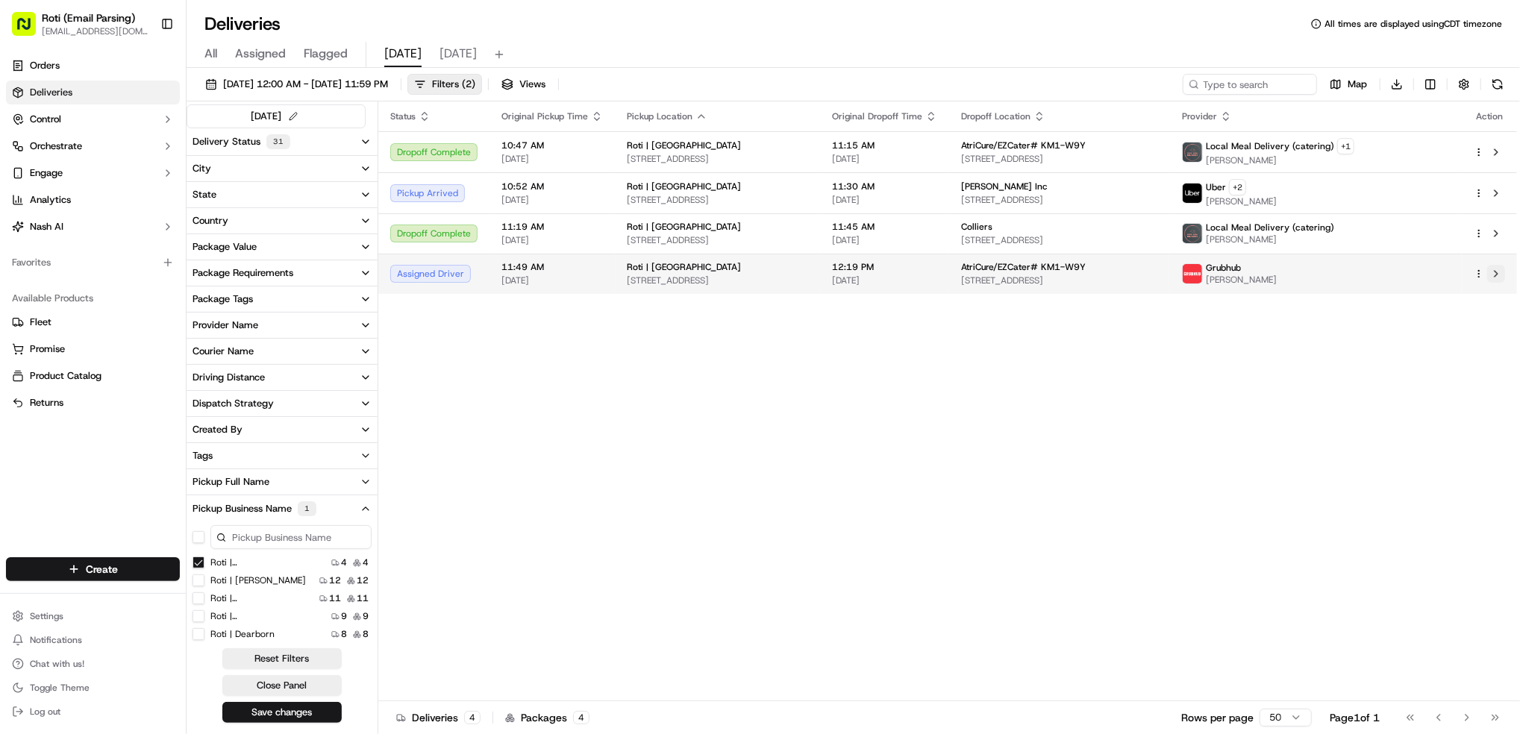
click at [1498, 273] on button at bounding box center [1497, 274] width 18 height 18
drag, startPoint x: 193, startPoint y: 561, endPoint x: 205, endPoint y: 558, distance: 11.4
click at [193, 561] on Park "Roti | St. Louis Park" at bounding box center [199, 563] width 12 height 12
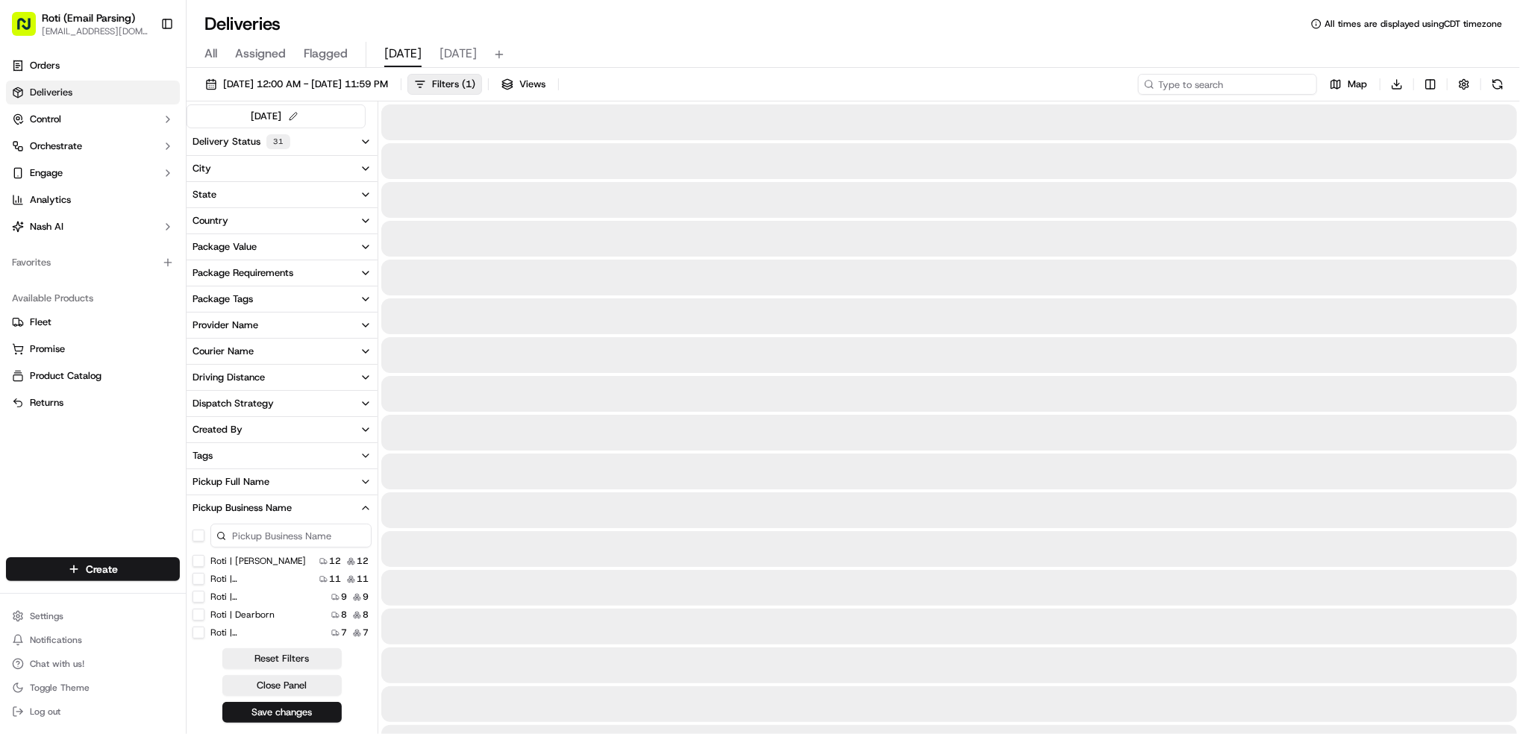
paste input "# MWK-YZR"
type input "# MWK-YZR"
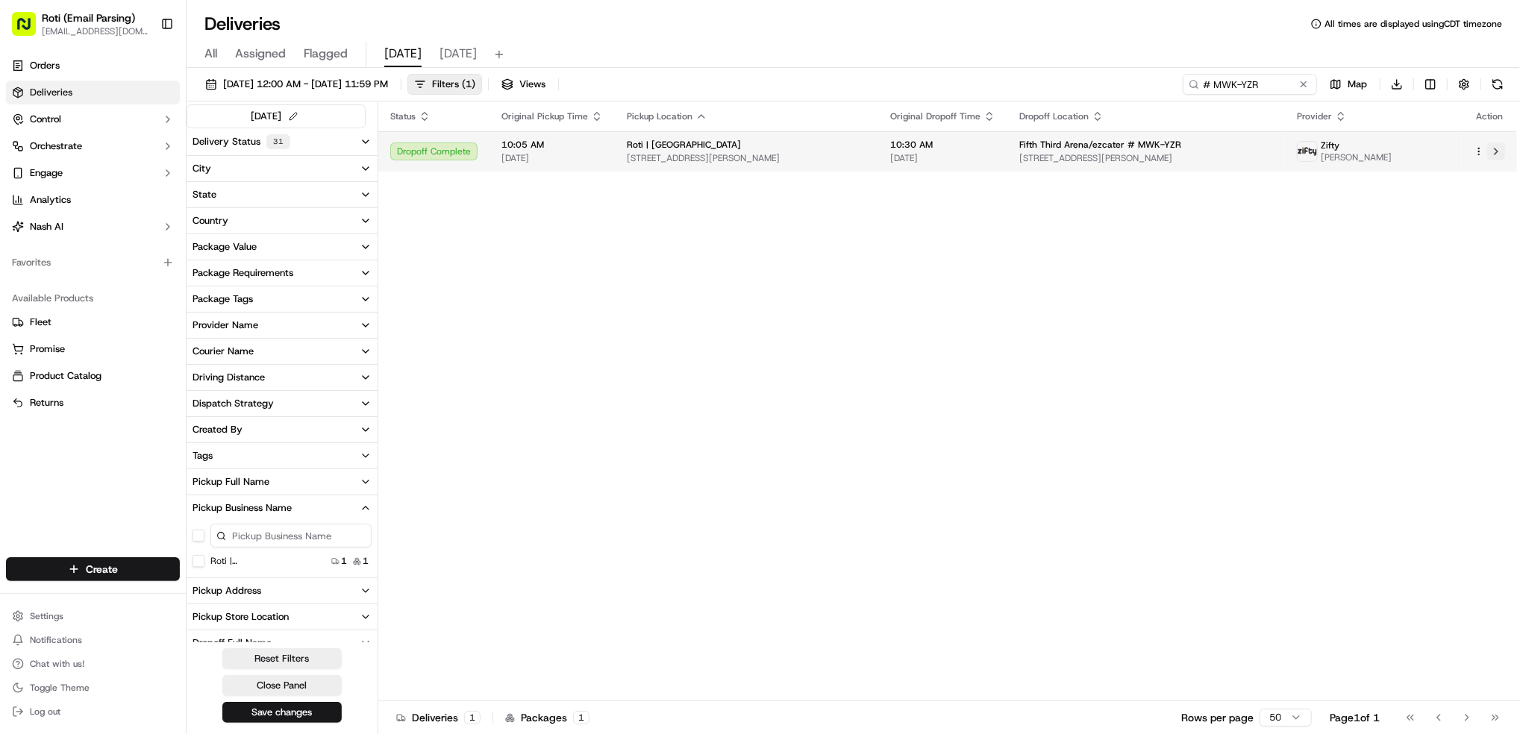
click at [1499, 146] on button at bounding box center [1497, 152] width 18 height 18
click at [1317, 151] on img at bounding box center [1307, 151] width 19 height 19
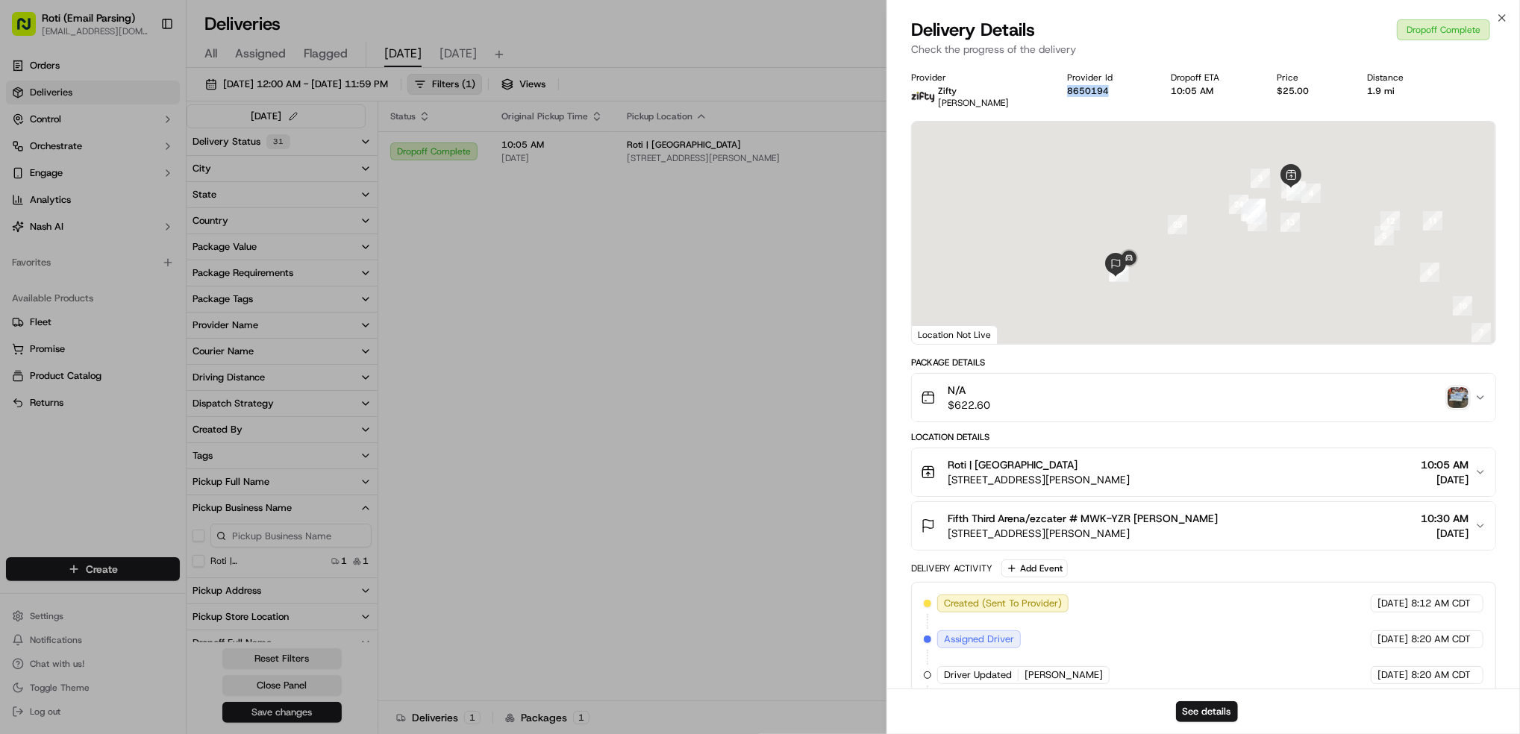
drag, startPoint x: 1135, startPoint y: 90, endPoint x: 1063, endPoint y: 102, distance: 73.3
click at [1063, 102] on div "Provider Zifty Adebimpe Kasali Provider Id 8650194 Dropoff ETA 10:05 AM Price $…" at bounding box center [1203, 90] width 585 height 37
copy button "8650194"
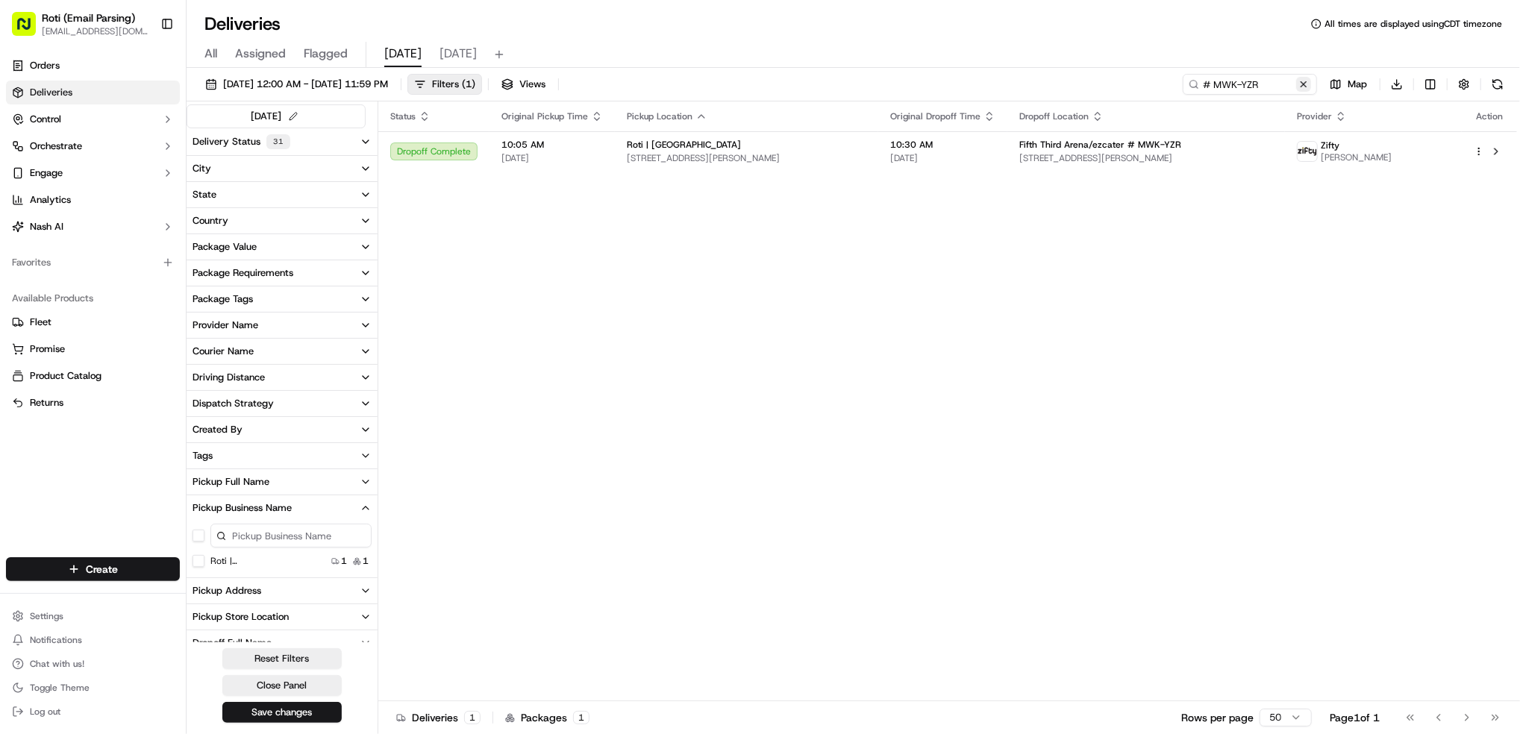
click at [1302, 84] on button at bounding box center [1304, 84] width 15 height 15
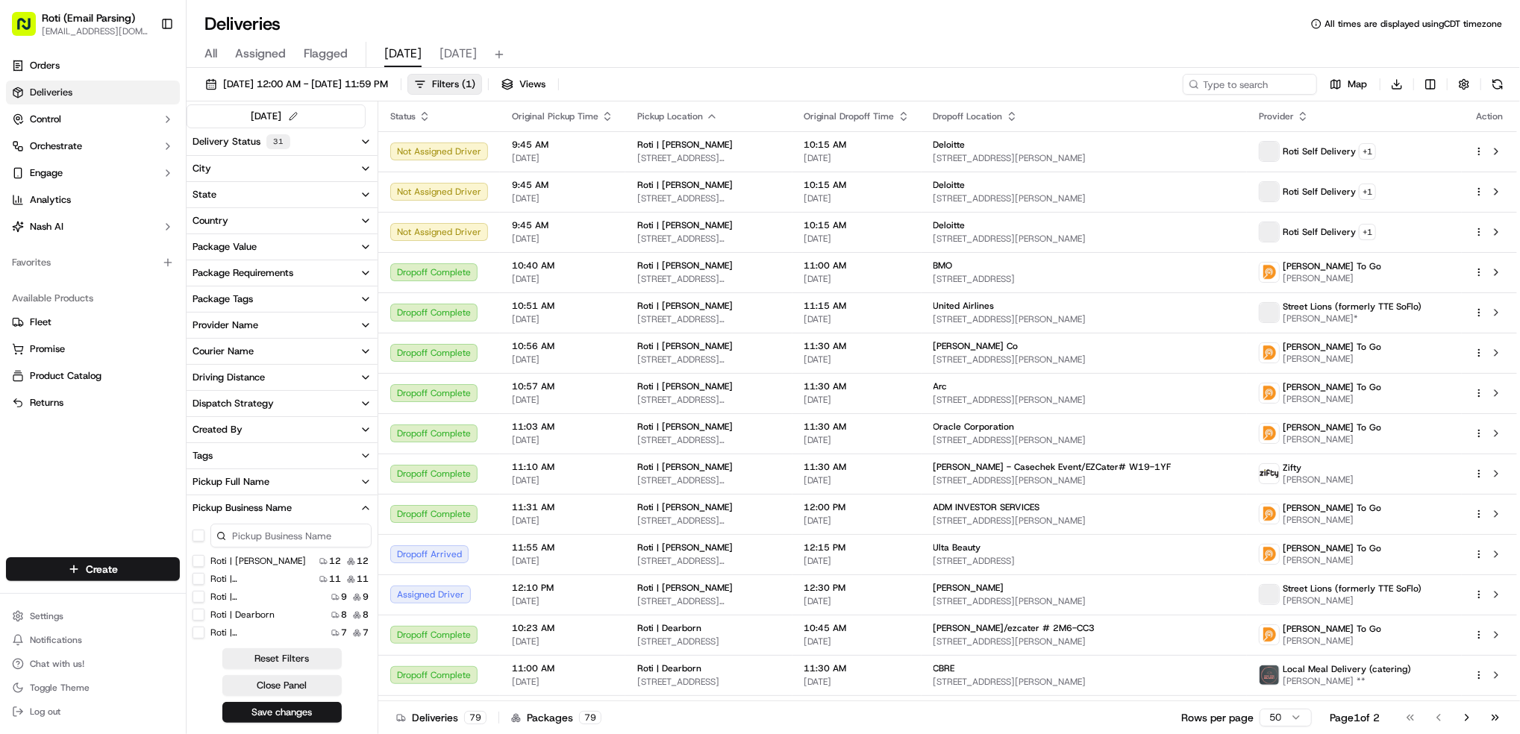
scroll to position [99, 0]
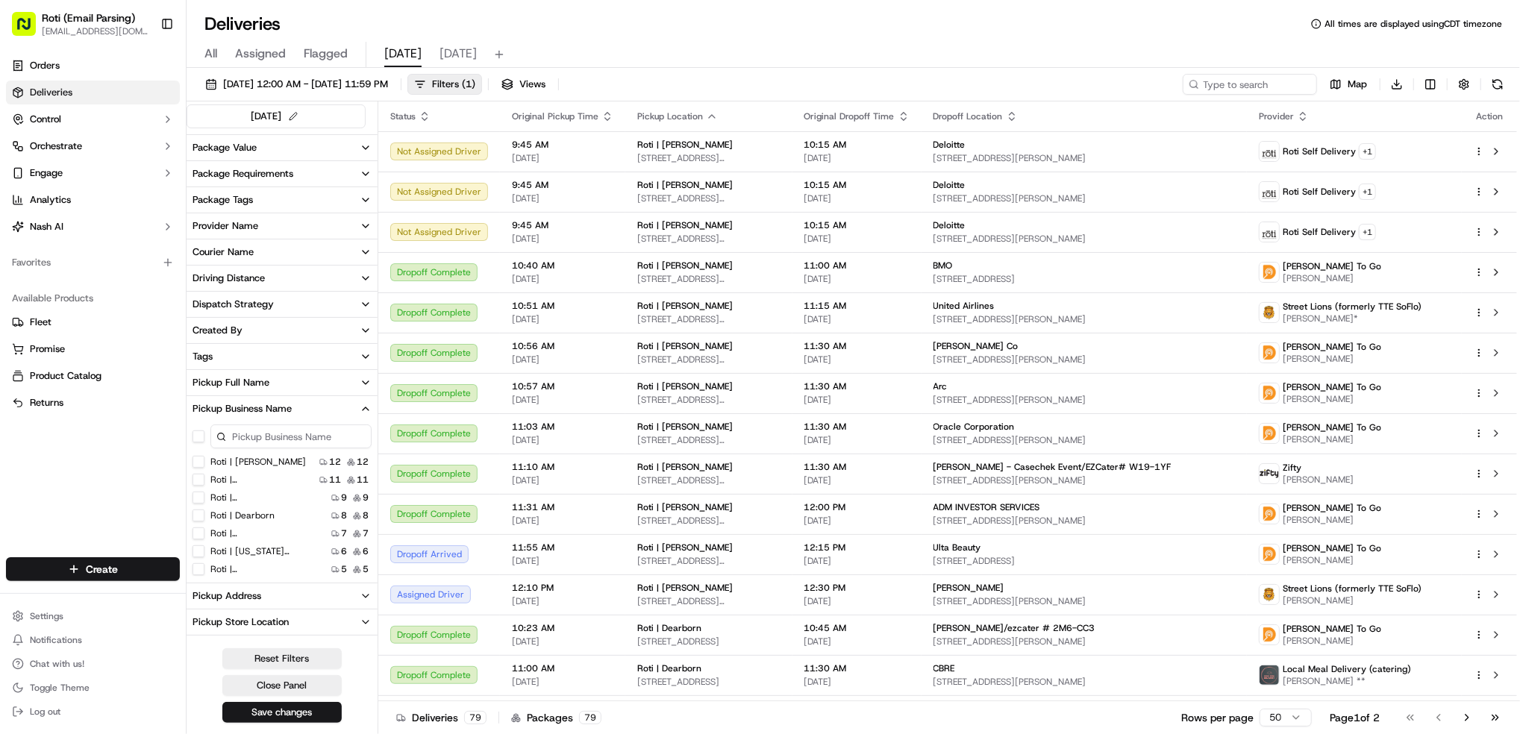
click at [199, 511] on Dearborn "Roti | Dearborn" at bounding box center [199, 516] width 12 height 12
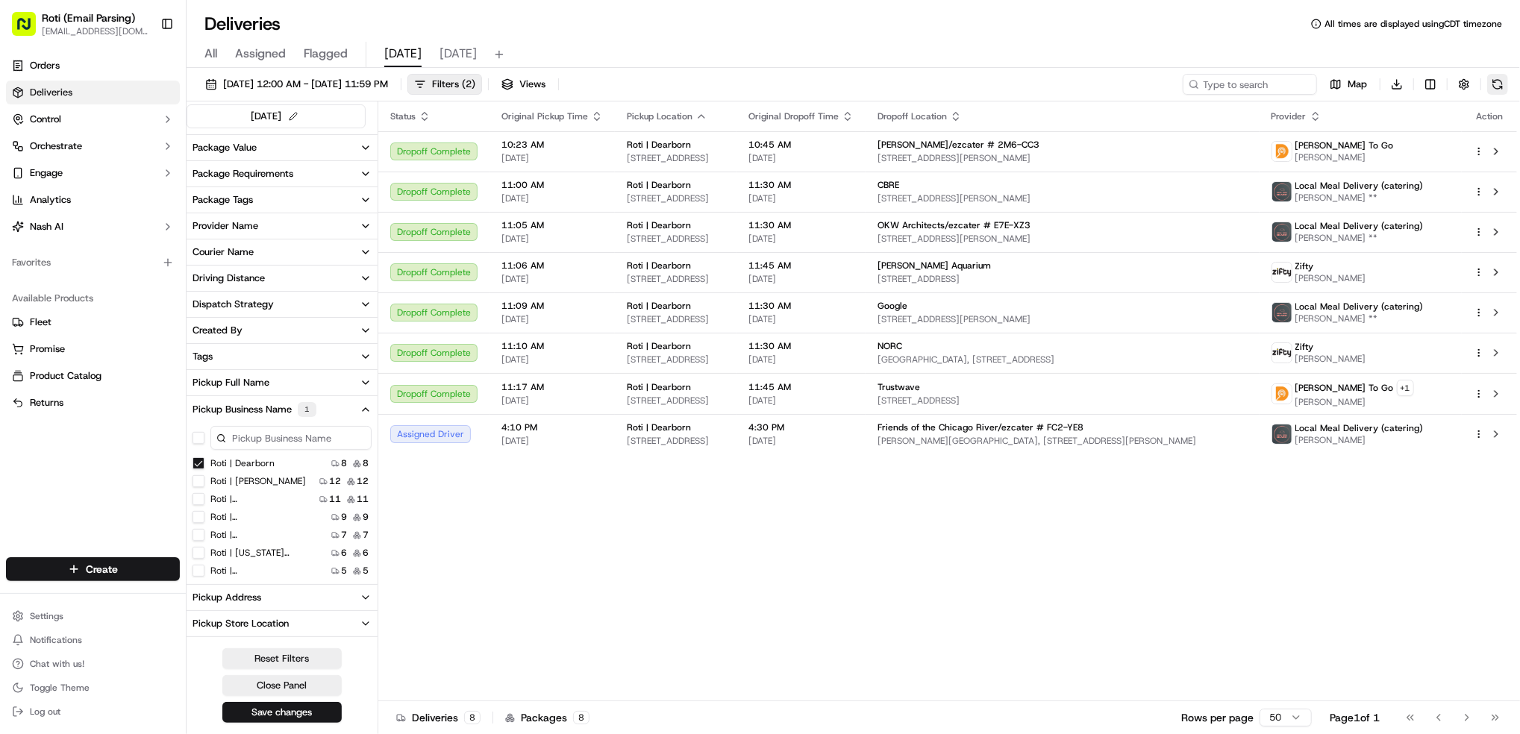
click at [1503, 91] on button at bounding box center [1498, 84] width 21 height 21
click at [1499, 87] on button at bounding box center [1498, 84] width 21 height 21
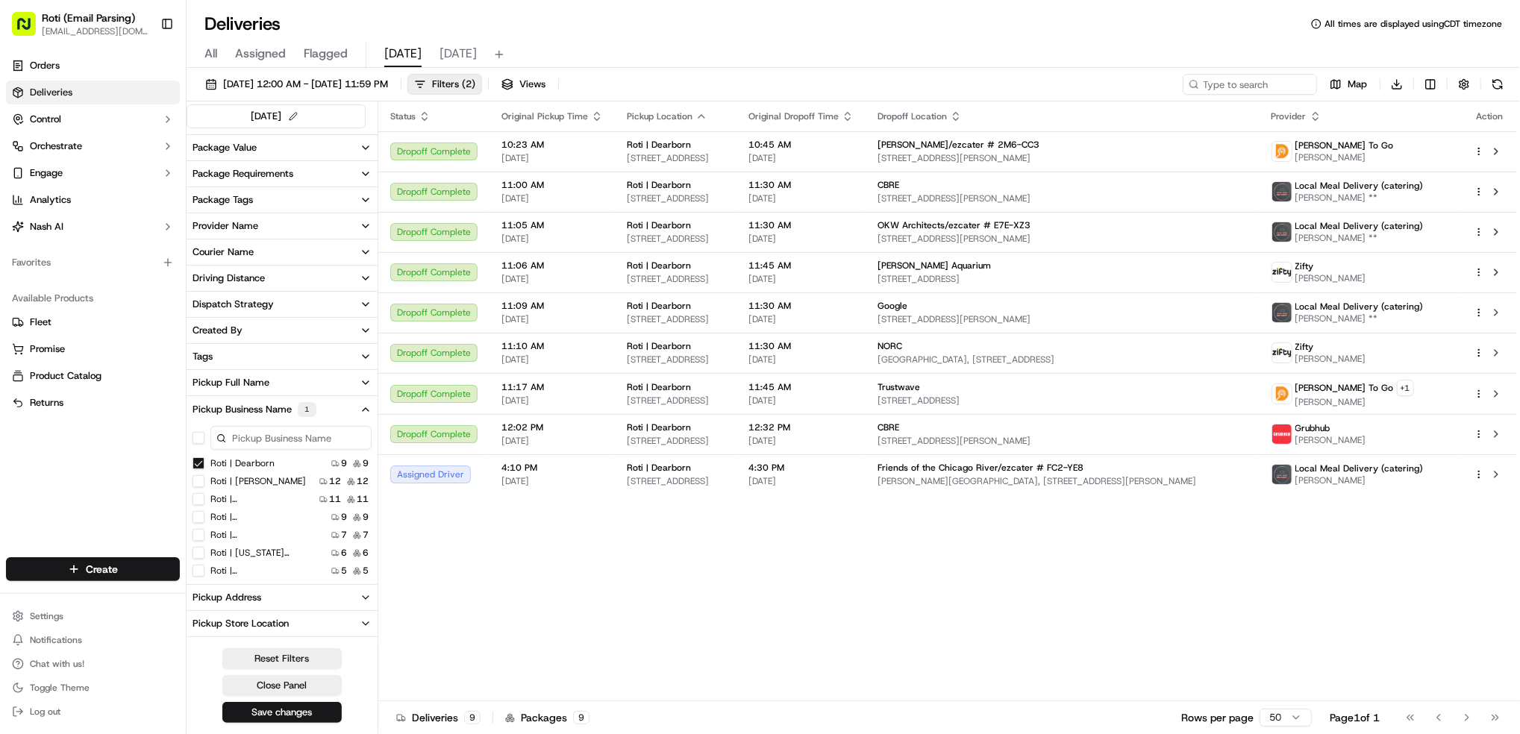
click at [197, 462] on Dearborn "Roti | Dearborn" at bounding box center [199, 464] width 12 height 12
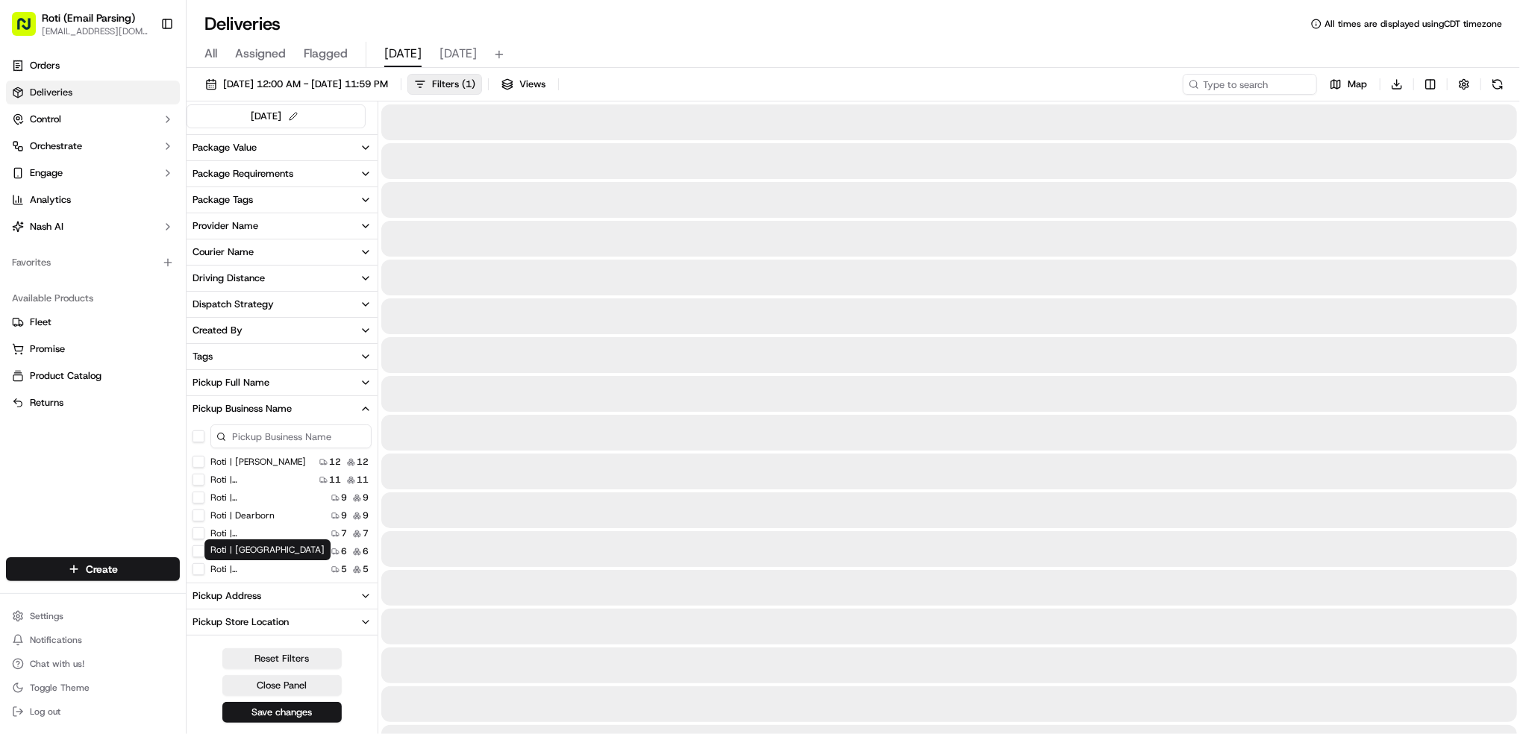
click at [265, 567] on label "Roti | [GEOGRAPHIC_DATA]" at bounding box center [258, 570] width 96 height 12
click at [205, 567] on Loop "Roti | [GEOGRAPHIC_DATA]" at bounding box center [199, 570] width 12 height 12
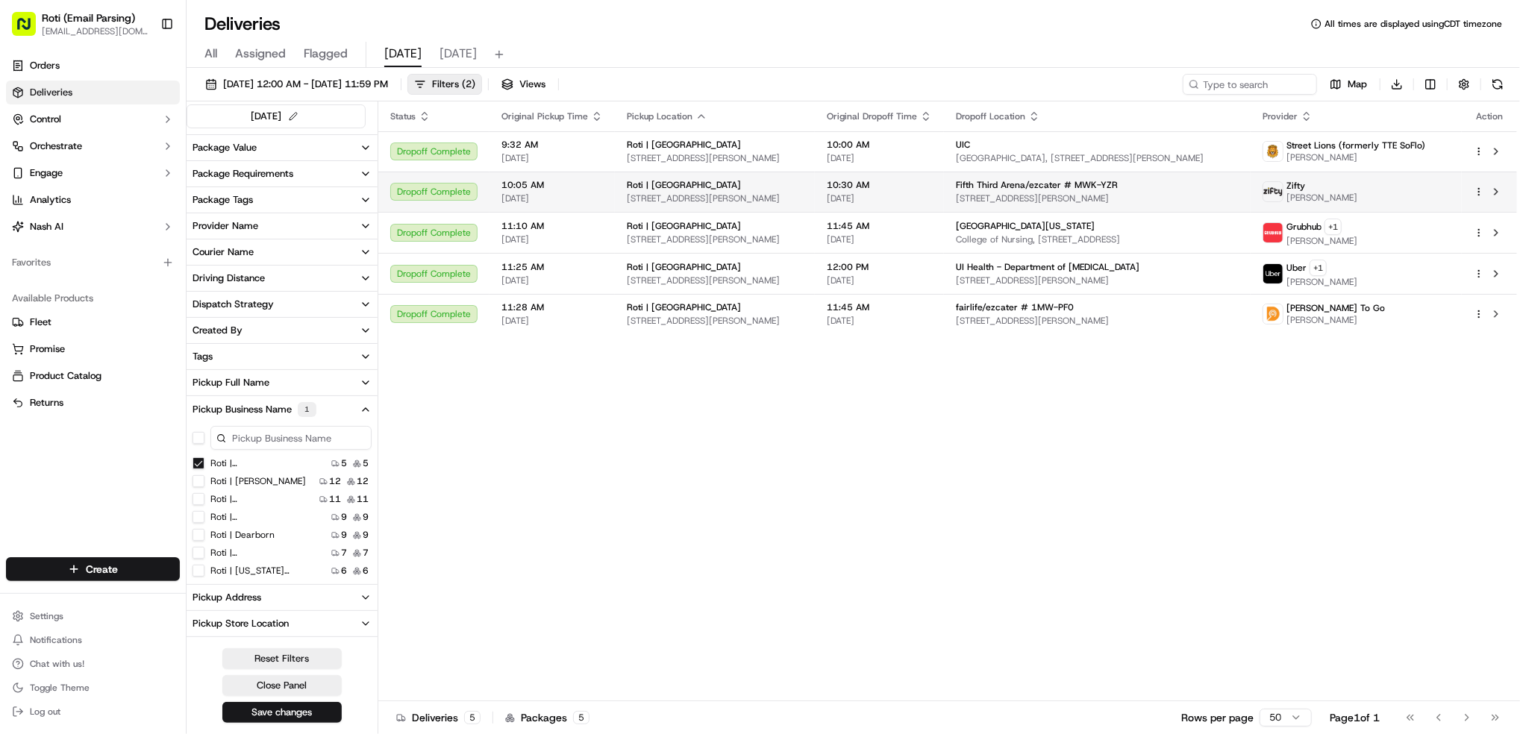
click at [1417, 194] on div "Zifty Adebimpe Kasali" at bounding box center [1356, 192] width 187 height 24
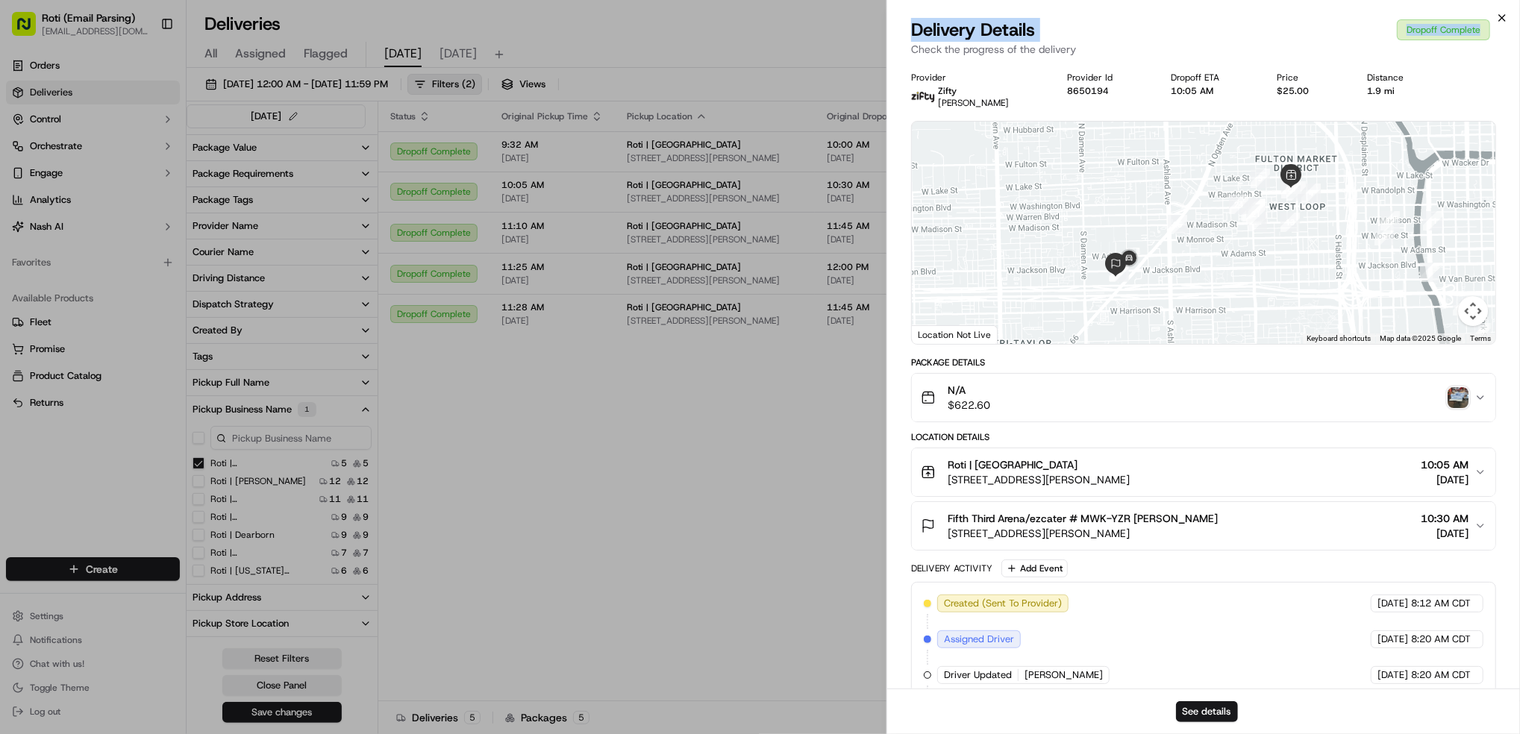
click at [1505, 20] on div "Close Delivery Details Dropoff Complete Check the progress of the delivery Prov…" at bounding box center [1204, 367] width 634 height 734
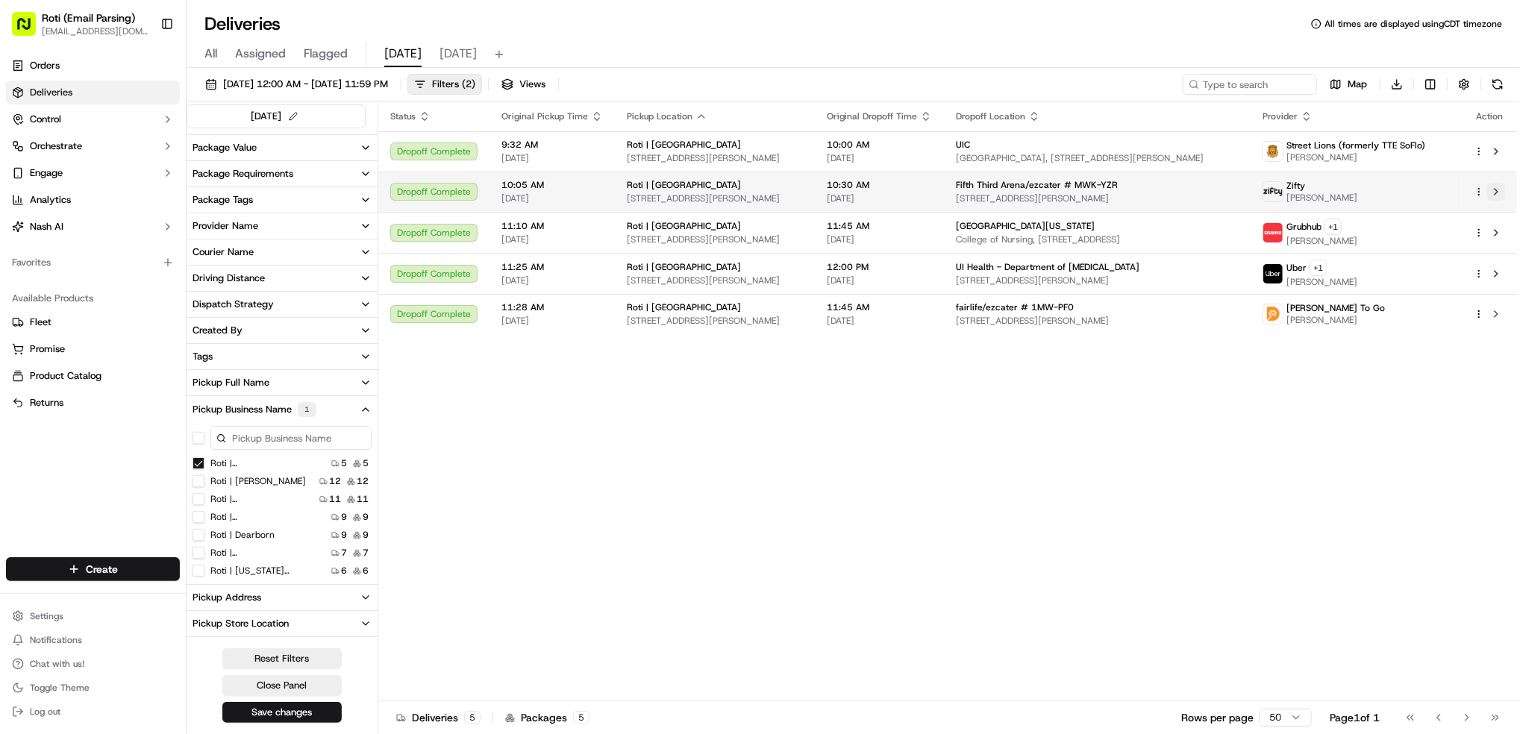
click at [1499, 191] on button at bounding box center [1497, 192] width 18 height 18
click at [202, 465] on Loop "Roti | [GEOGRAPHIC_DATA]" at bounding box center [199, 464] width 12 height 12
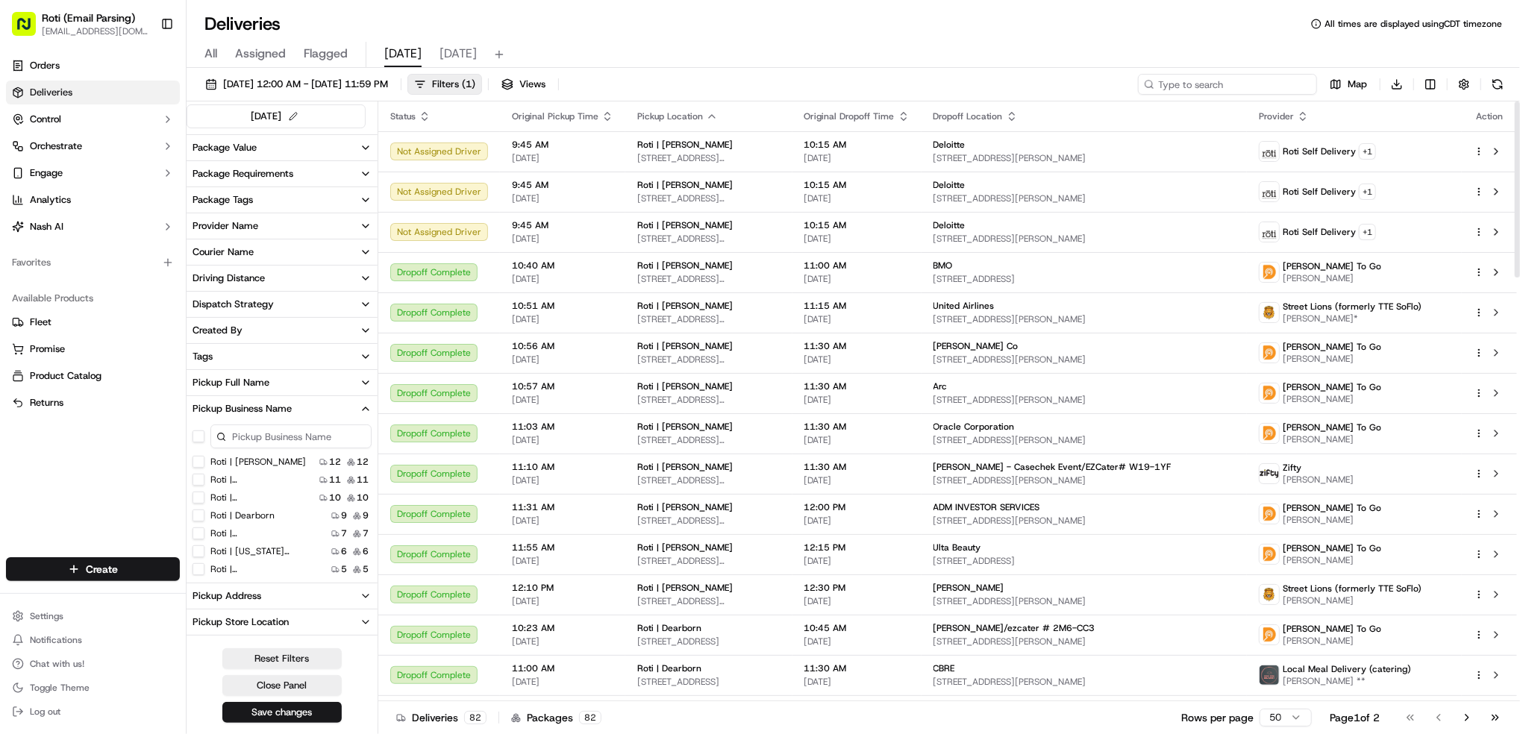
click at [1214, 81] on input at bounding box center [1227, 84] width 179 height 21
paste input "Northwestern Medicine"
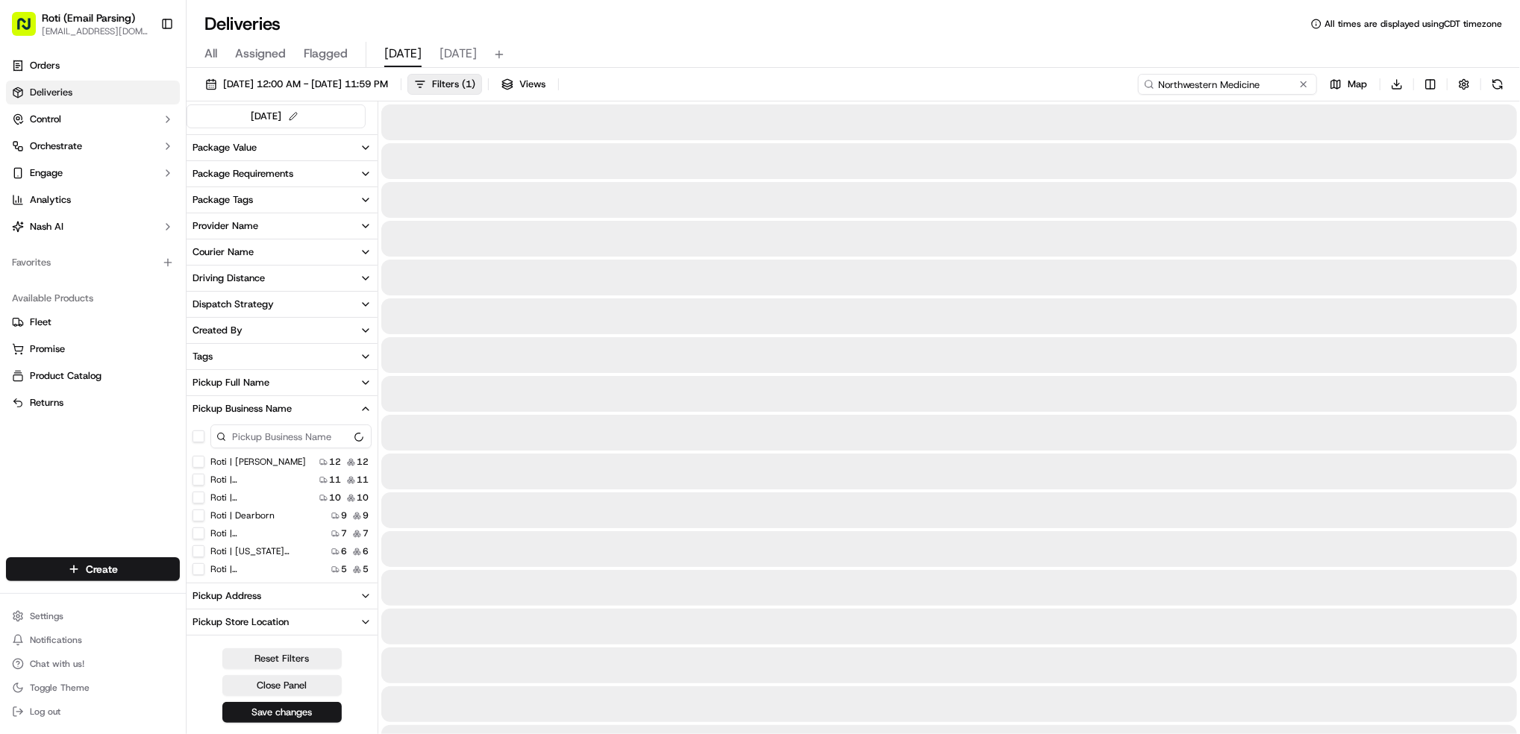
click at [1173, 84] on input "Northwestern Medicine" at bounding box center [1227, 84] width 179 height 21
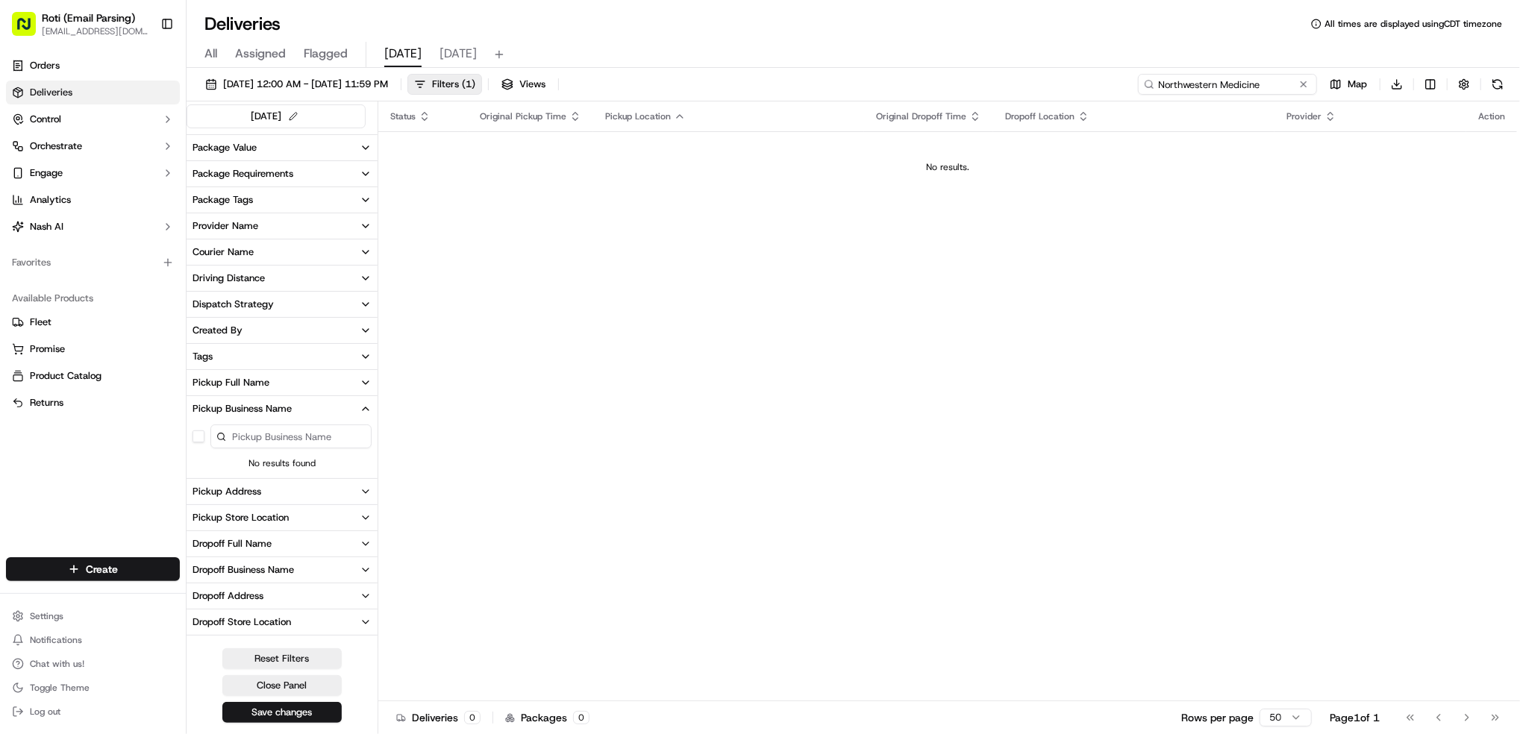
type input "Northwestern Medicine"
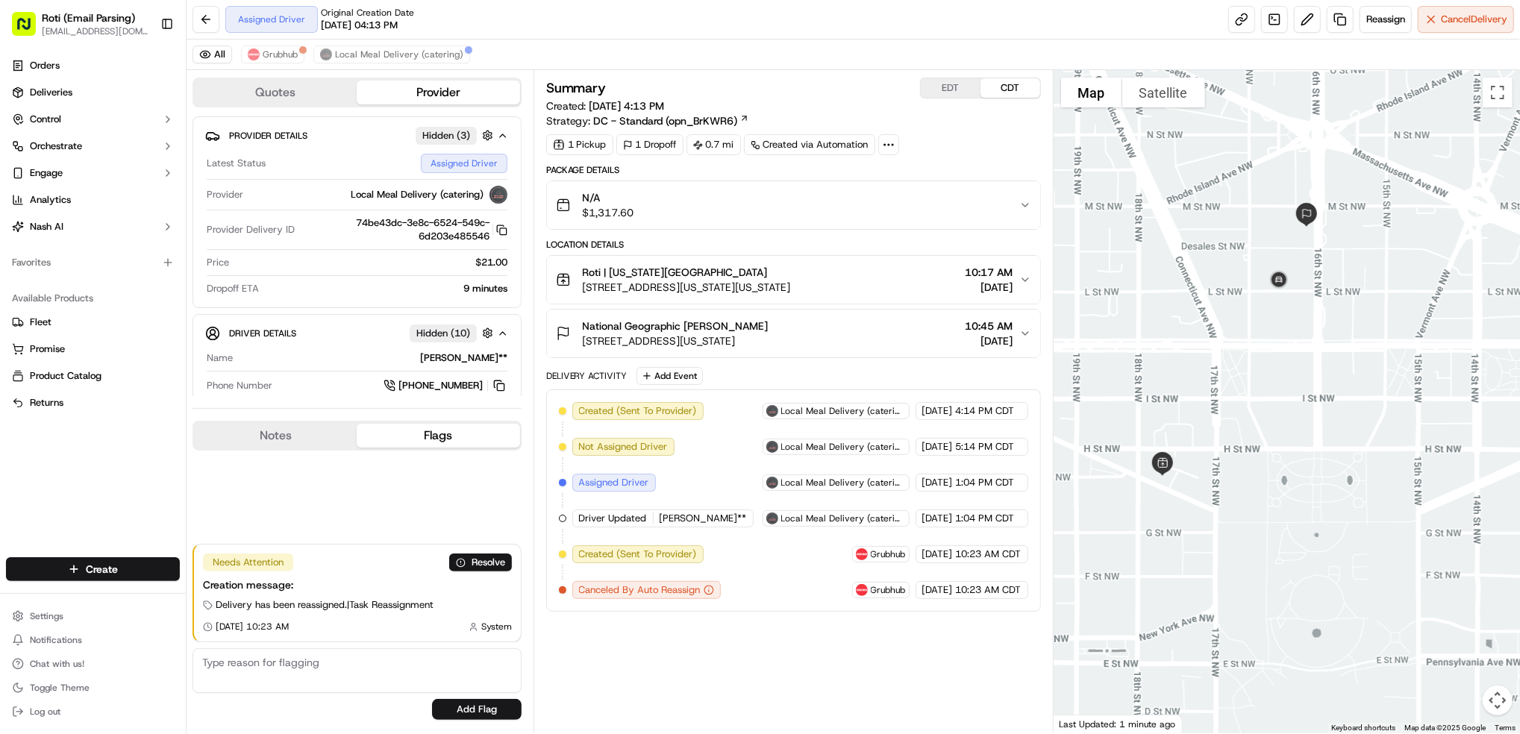
drag, startPoint x: 1484, startPoint y: 231, endPoint x: 1347, endPoint y: 269, distance: 141.6
click at [1347, 269] on div at bounding box center [1287, 402] width 467 height 664
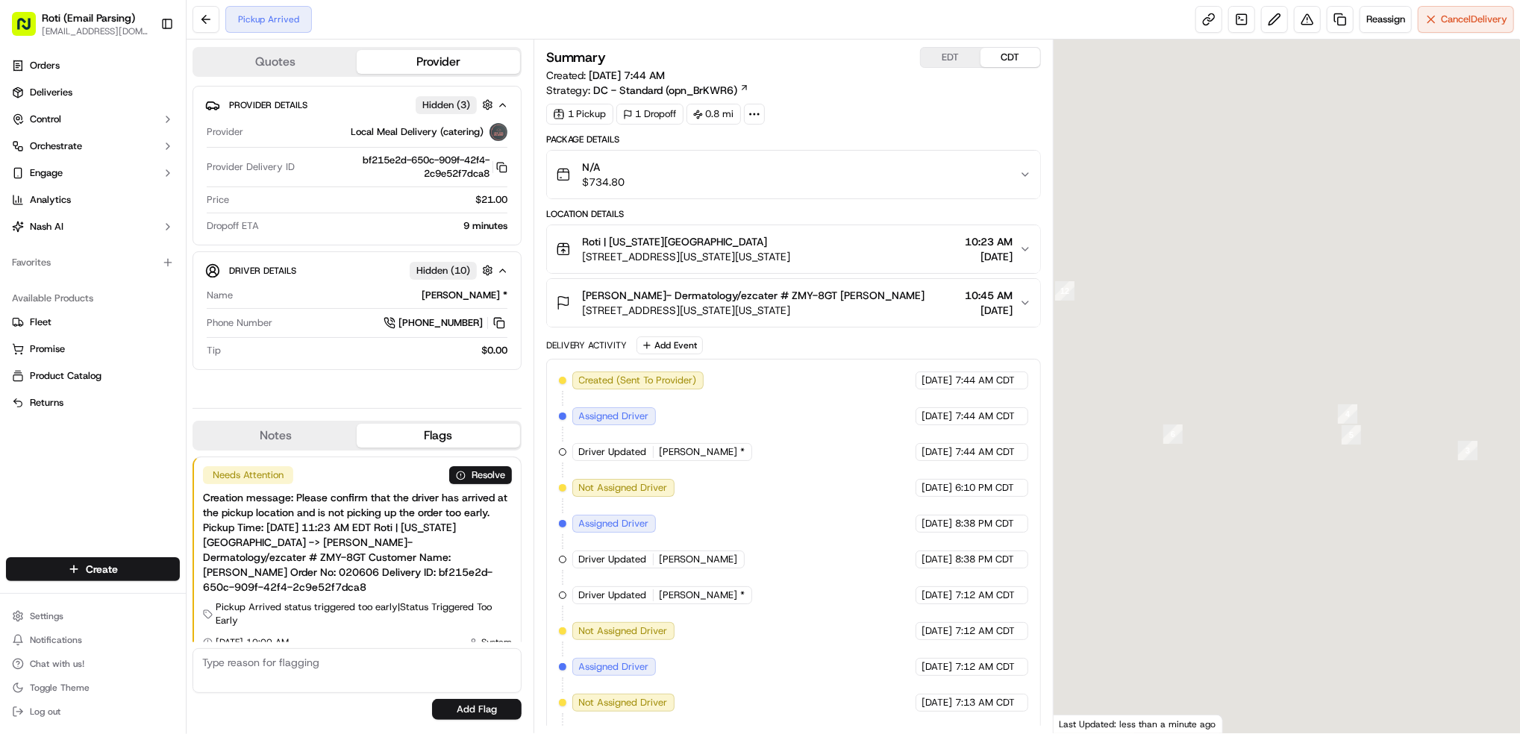
scroll to position [1, 0]
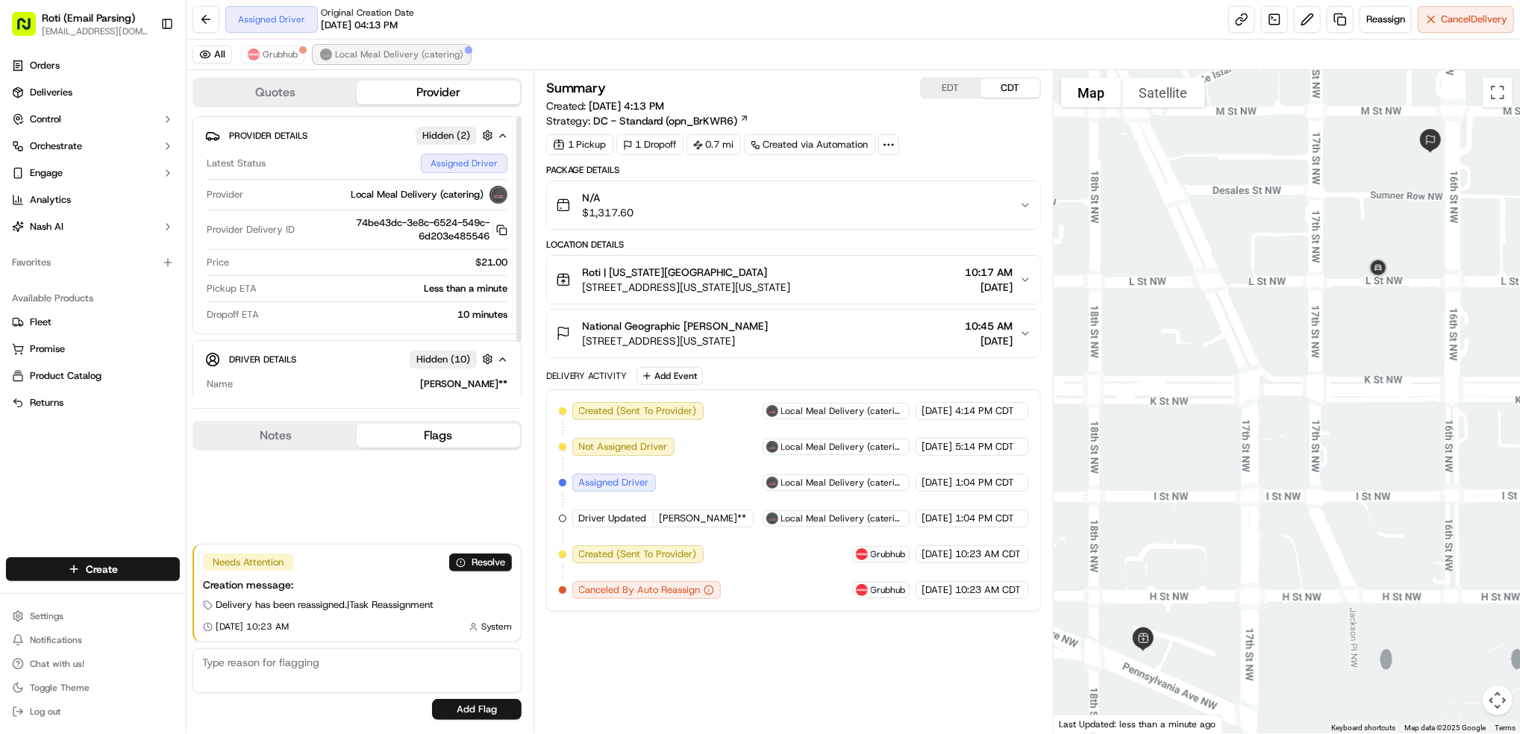
click at [372, 58] on span "Local Meal Delivery (catering)" at bounding box center [399, 55] width 128 height 12
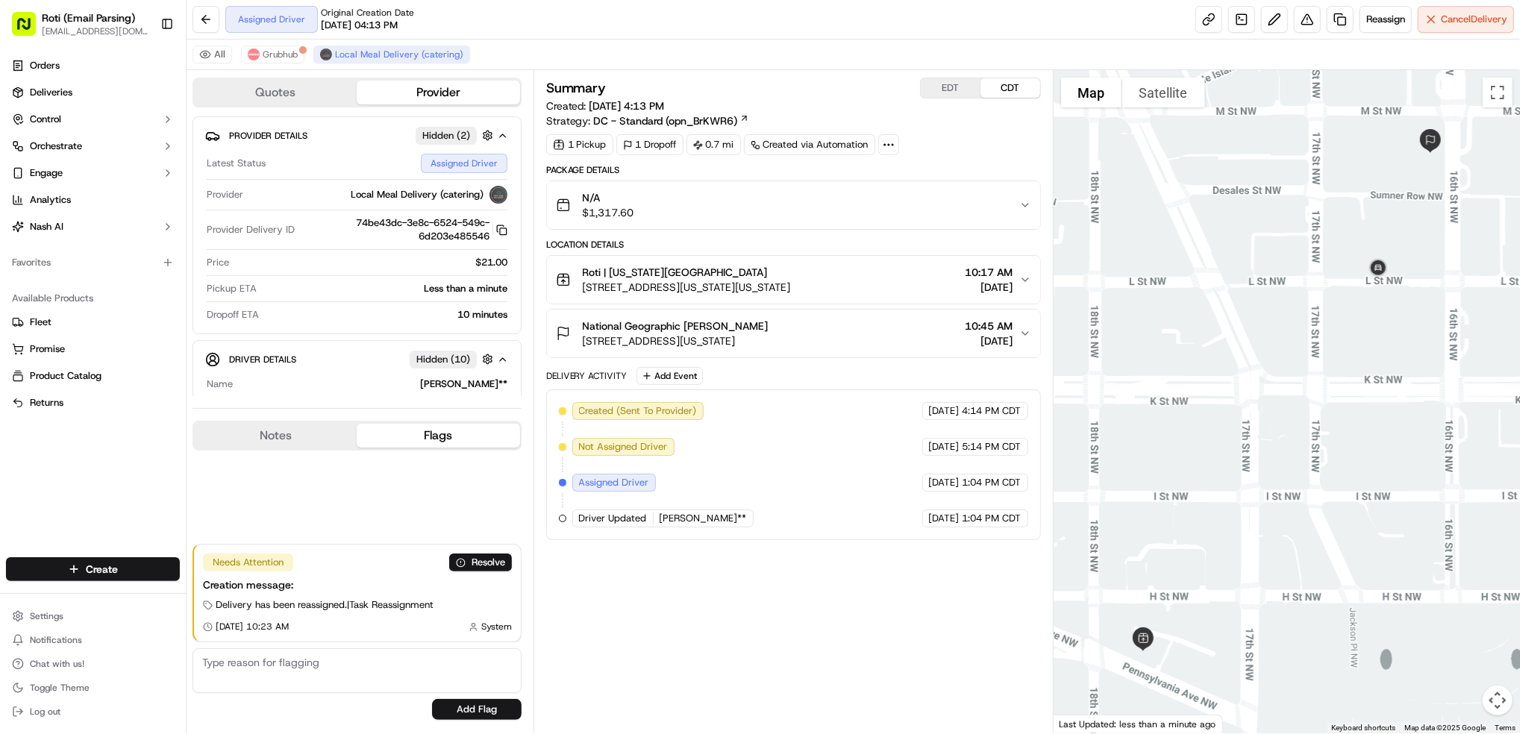
click at [1284, 372] on div at bounding box center [1287, 402] width 467 height 664
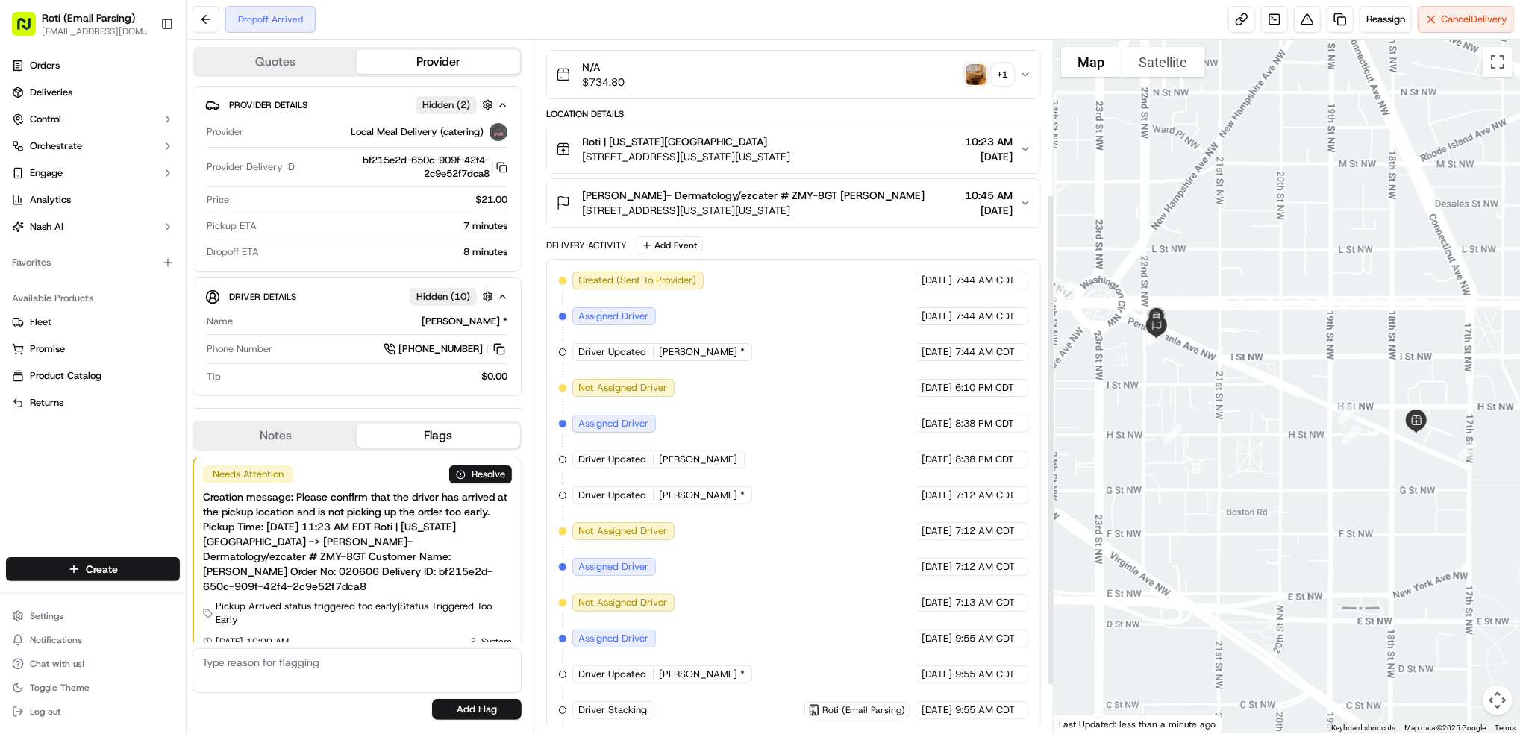
scroll to position [87, 0]
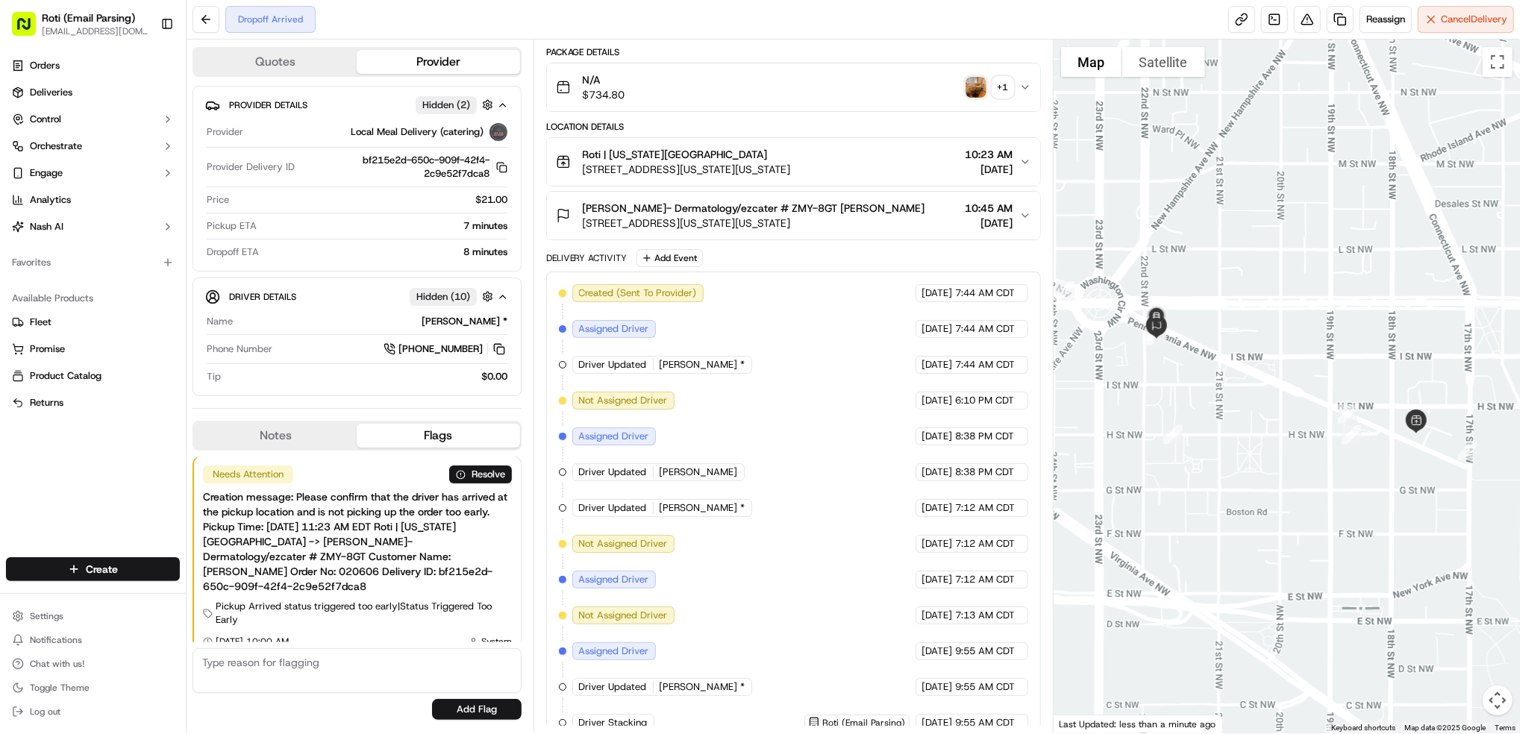
click at [804, 350] on div "Created (Sent To Provider) Local Meal Delivery (catering) 09/16/2025 7:44 AM CD…" at bounding box center [794, 597] width 470 height 627
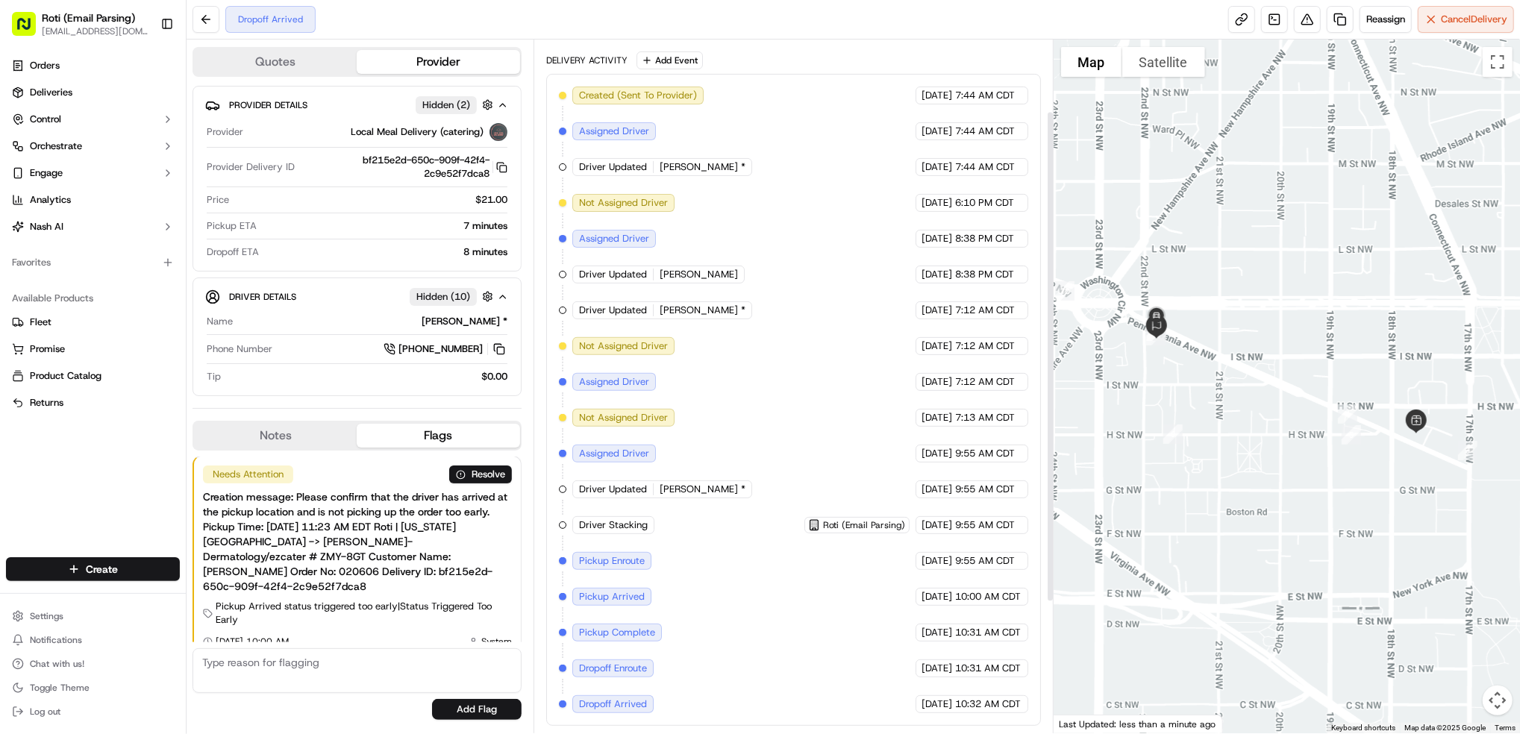
scroll to position [0, 0]
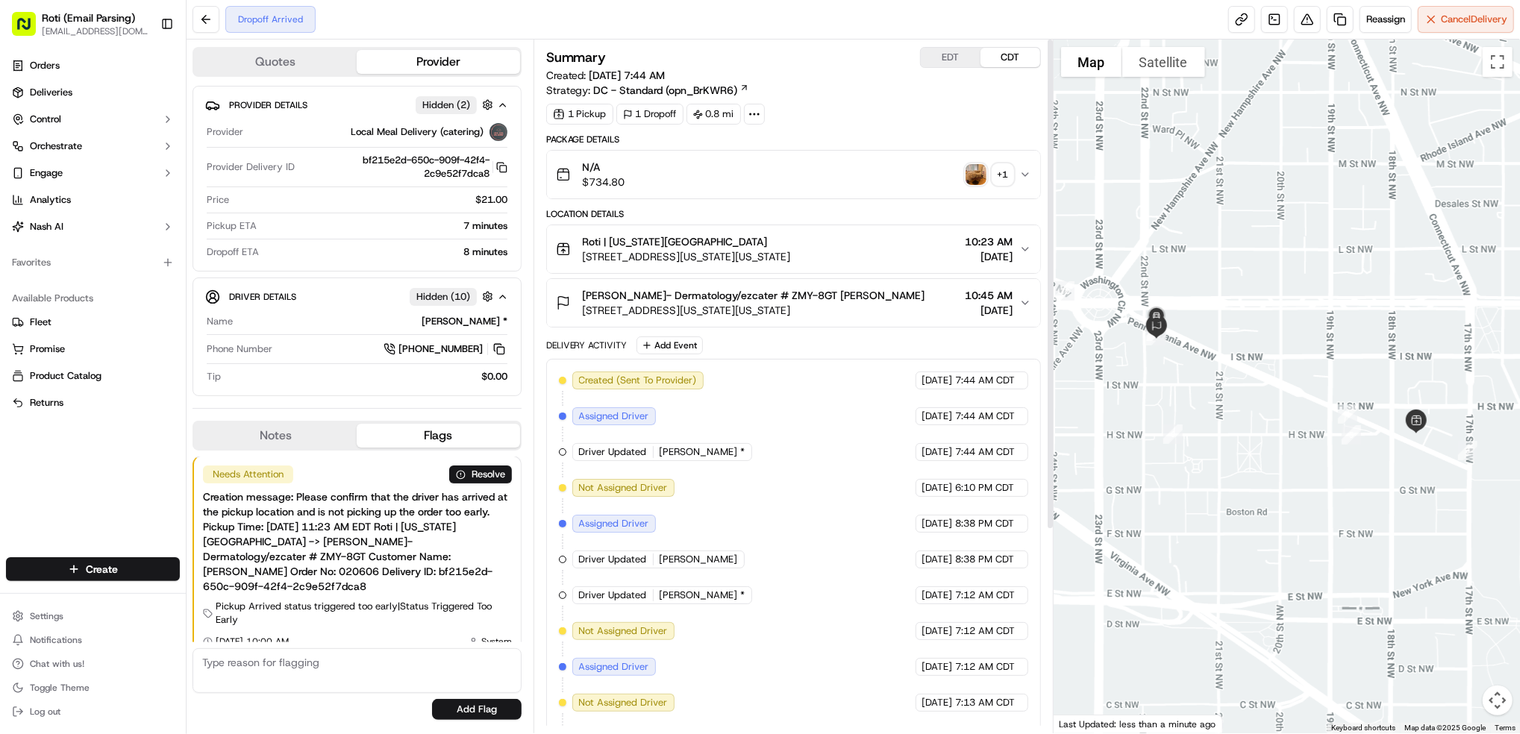
click at [976, 177] on img "button" at bounding box center [976, 174] width 21 height 21
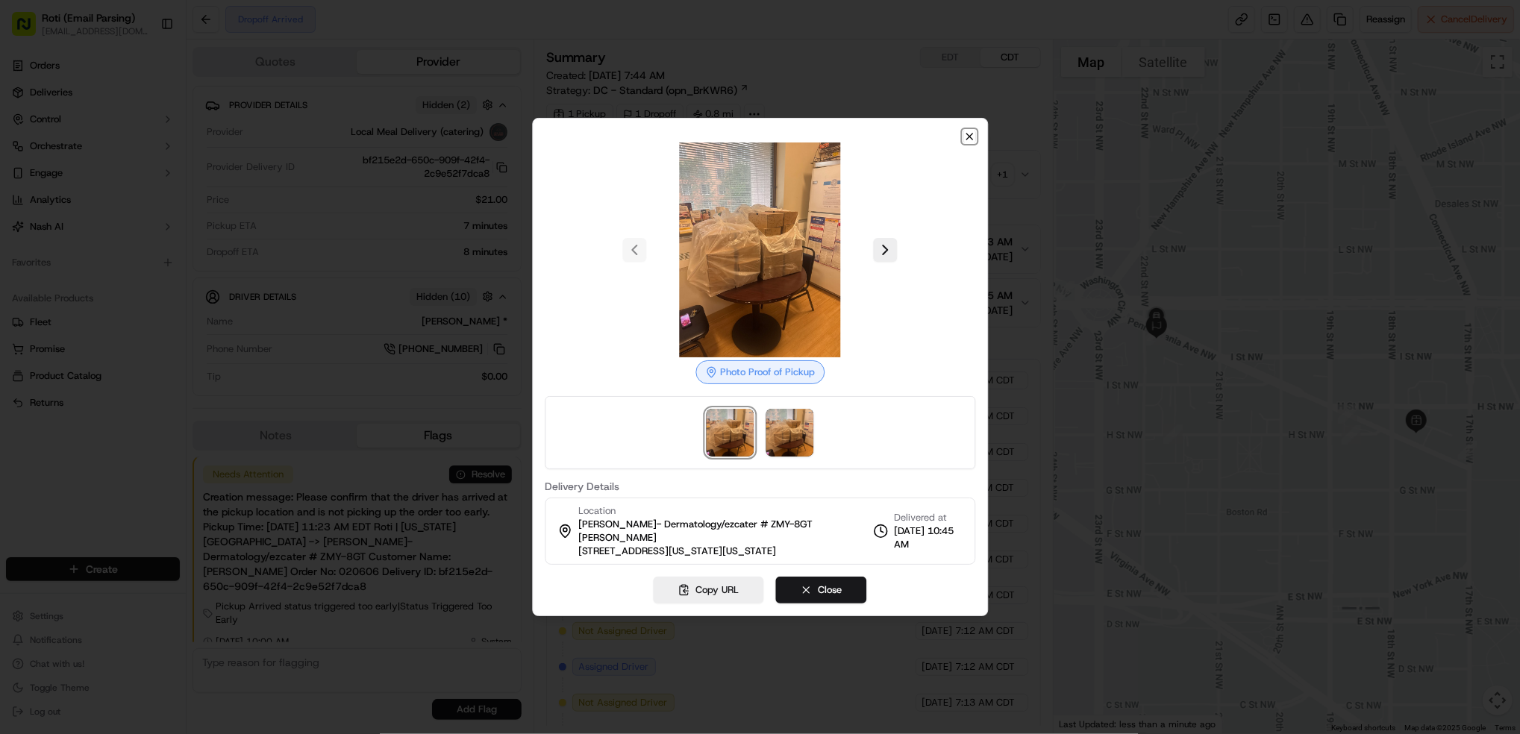
click at [972, 132] on icon "button" at bounding box center [970, 137] width 12 height 12
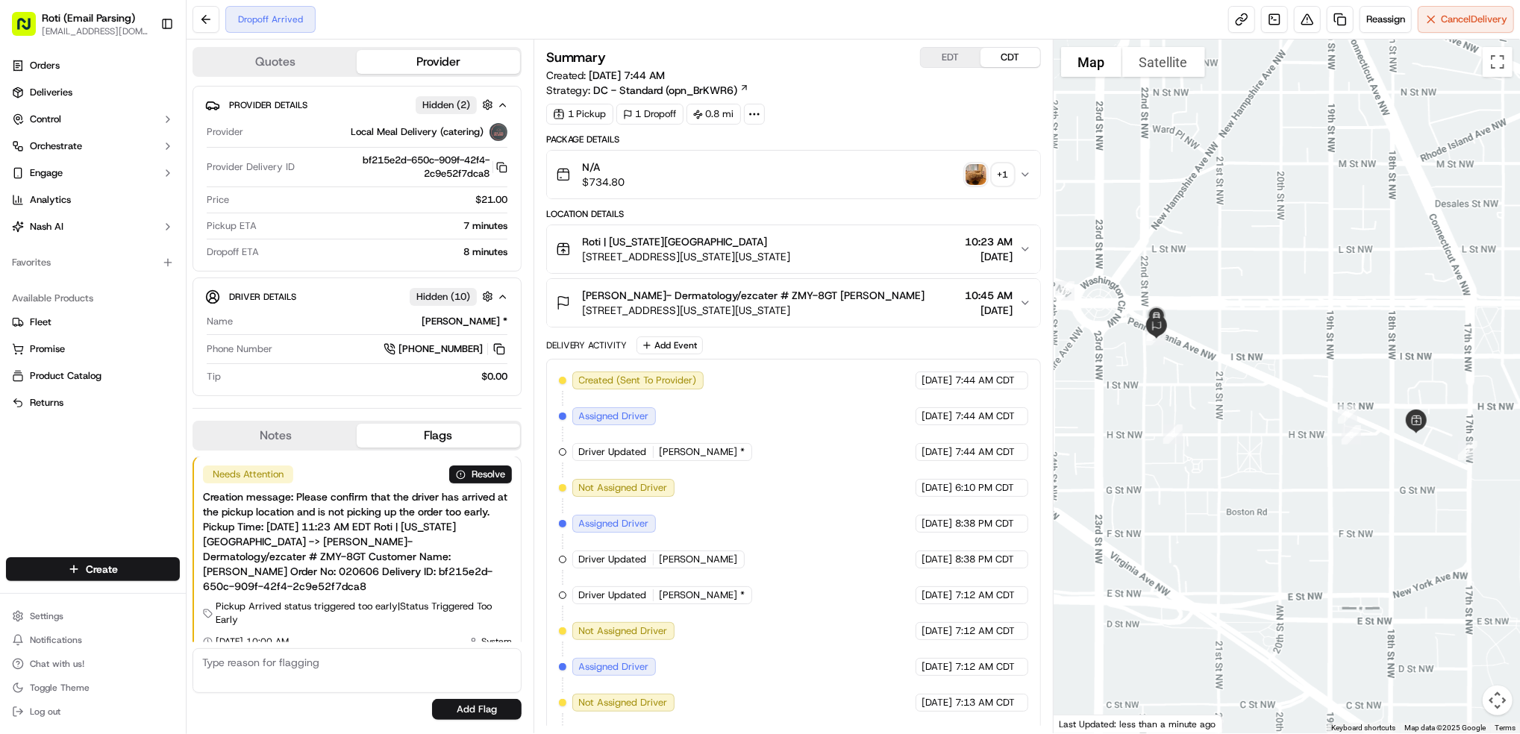
click at [978, 175] on img "button" at bounding box center [976, 174] width 21 height 21
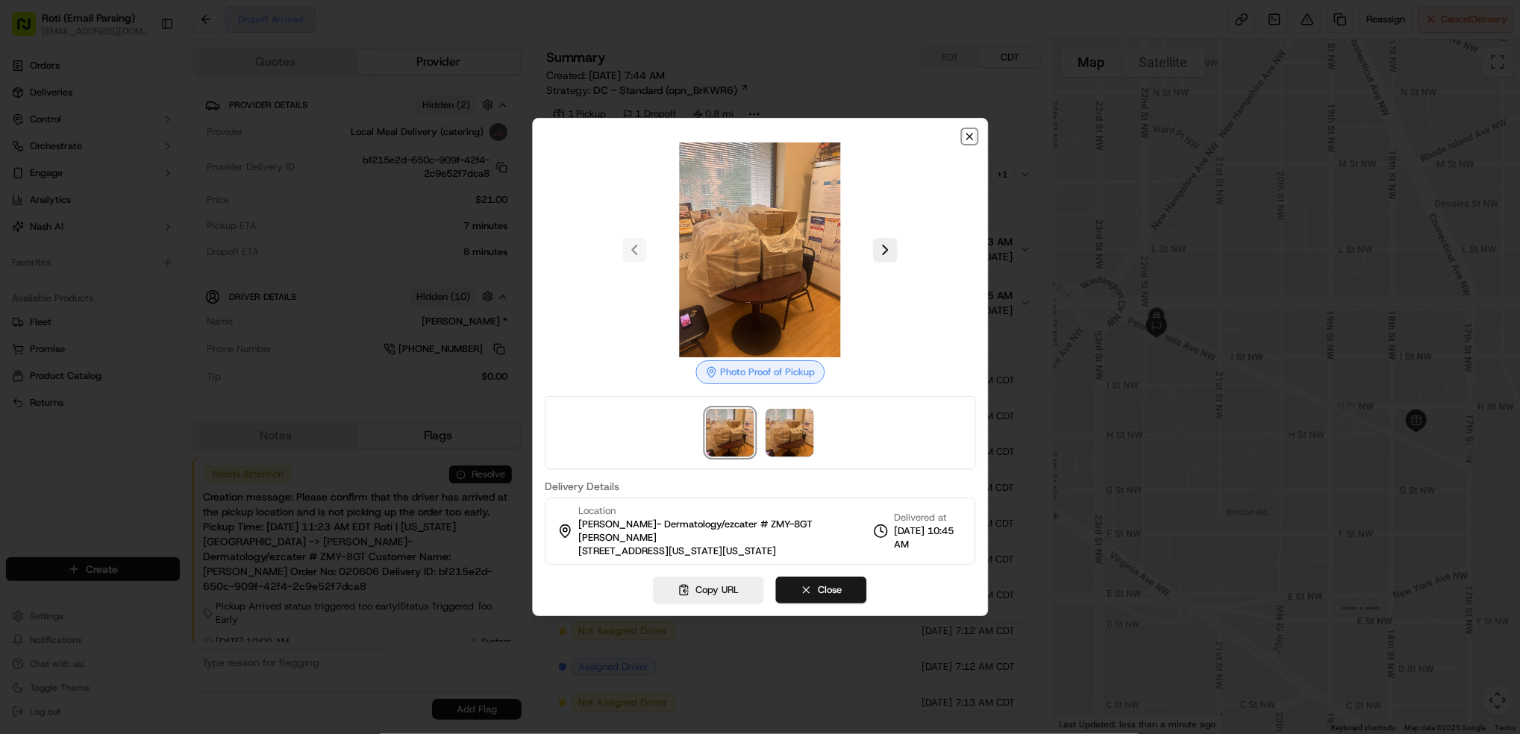
click at [973, 135] on icon "button" at bounding box center [970, 137] width 12 height 12
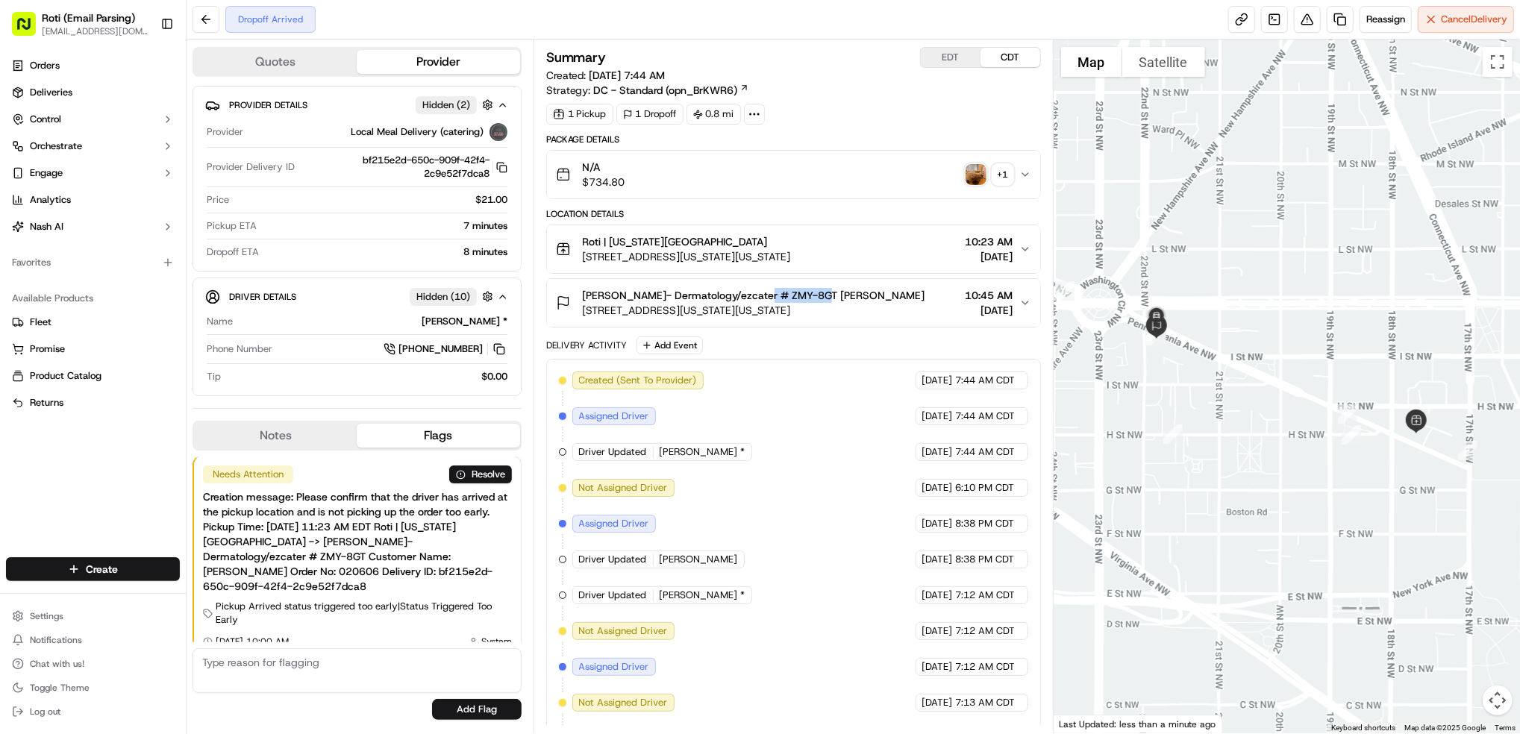
drag, startPoint x: 812, startPoint y: 296, endPoint x: 751, endPoint y: 296, distance: 61.2
click at [751, 296] on span "Dr. Friedman- Dermatology/ezcater # ZMY-8GT Michele Gerbes" at bounding box center [754, 295] width 343 height 15
drag, startPoint x: 751, startPoint y: 296, endPoint x: 762, endPoint y: 296, distance: 11.2
copy span "# ZMY-8GT"
click at [982, 185] on img "button" at bounding box center [976, 174] width 21 height 21
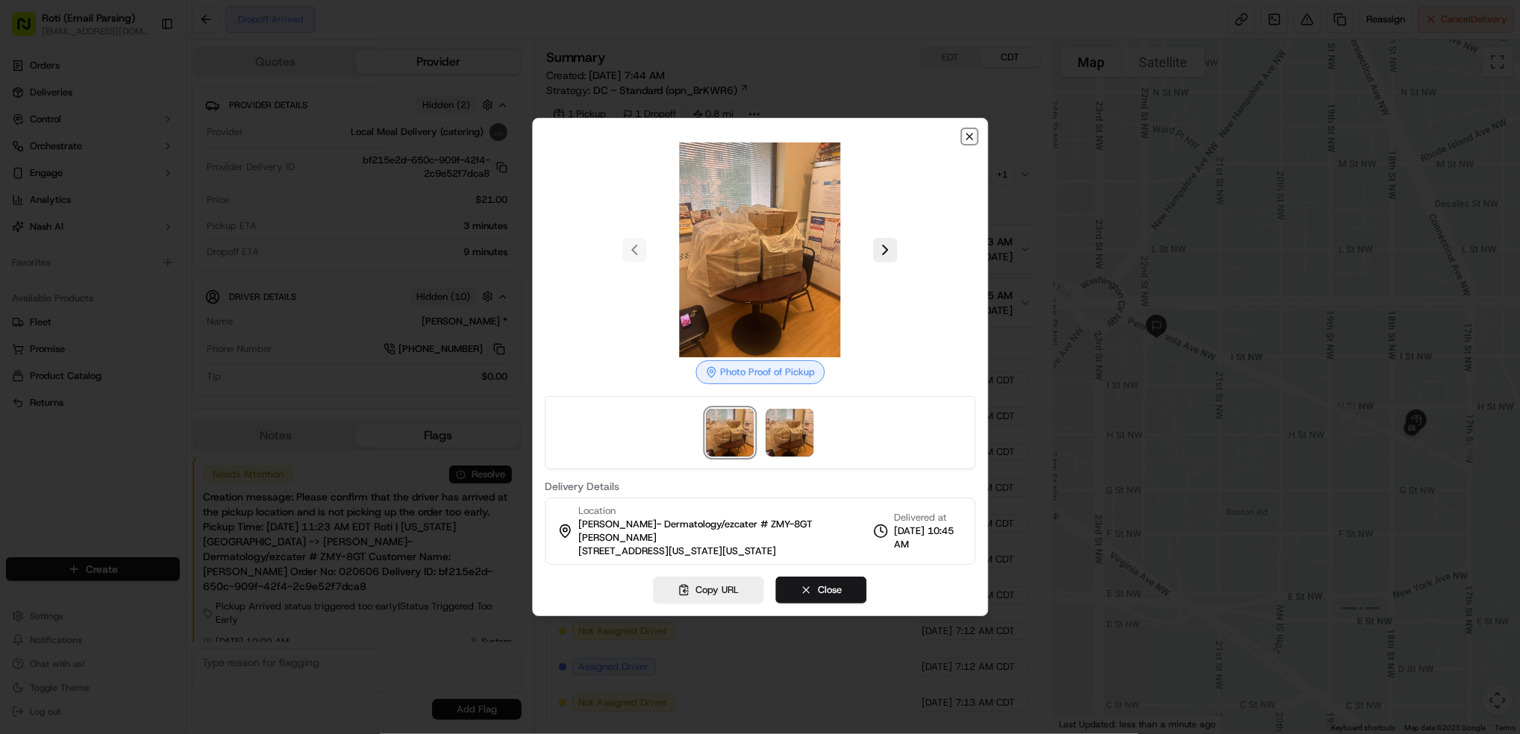
click at [965, 134] on icon "button" at bounding box center [970, 137] width 12 height 12
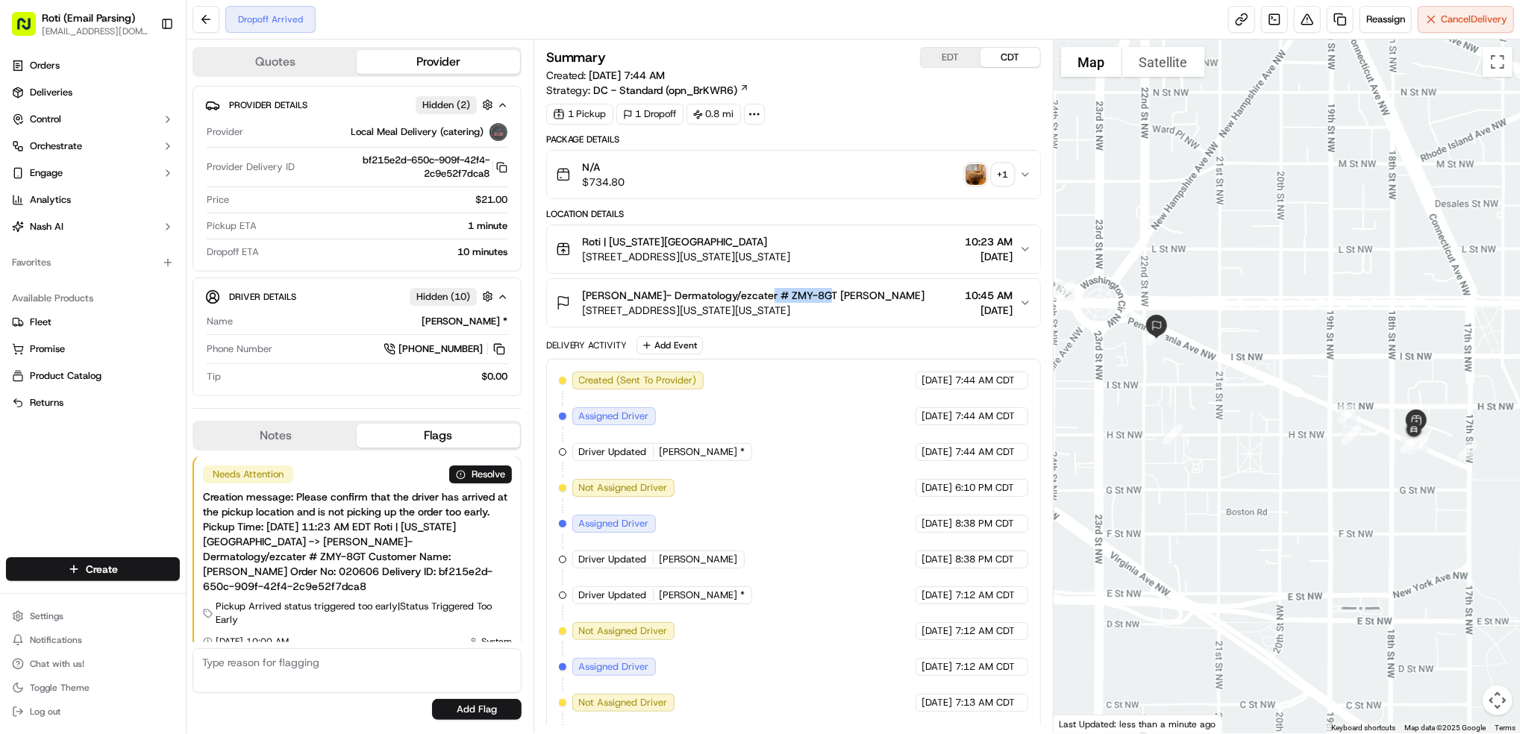
click at [971, 177] on img "button" at bounding box center [976, 174] width 21 height 21
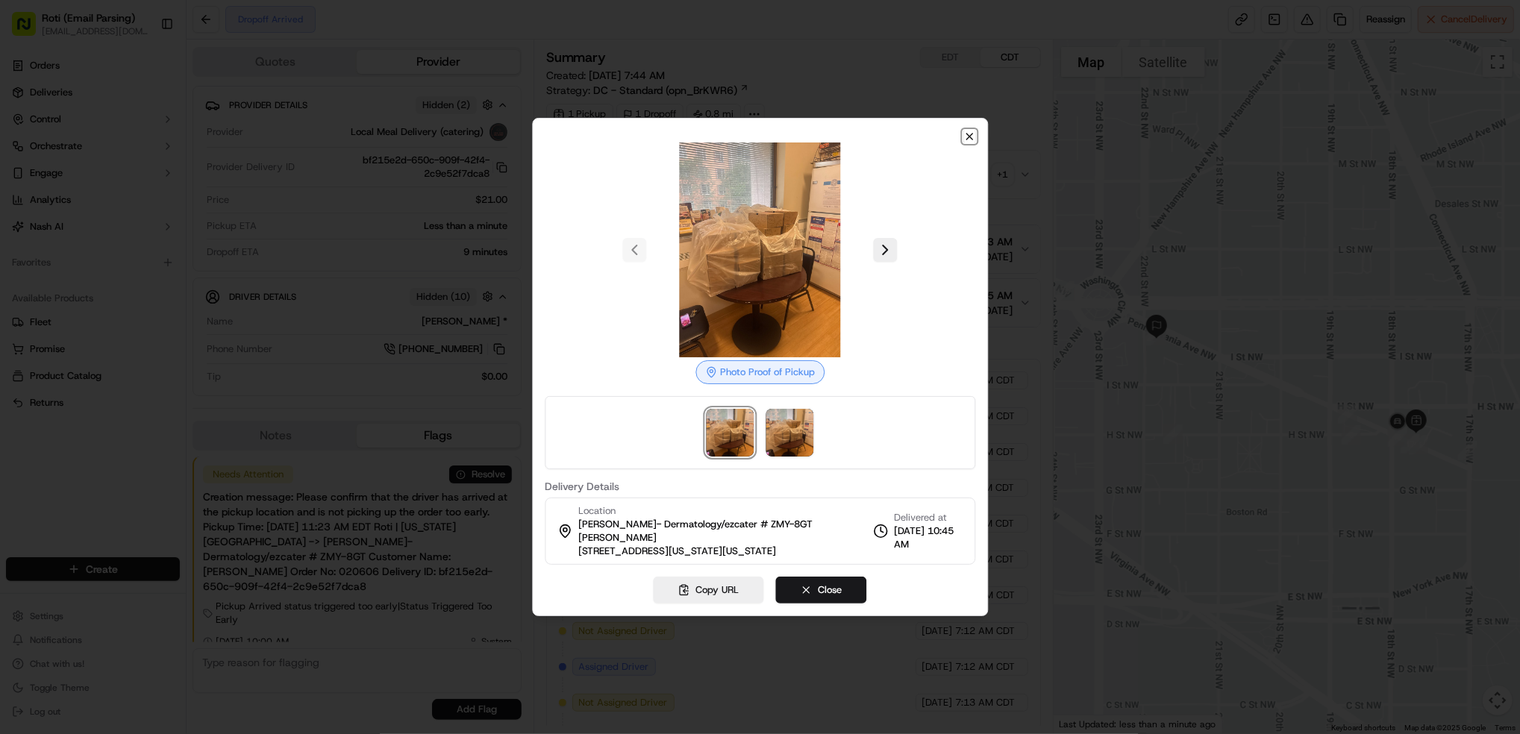
click at [972, 138] on icon "button" at bounding box center [970, 137] width 12 height 12
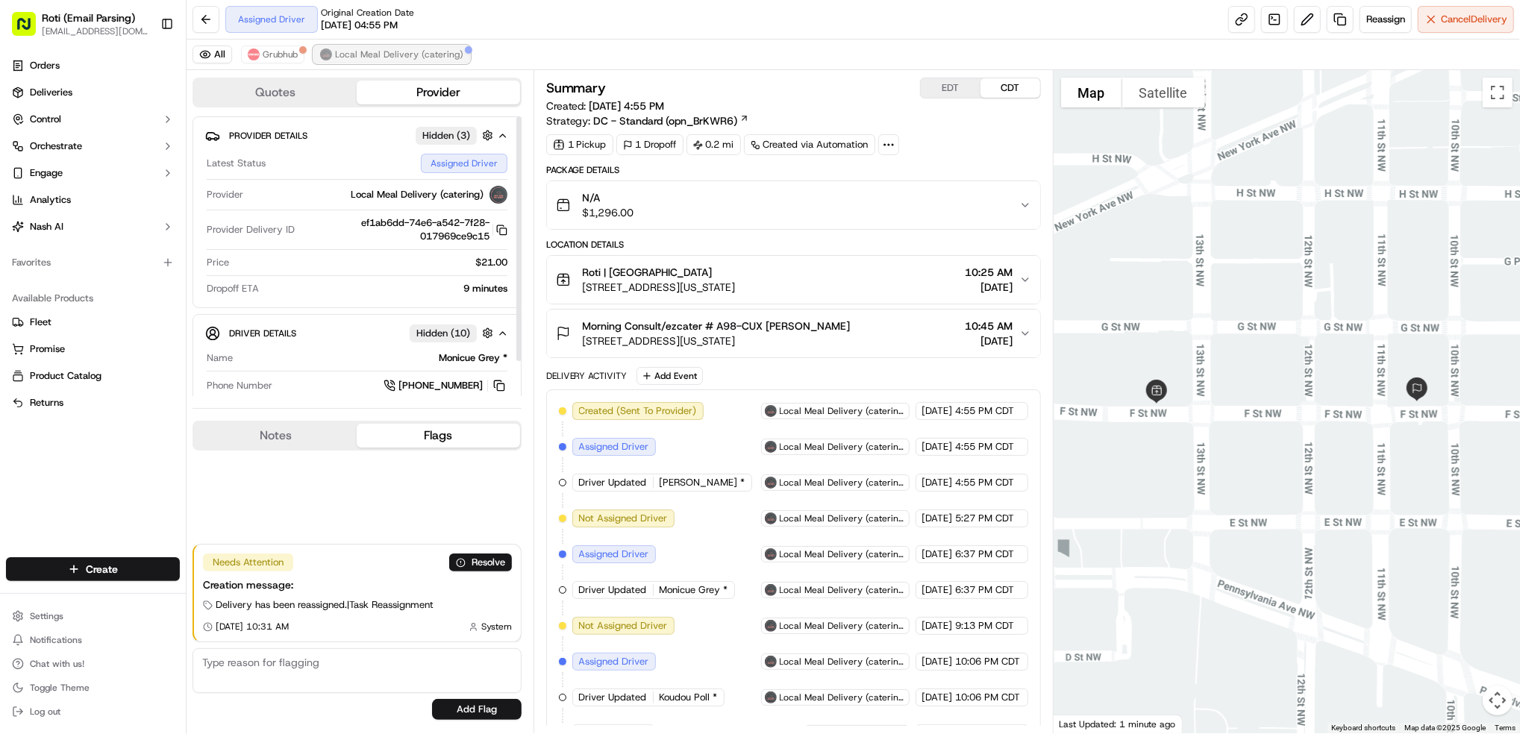
click at [350, 51] on span "Local Meal Delivery (catering)" at bounding box center [399, 55] width 128 height 12
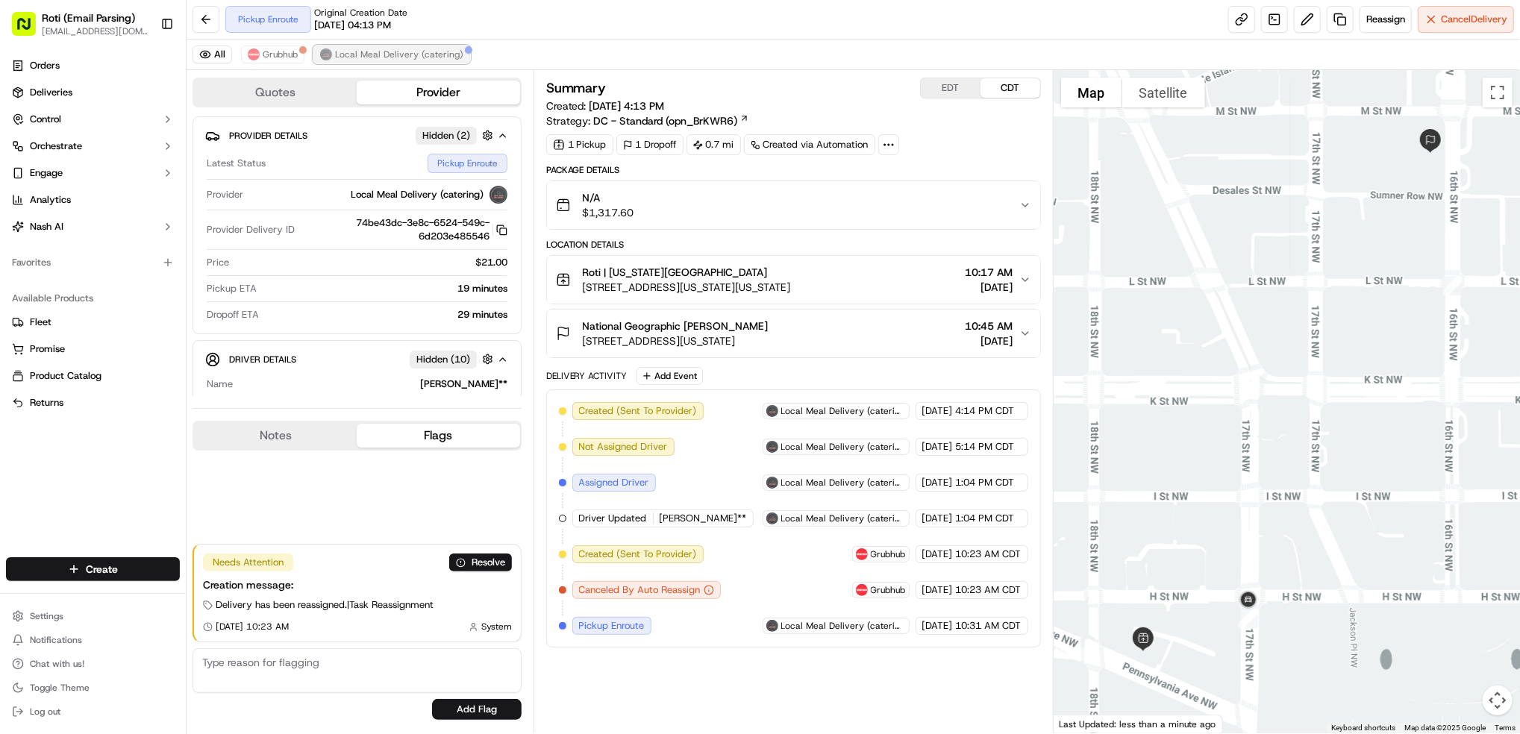
click at [365, 52] on span "Local Meal Delivery (catering)" at bounding box center [399, 55] width 128 height 12
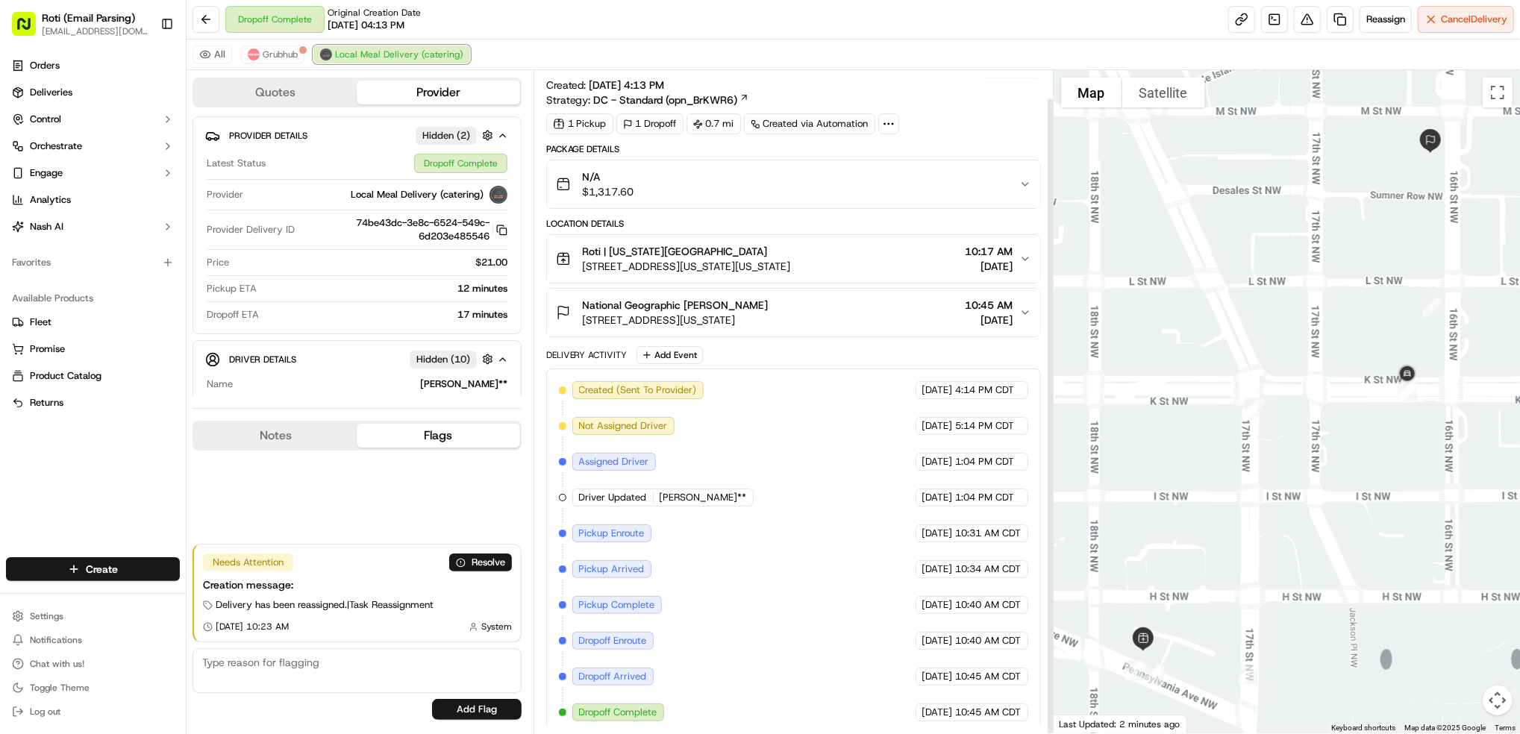
scroll to position [30, 0]
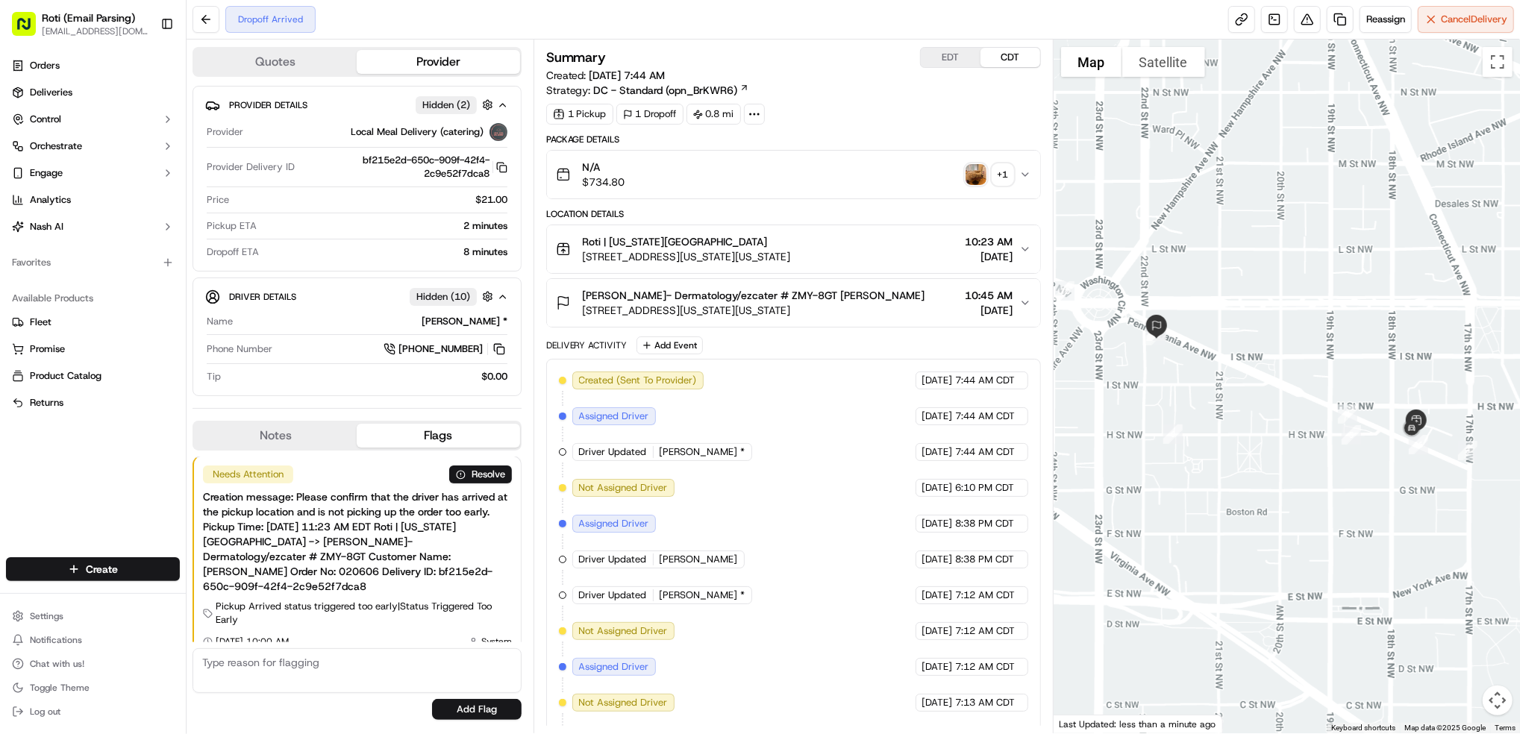
click at [980, 174] on img "button" at bounding box center [976, 174] width 21 height 21
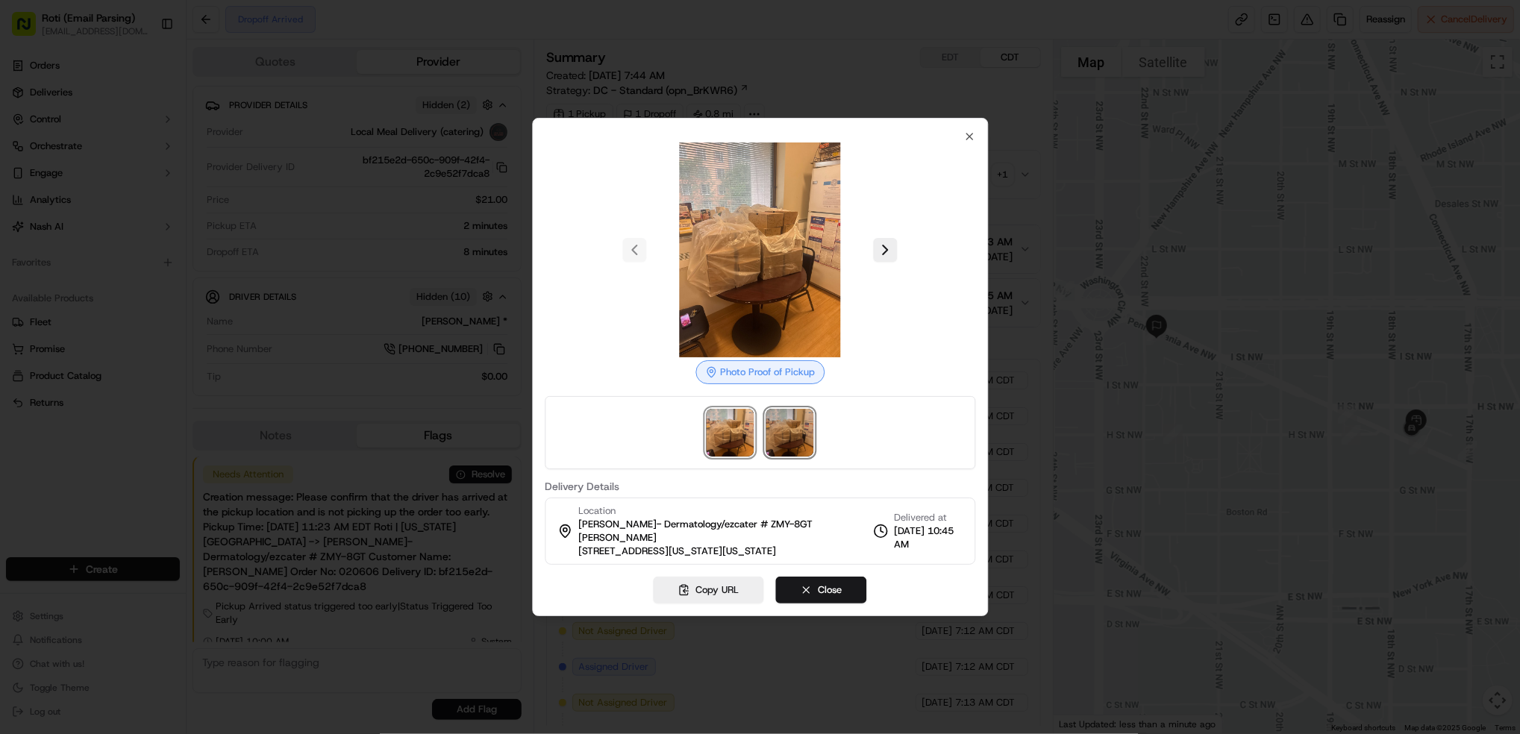
click at [776, 420] on img at bounding box center [791, 433] width 48 height 48
click at [742, 419] on img at bounding box center [731, 433] width 48 height 48
click at [894, 246] on button at bounding box center [886, 250] width 24 height 24
click at [973, 138] on icon "button" at bounding box center [970, 137] width 12 height 12
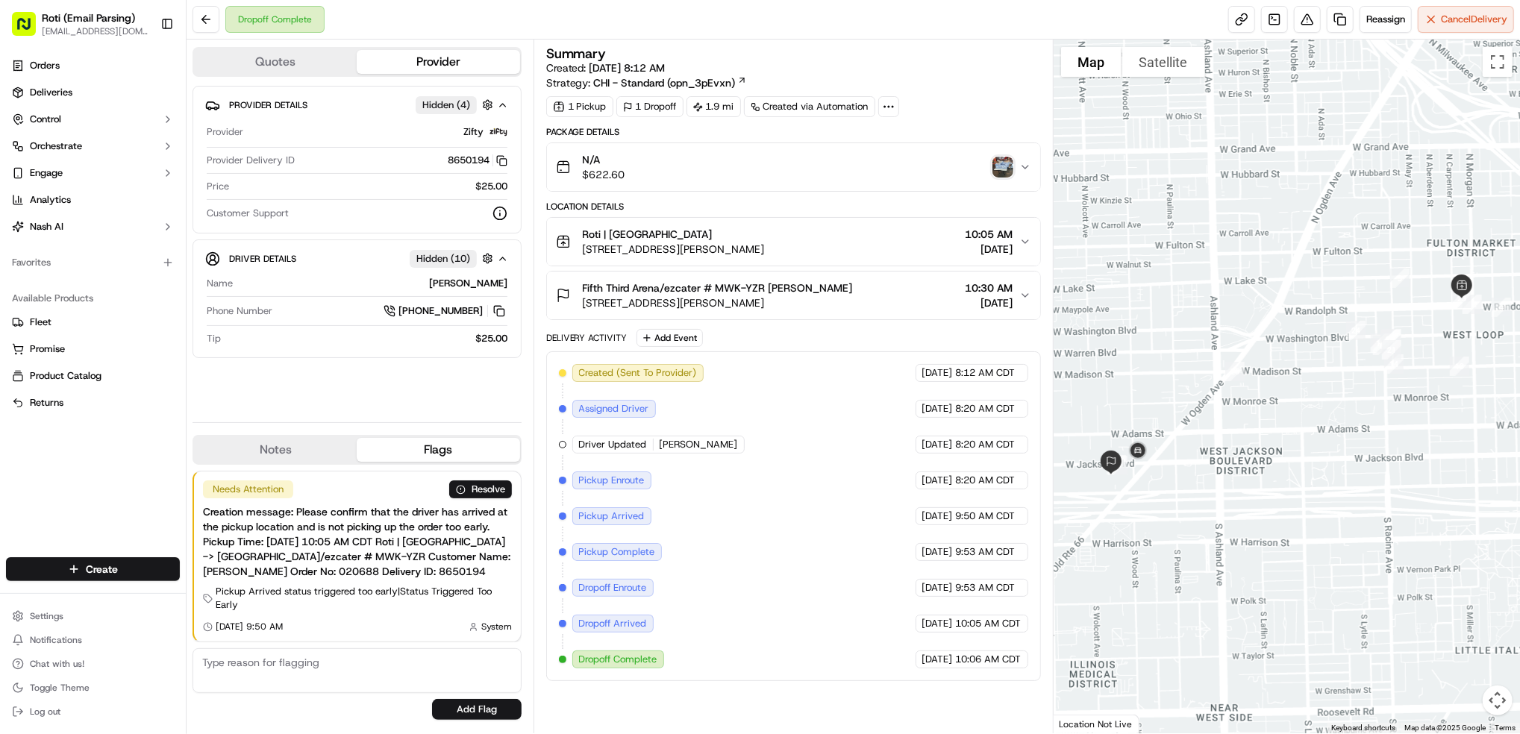
click at [1005, 171] on img "button" at bounding box center [1003, 167] width 21 height 21
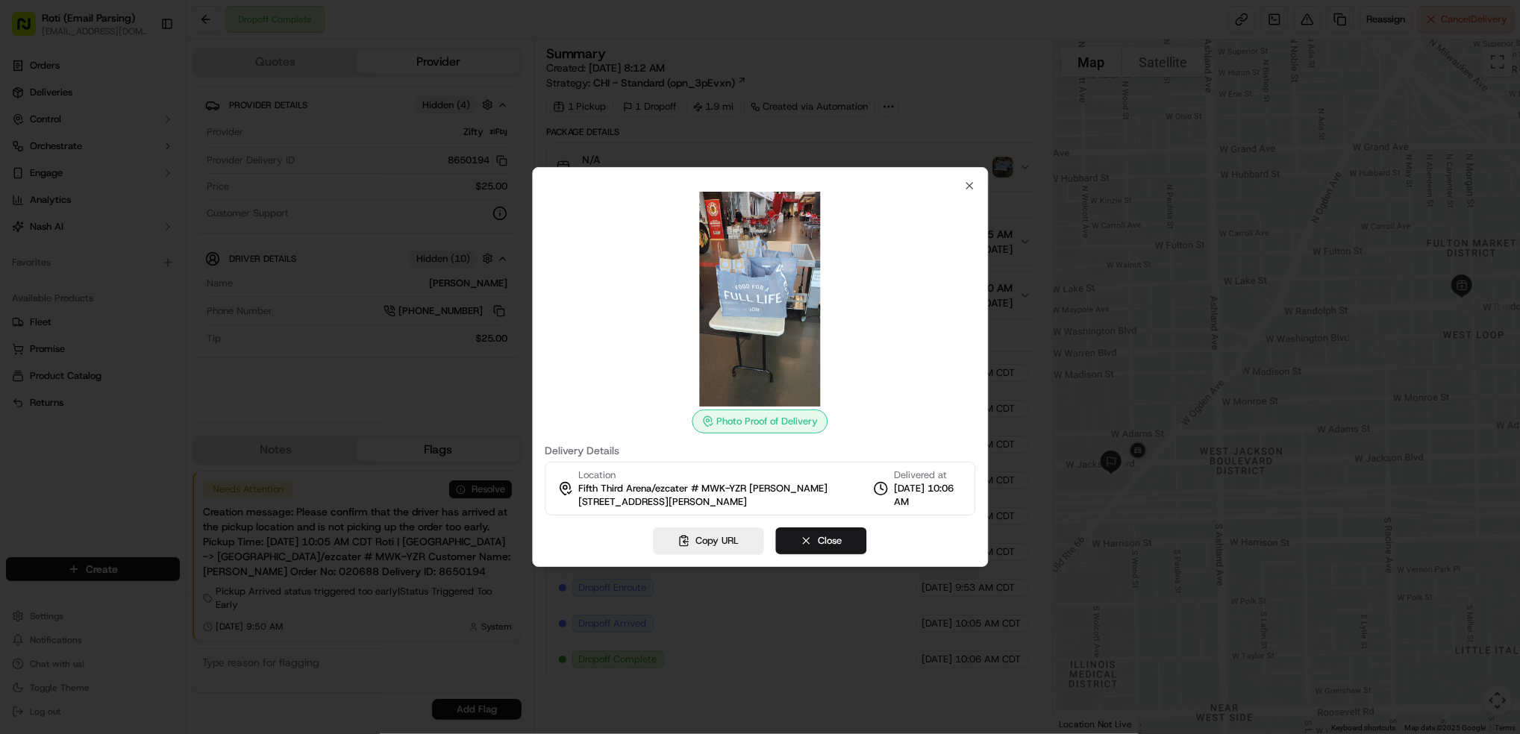
click at [779, 318] on img at bounding box center [760, 299] width 215 height 215
click at [764, 329] on img at bounding box center [760, 299] width 215 height 215
click at [764, 328] on img at bounding box center [760, 299] width 215 height 215
click at [1208, 441] on div at bounding box center [760, 367] width 1520 height 734
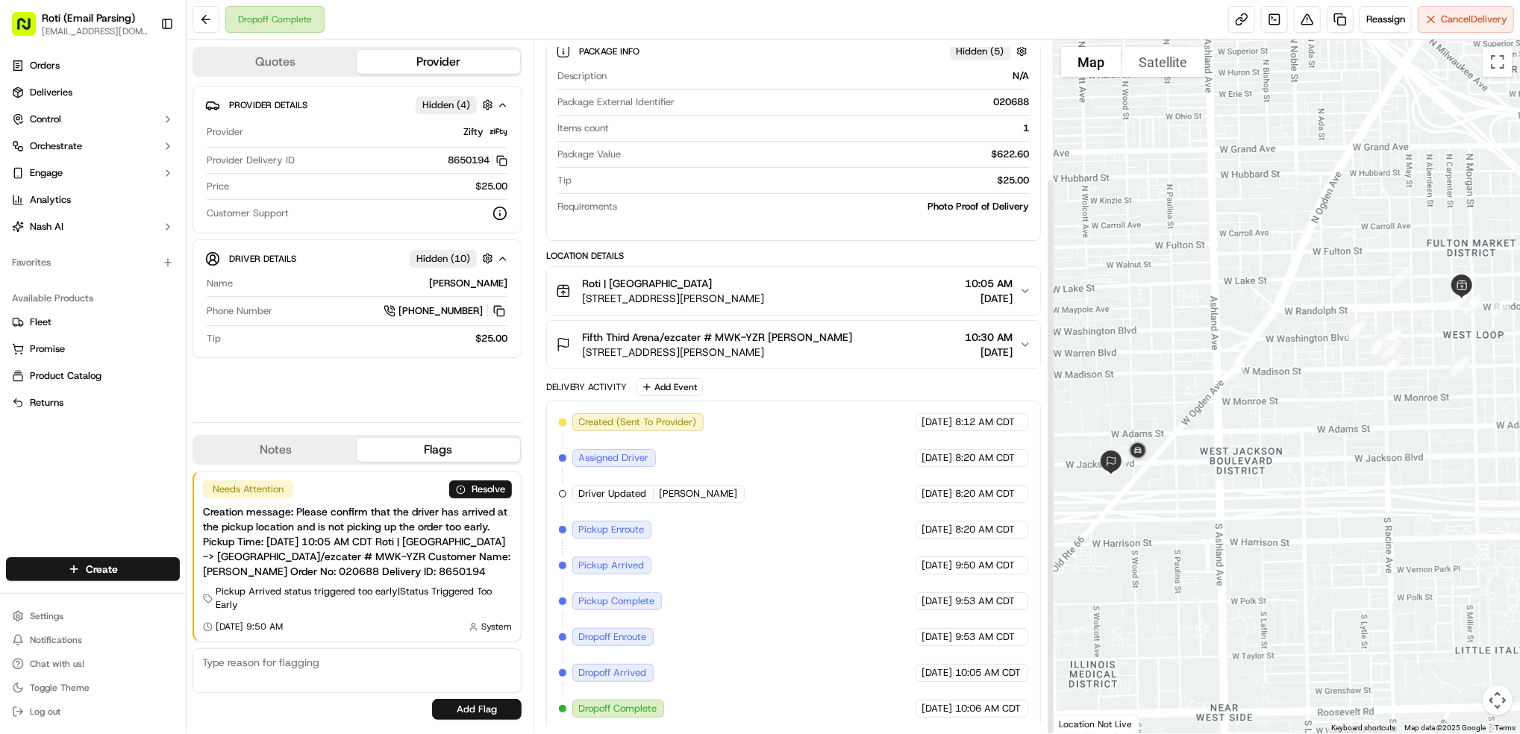
scroll to position [173, 0]
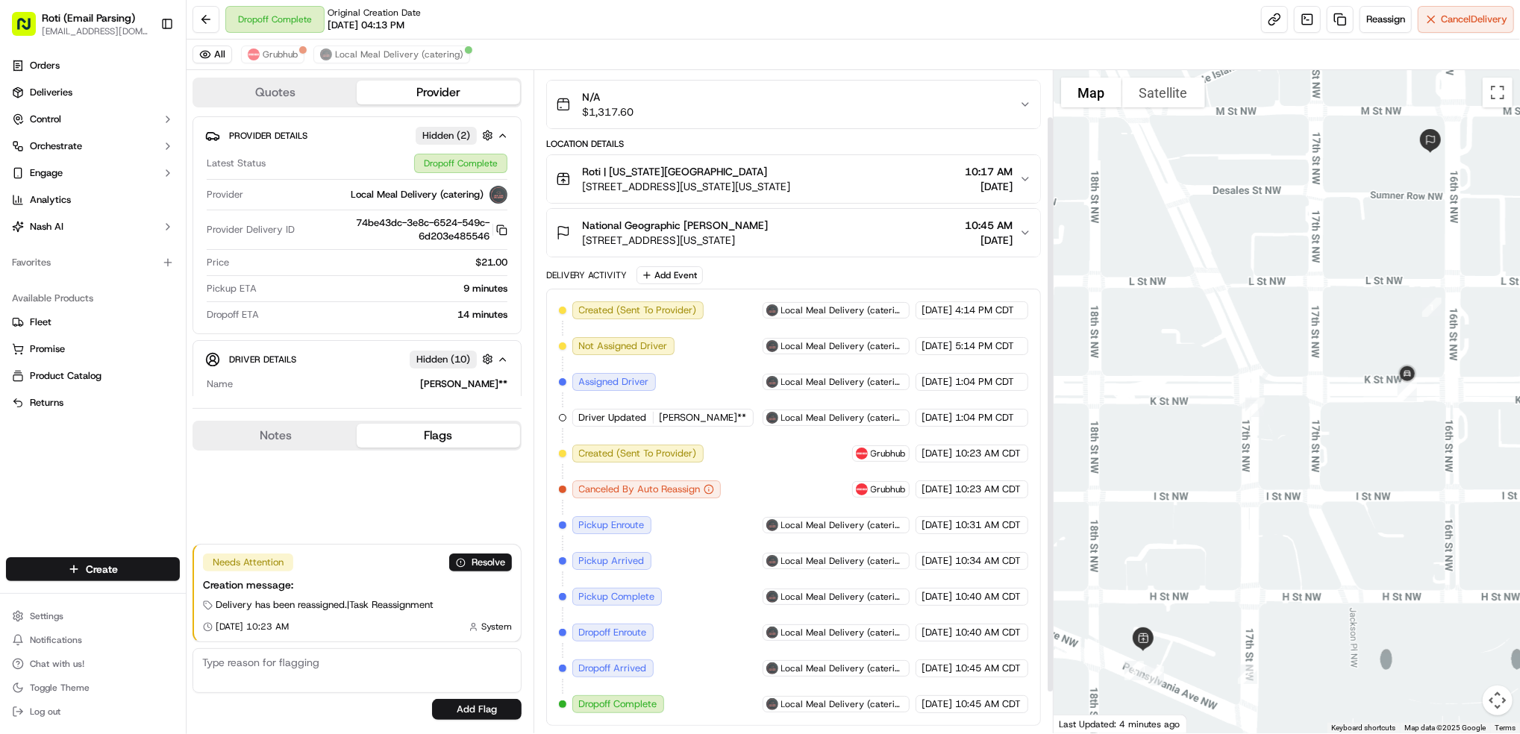
scroll to position [102, 0]
drag, startPoint x: 1366, startPoint y: 293, endPoint x: 1279, endPoint y: 272, distance: 90.0
click at [1366, 293] on div at bounding box center [1287, 402] width 467 height 664
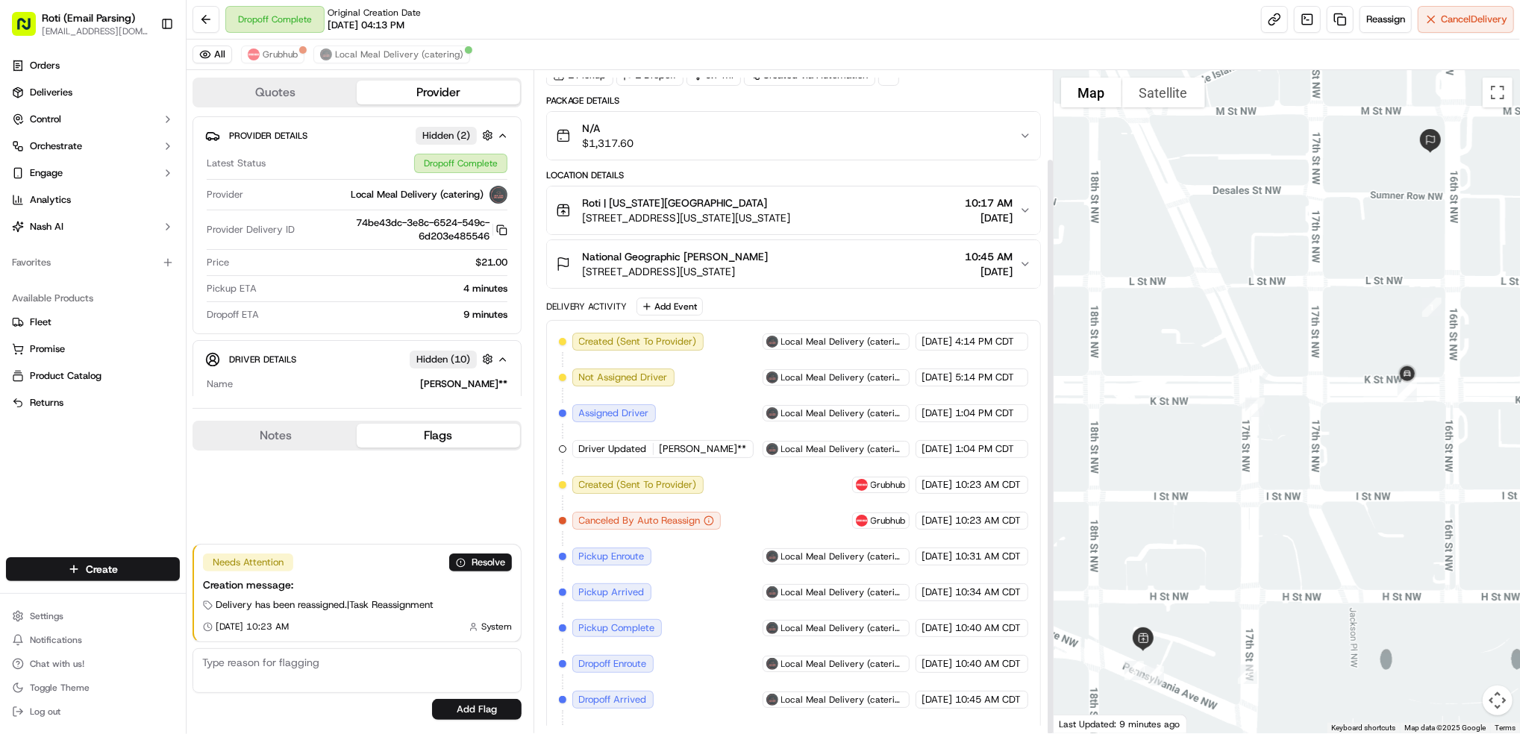
scroll to position [102, 0]
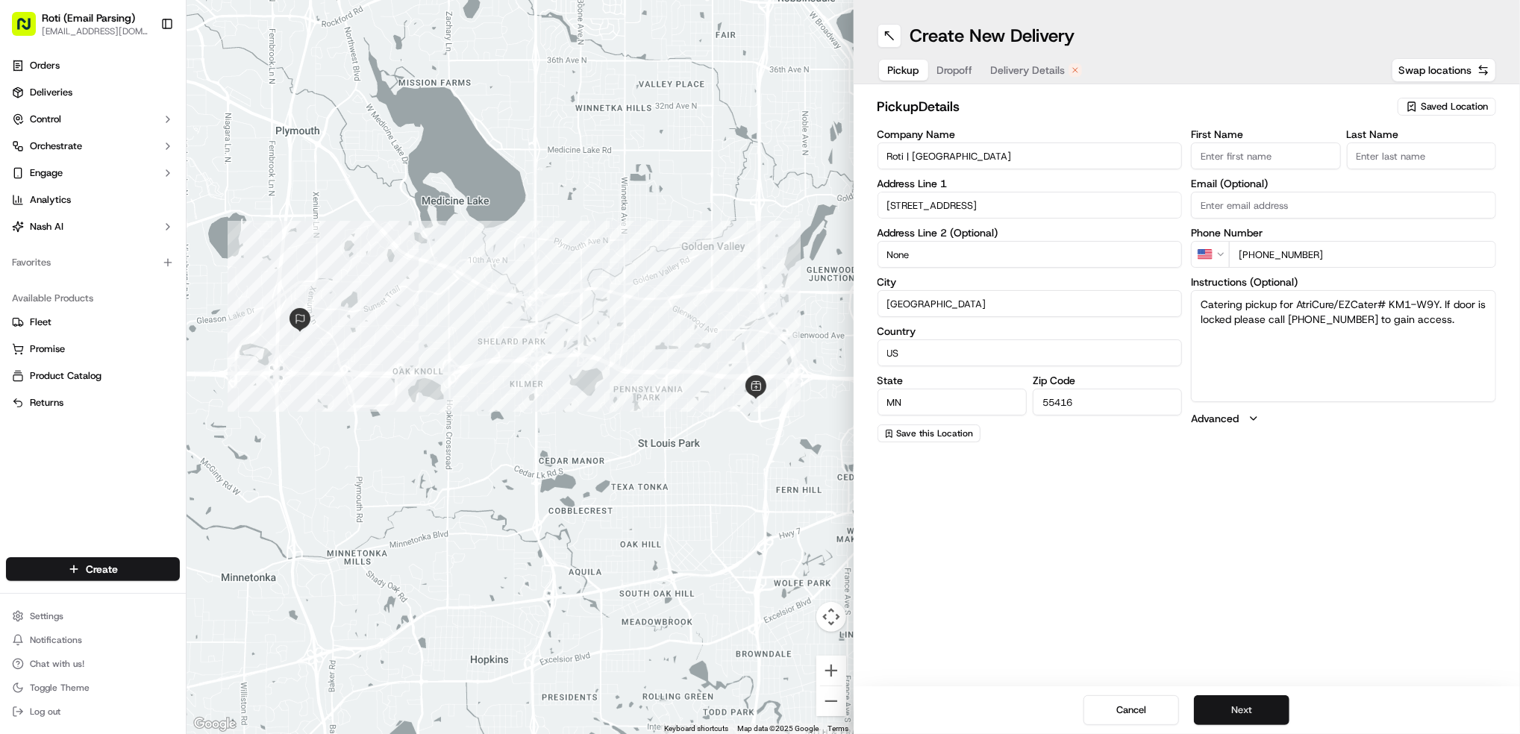
click at [1266, 709] on button "Next" at bounding box center [1242, 711] width 96 height 30
click at [1267, 711] on button "Next" at bounding box center [1242, 711] width 96 height 30
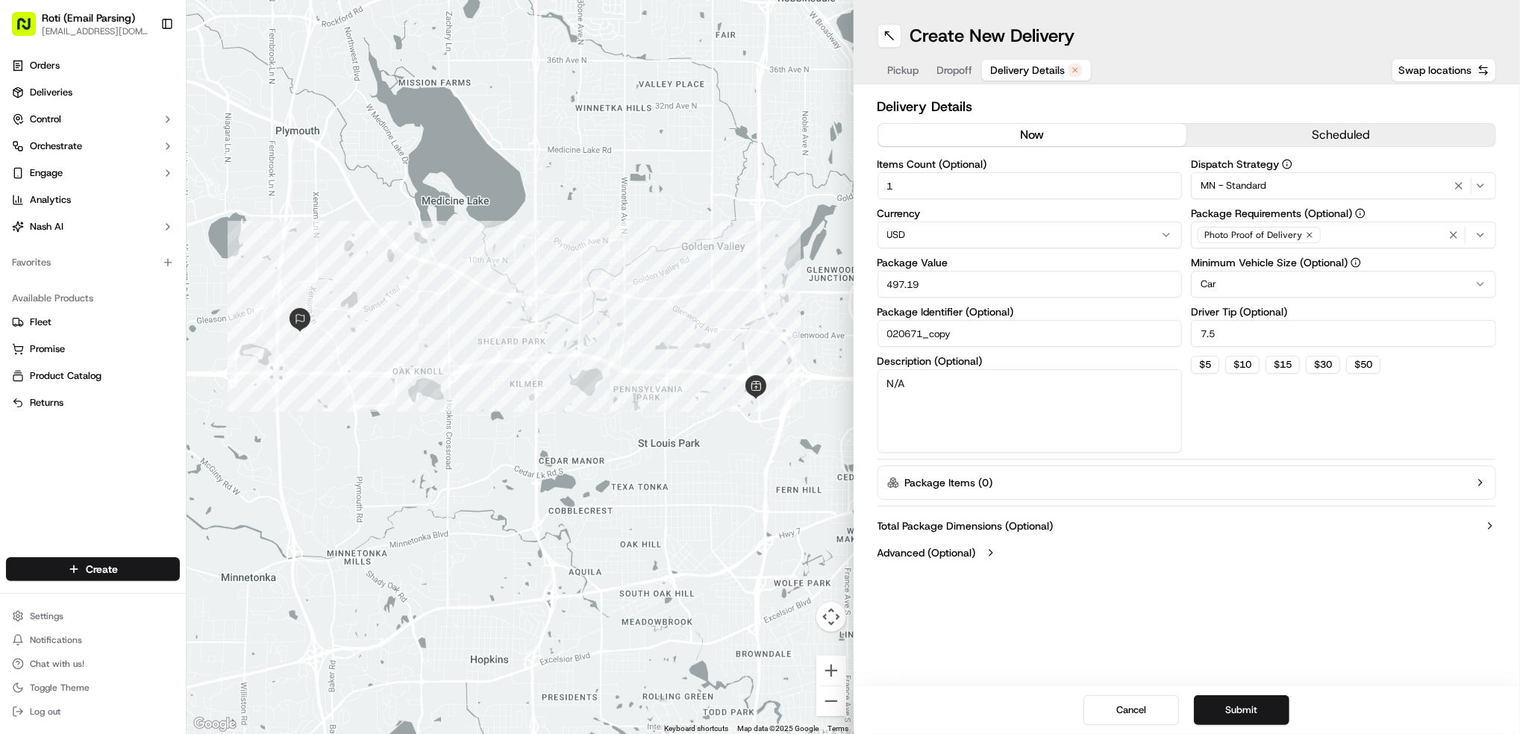
click at [1042, 143] on button "now" at bounding box center [1033, 135] width 309 height 22
click at [1287, 179] on div "MN - Standard" at bounding box center [1344, 186] width 298 height 18
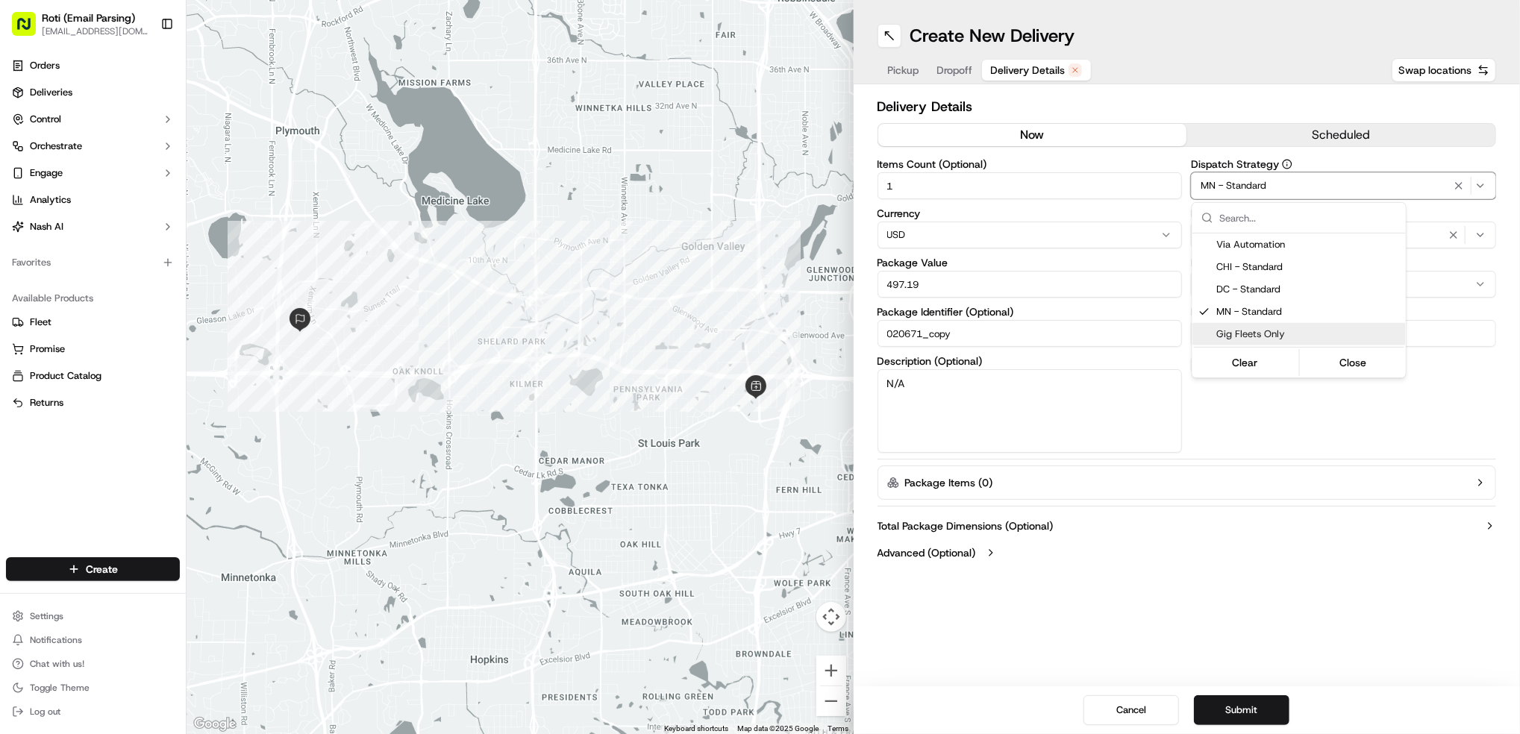
click at [1278, 335] on span "Gig Fleets Only" at bounding box center [1309, 334] width 184 height 13
click at [1343, 480] on html "Roti (Email Parsing) jnavarro@roti.com Toggle Sidebar Orders Deliveries Control…" at bounding box center [760, 367] width 1520 height 734
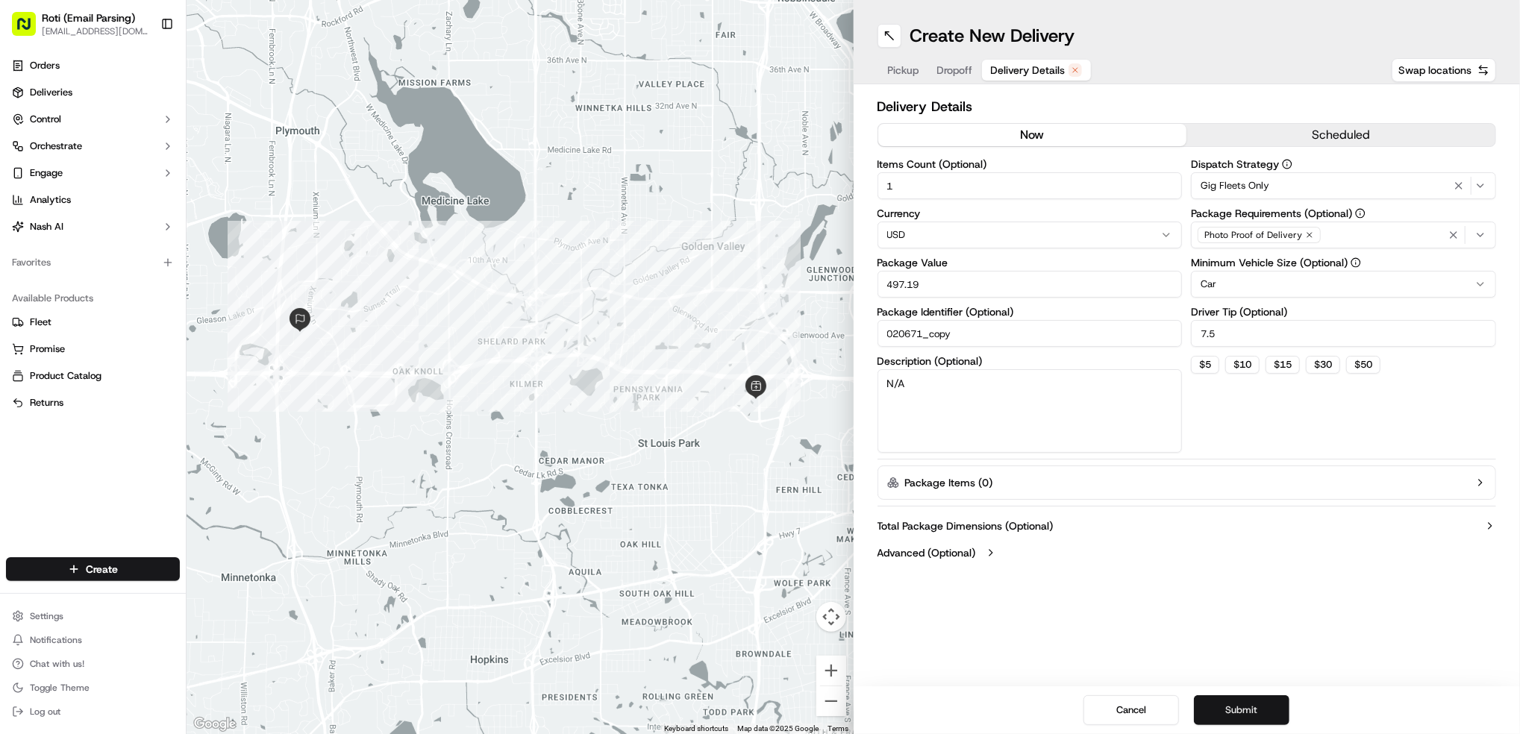
click at [1261, 717] on button "Submit" at bounding box center [1242, 711] width 96 height 30
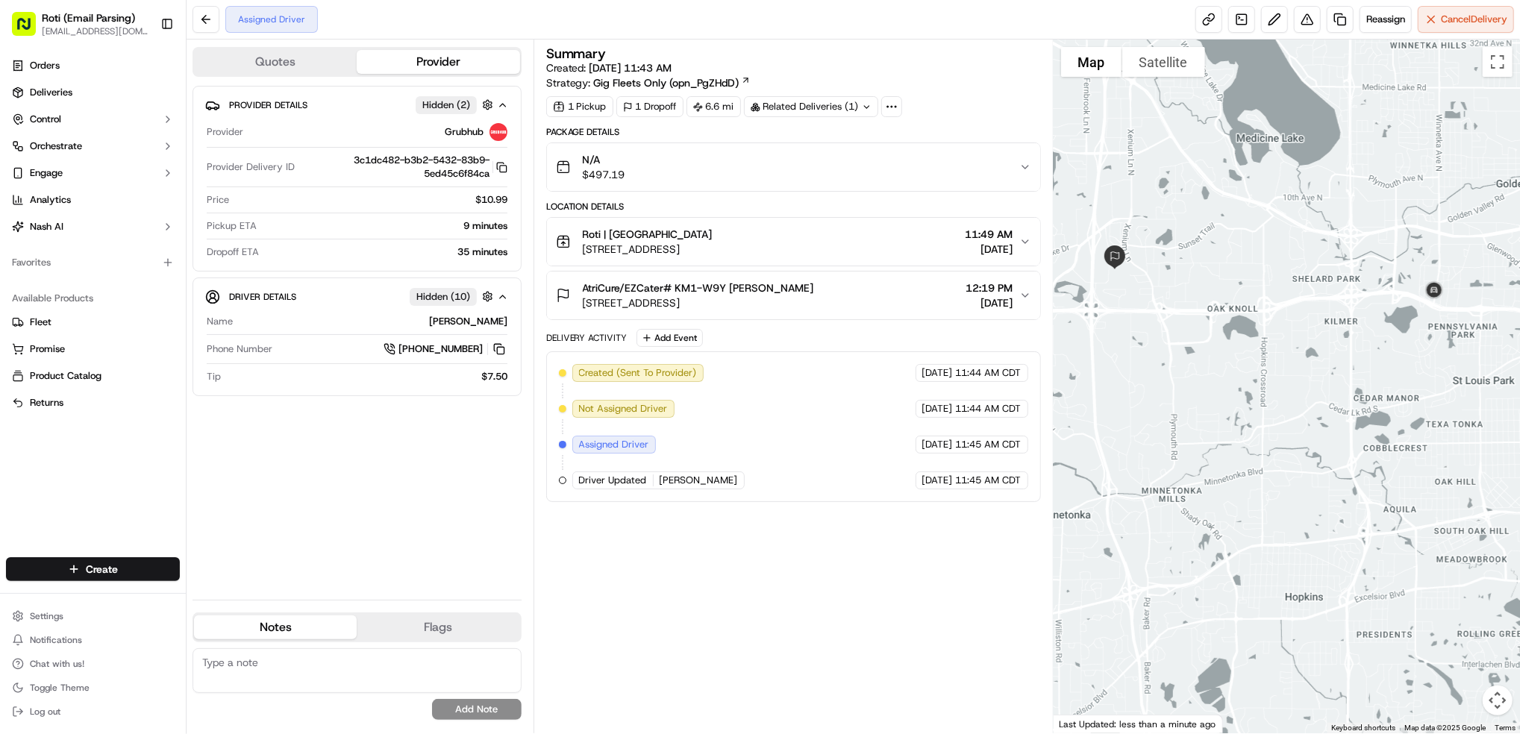
drag, startPoint x: 1318, startPoint y: 425, endPoint x: 1476, endPoint y: 426, distance: 157.5
click at [1476, 426] on div at bounding box center [1287, 387] width 467 height 694
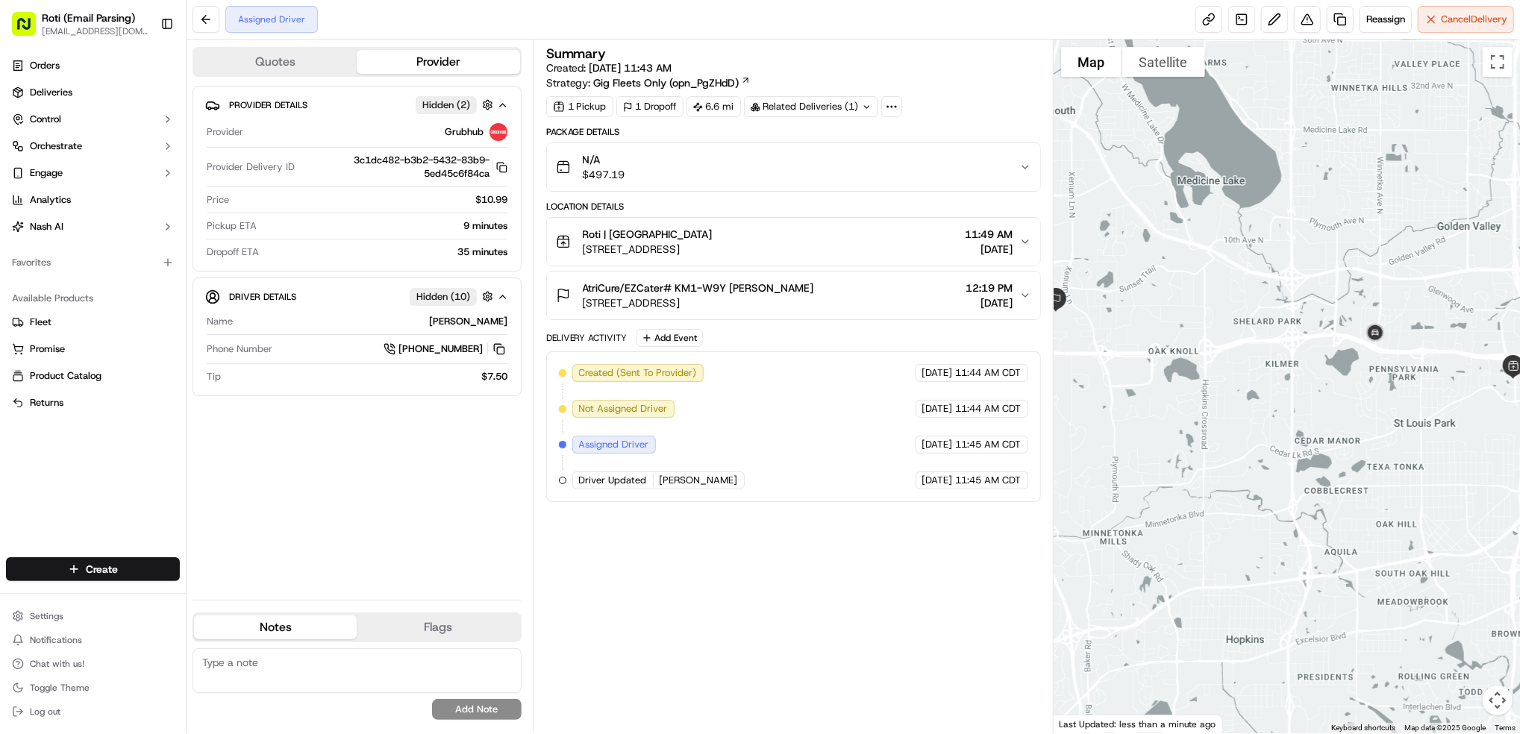
drag, startPoint x: 1402, startPoint y: 431, endPoint x: 1410, endPoint y: 470, distance: 40.4
click at [1410, 470] on div at bounding box center [1287, 387] width 467 height 694
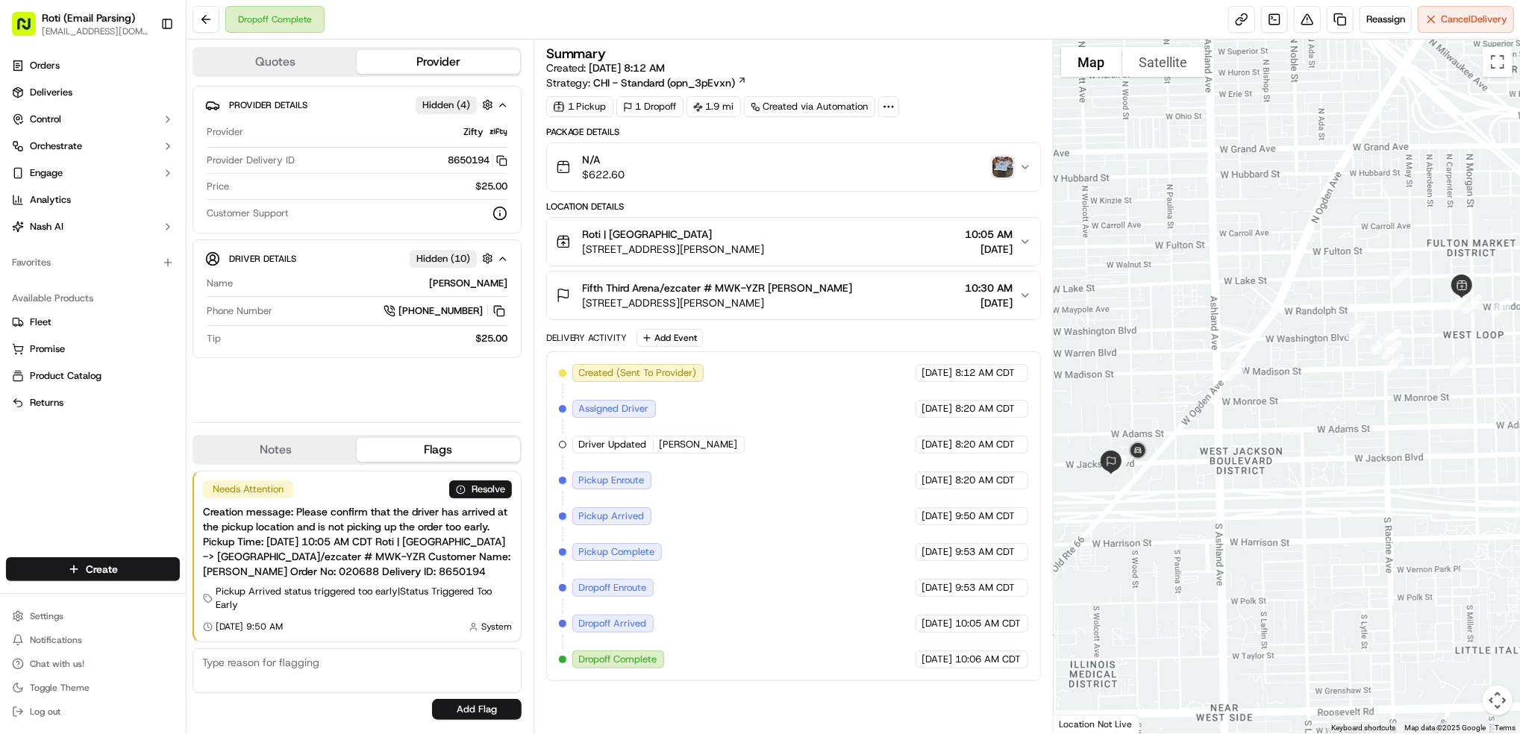
click at [1032, 296] on button "Fifth Third Arena/ezcater # MWK-YZR Brandon 1801 W Jackson Blvd, Chicago, IL 60…" at bounding box center [793, 296] width 493 height 48
click at [1298, 19] on button at bounding box center [1307, 19] width 27 height 27
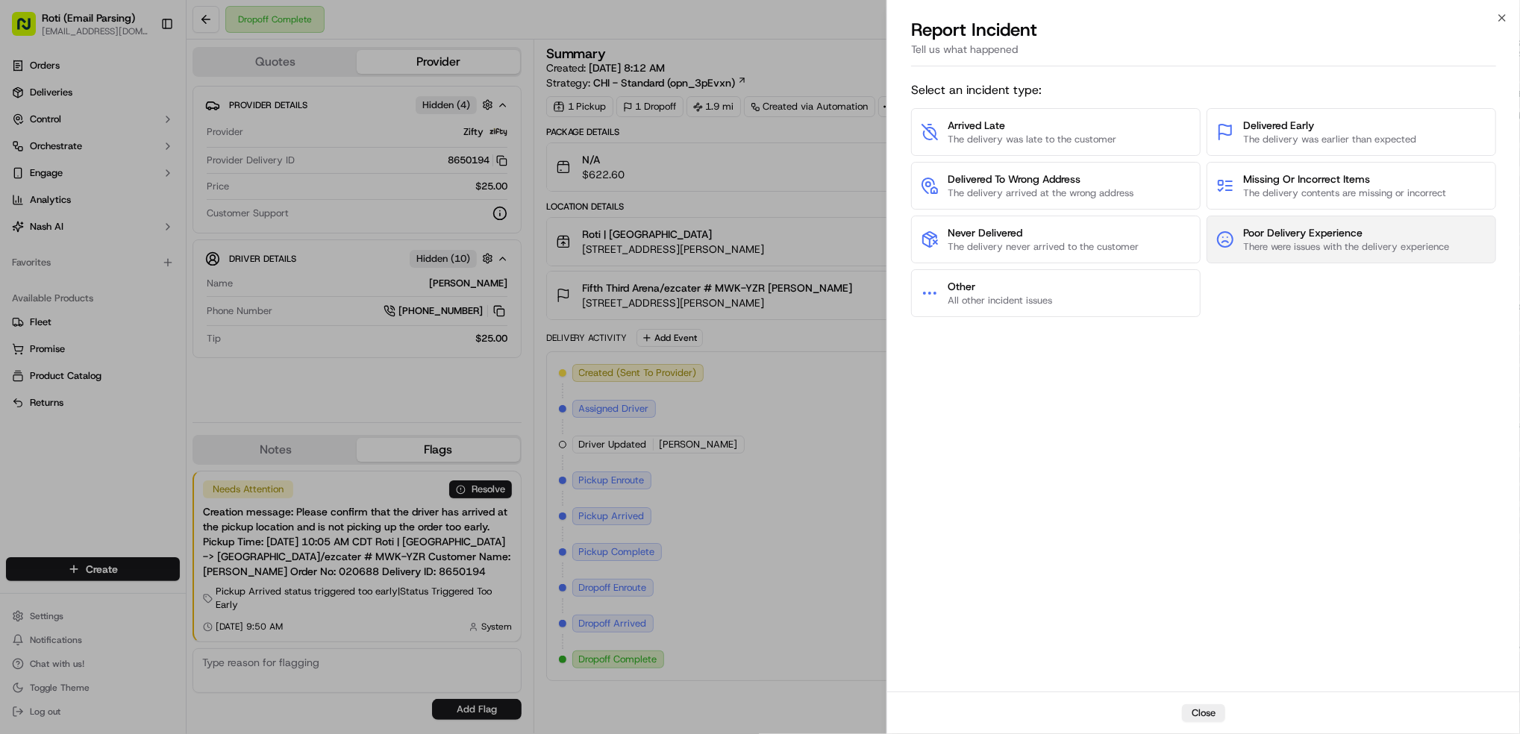
click at [1338, 245] on span "There were issues with the delivery experience" at bounding box center [1347, 246] width 206 height 13
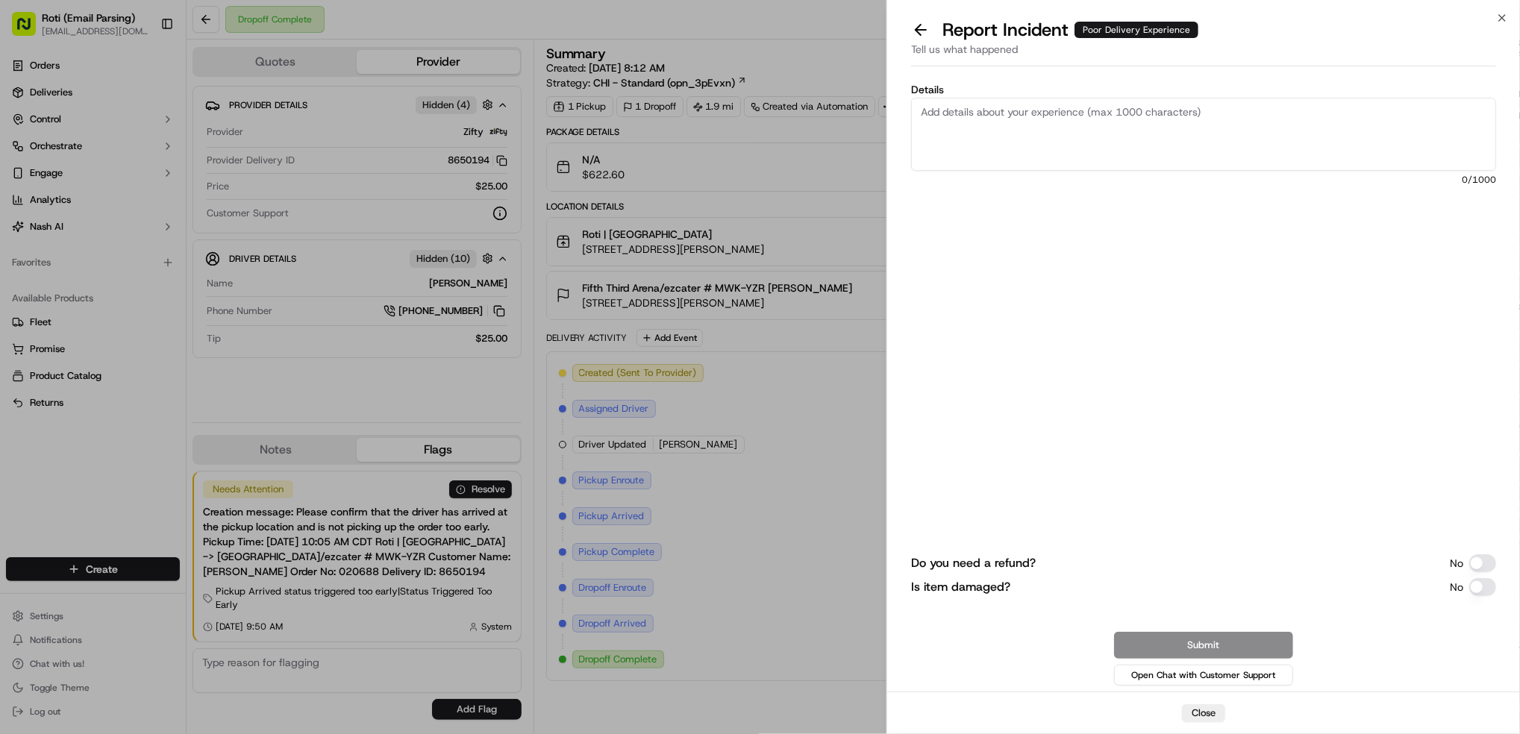
click at [1056, 132] on textarea "Details" at bounding box center [1203, 134] width 585 height 73
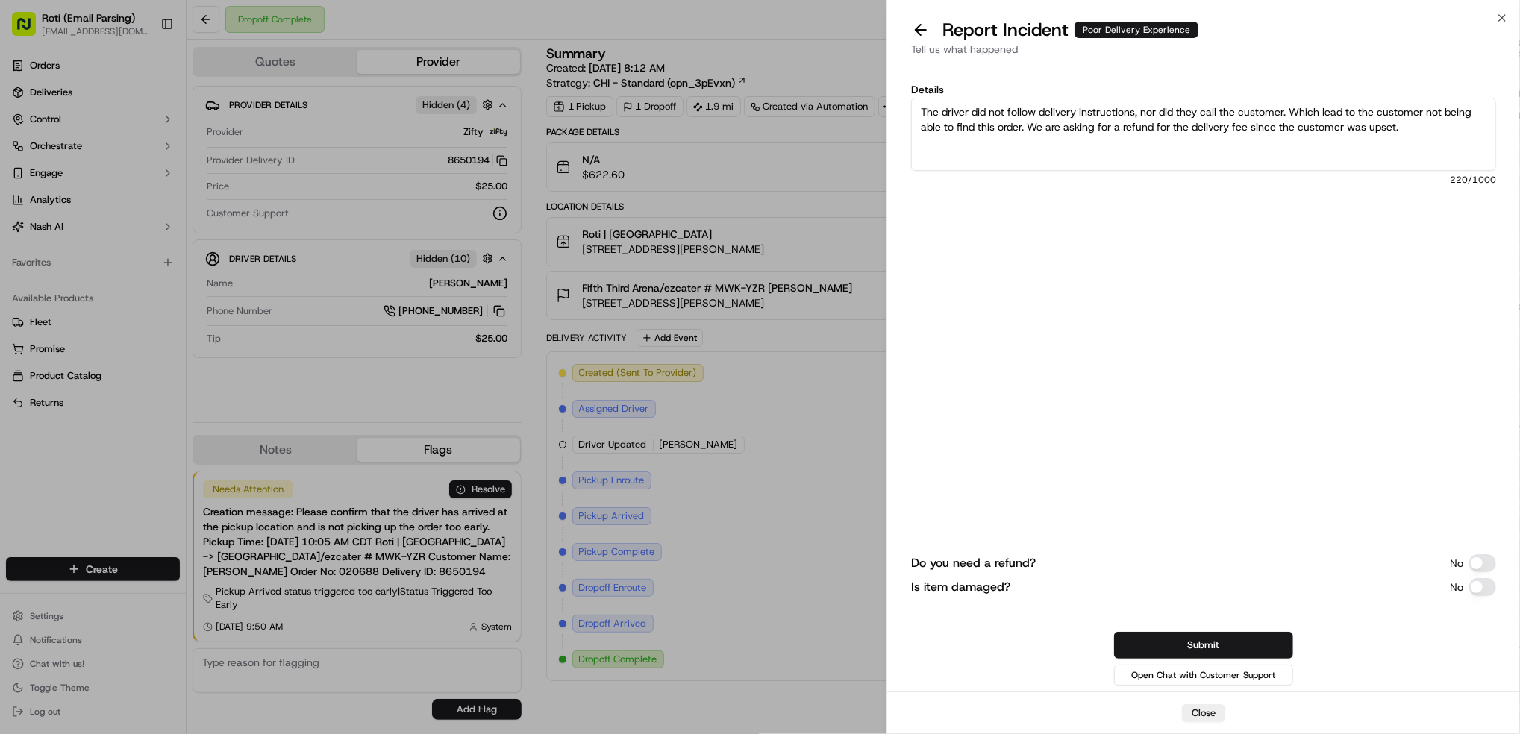
type textarea "The driver did not follow delivery instructions, nor did they call the customer…"
click at [1486, 561] on button "Do you need a refund?" at bounding box center [1483, 564] width 27 height 18
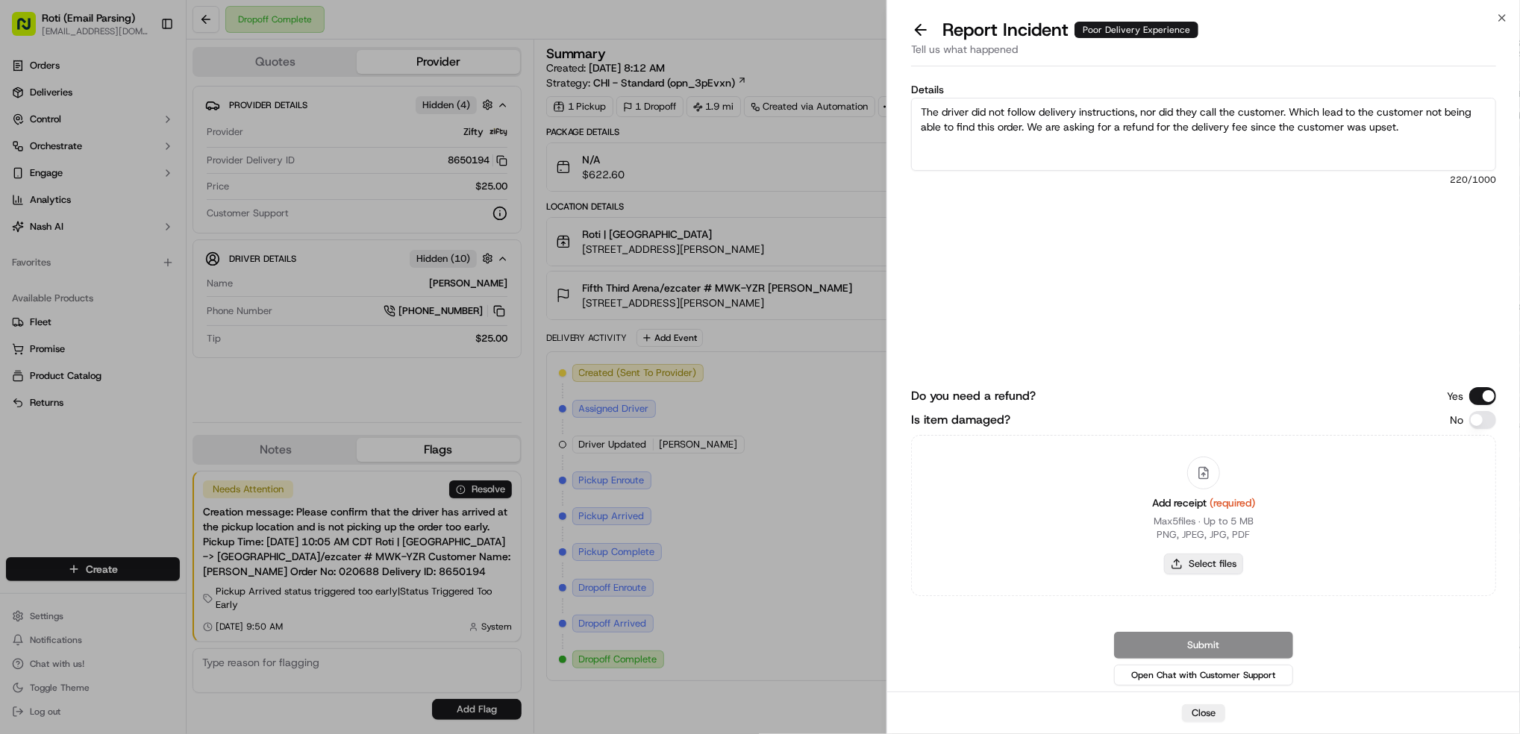
click at [1195, 563] on button "Select files" at bounding box center [1203, 564] width 79 height 21
type input "C:\fakepath\Screenshot [DATE] 123052.png"
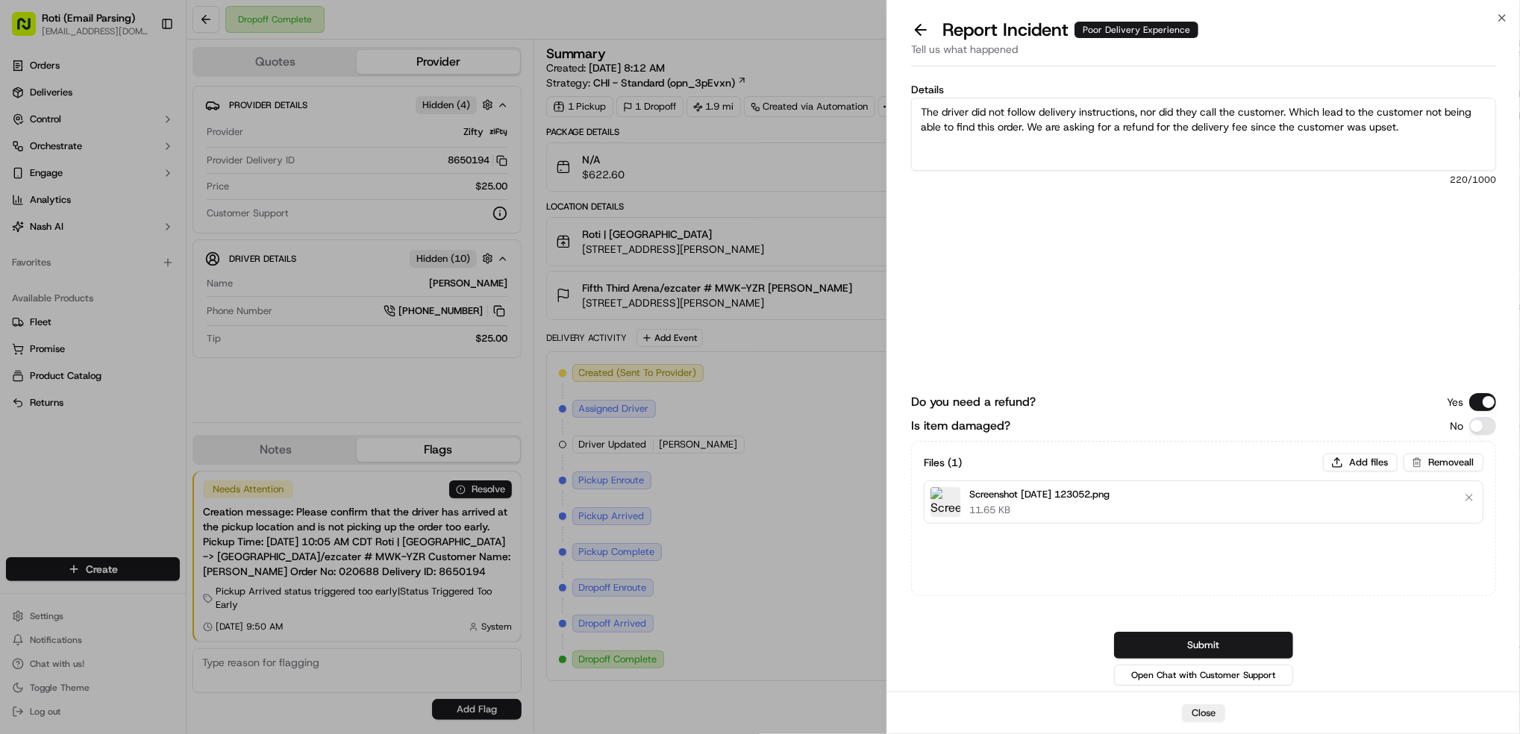
click at [1188, 646] on button "Submit" at bounding box center [1203, 645] width 179 height 27
